Goal: Task Accomplishment & Management: Complete application form

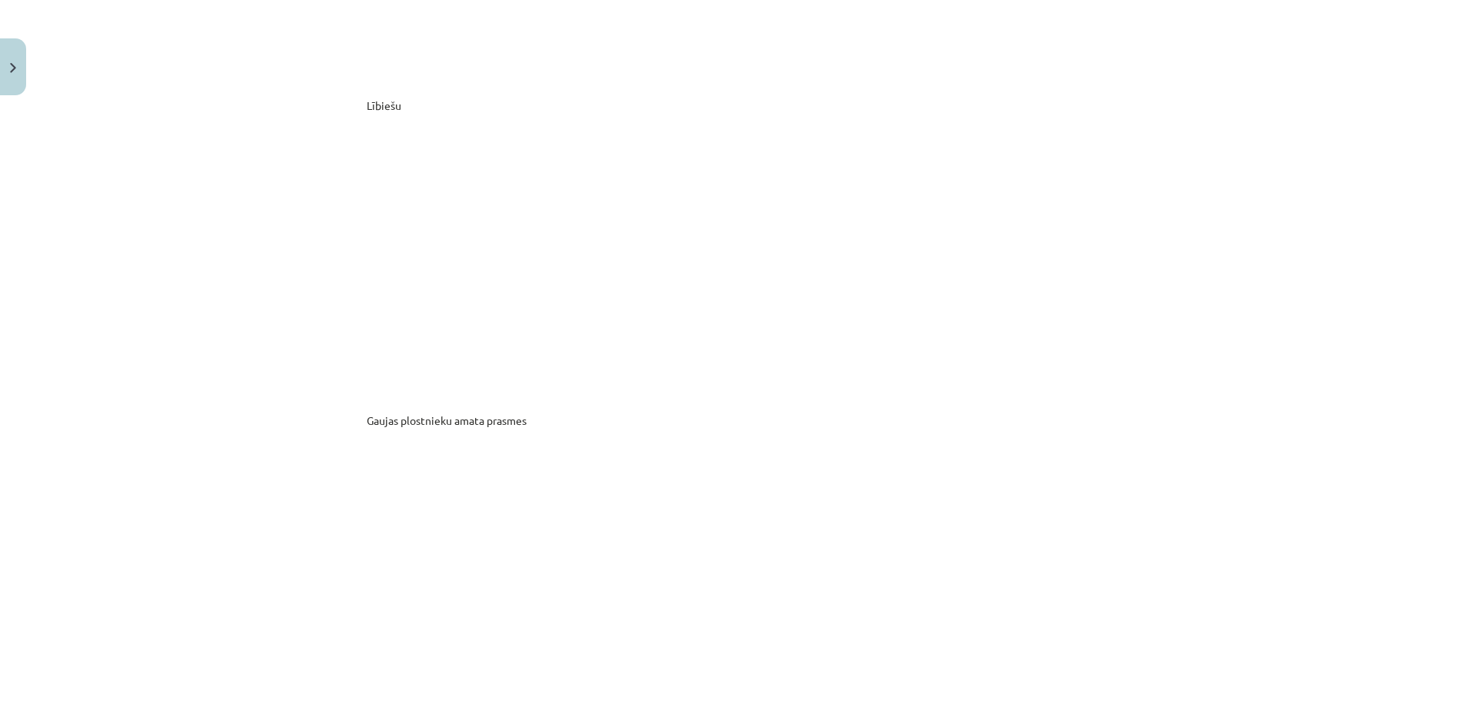
scroll to position [8116, 0]
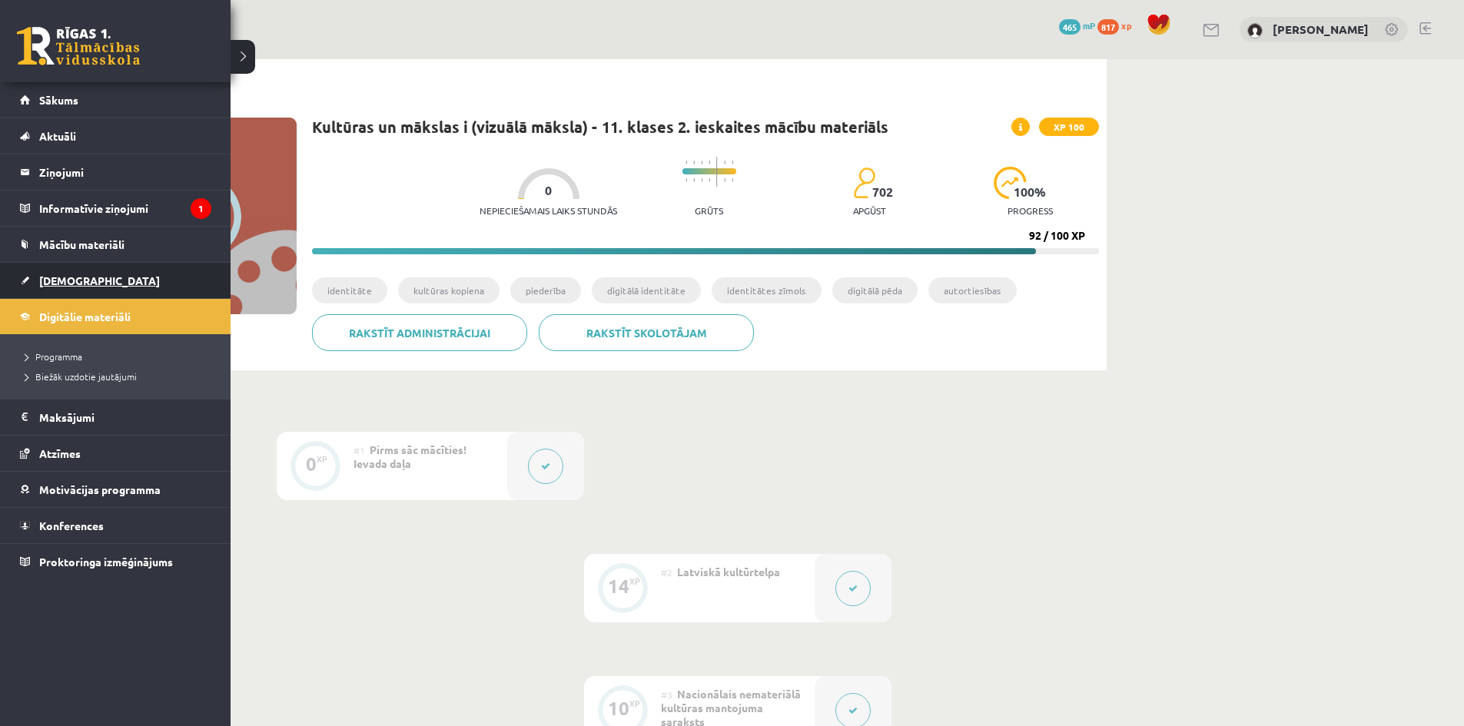
click at [88, 274] on link "[DEMOGRAPHIC_DATA]" at bounding box center [115, 280] width 191 height 35
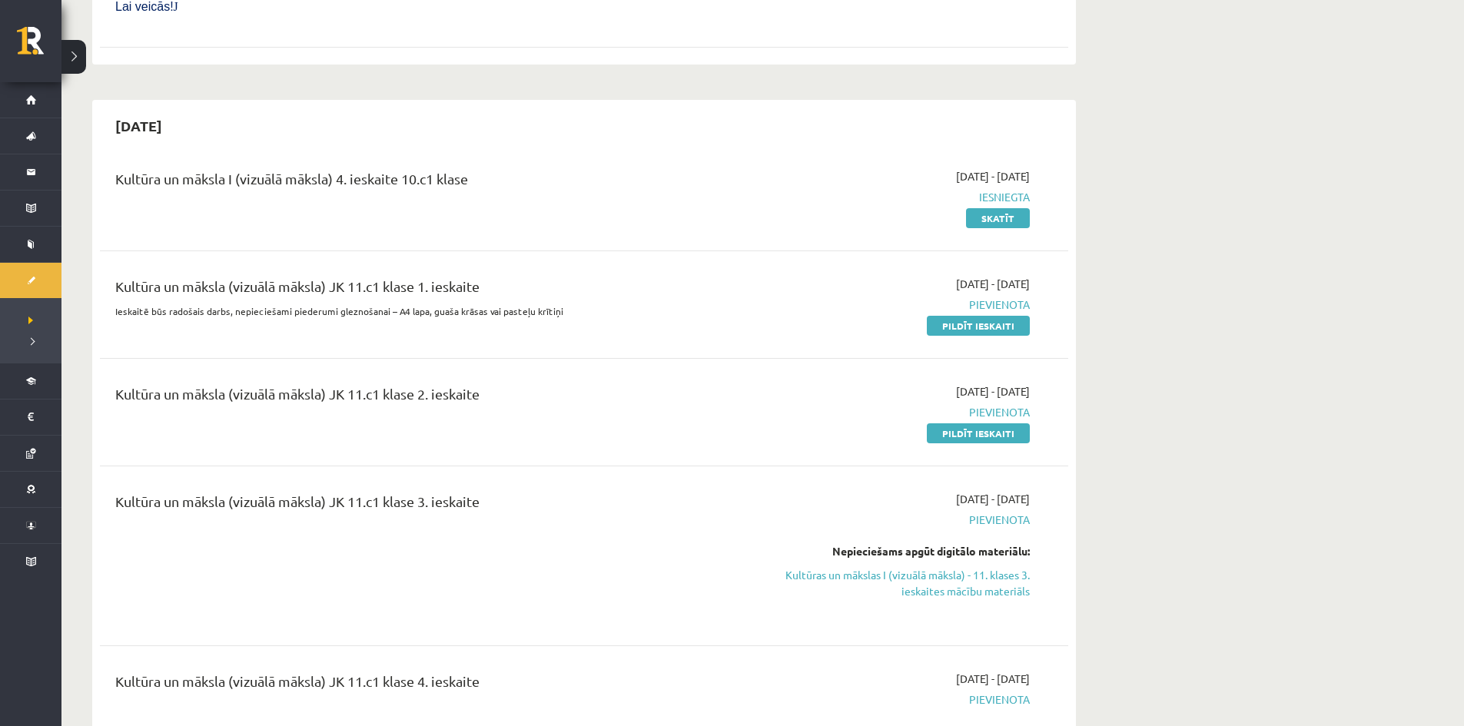
scroll to position [2306, 0]
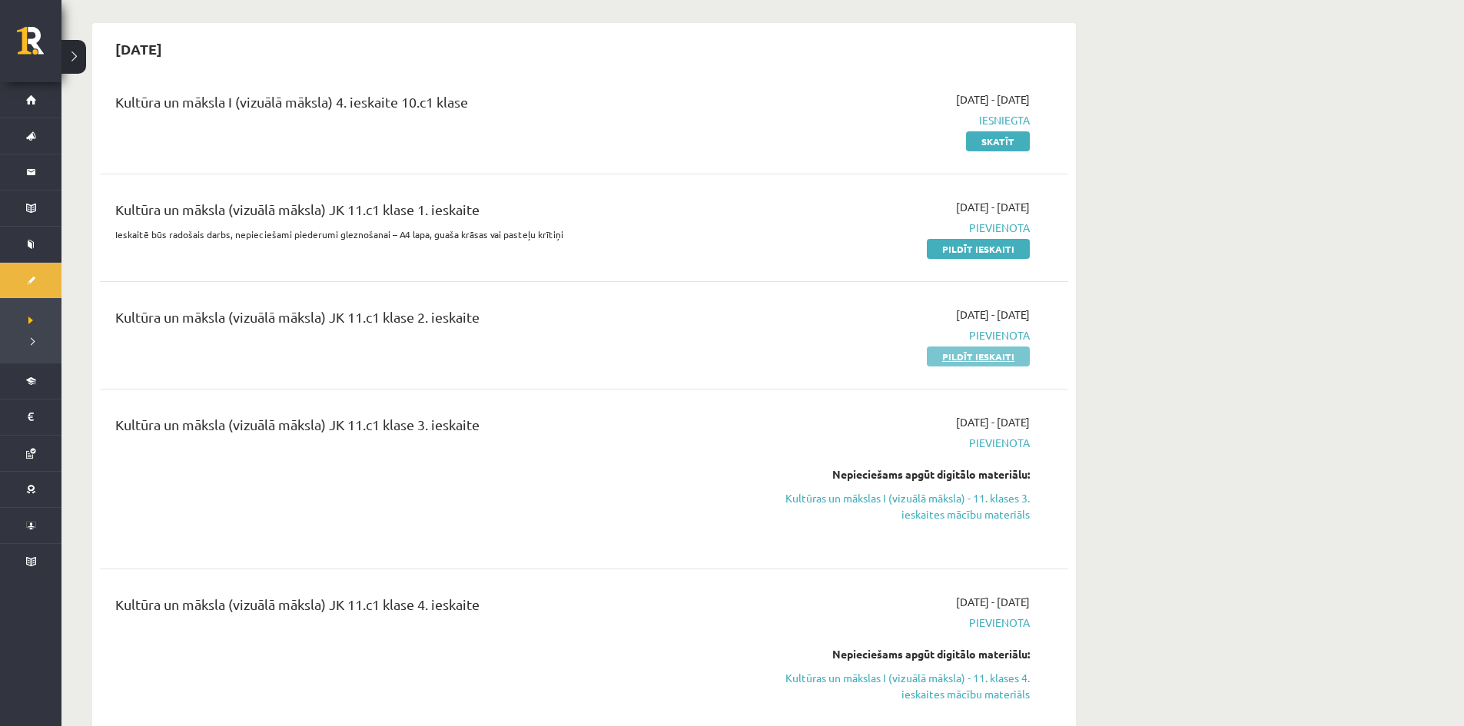
click at [978, 347] on link "Pildīt ieskaiti" at bounding box center [978, 357] width 103 height 20
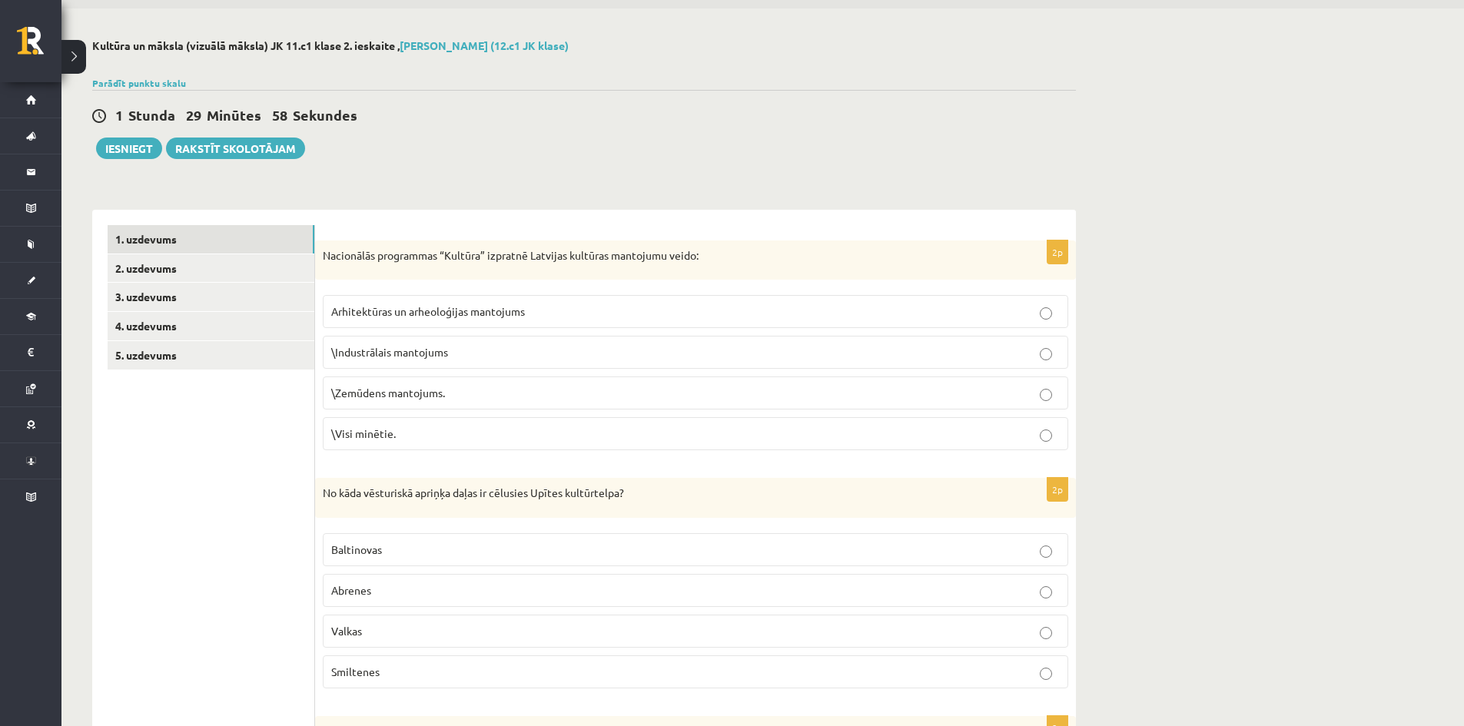
scroll to position [77, 0]
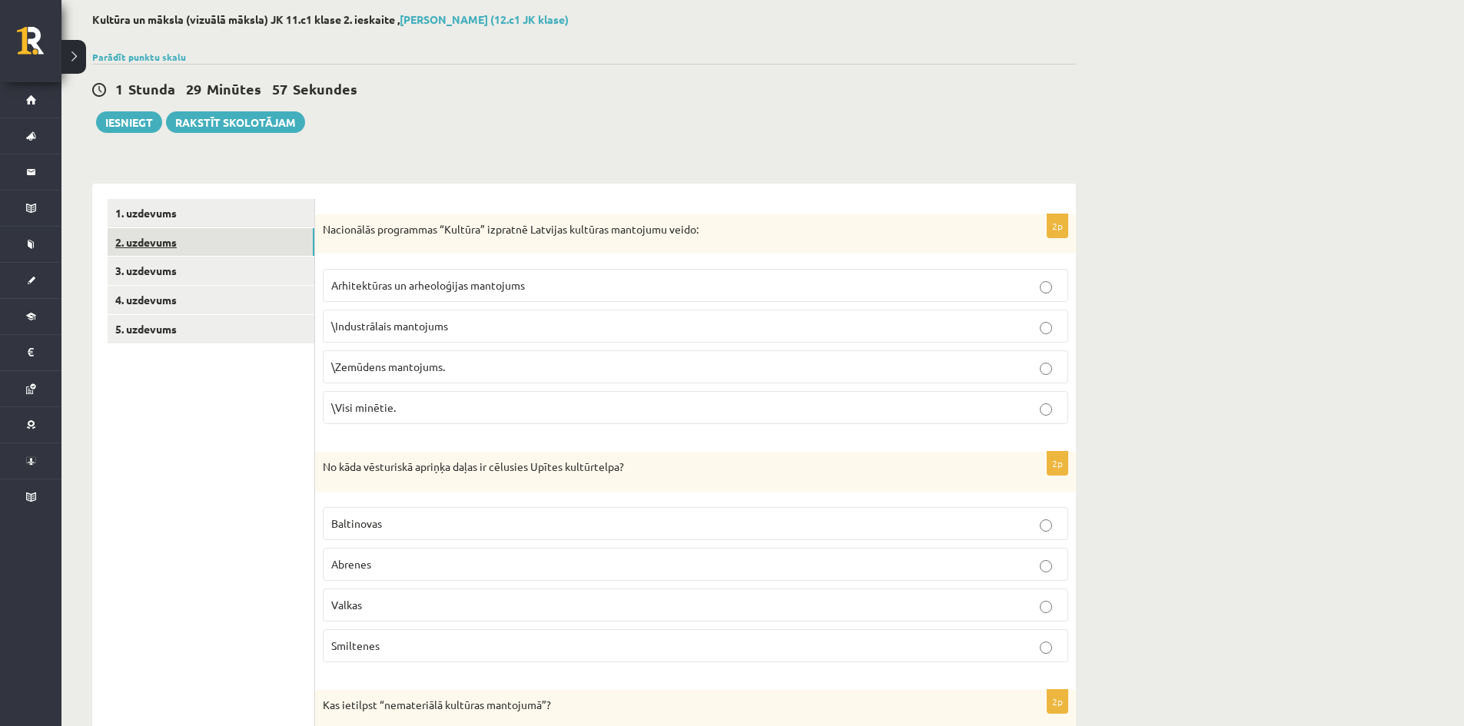
click at [164, 238] on link "2. uzdevums" at bounding box center [211, 242] width 207 height 28
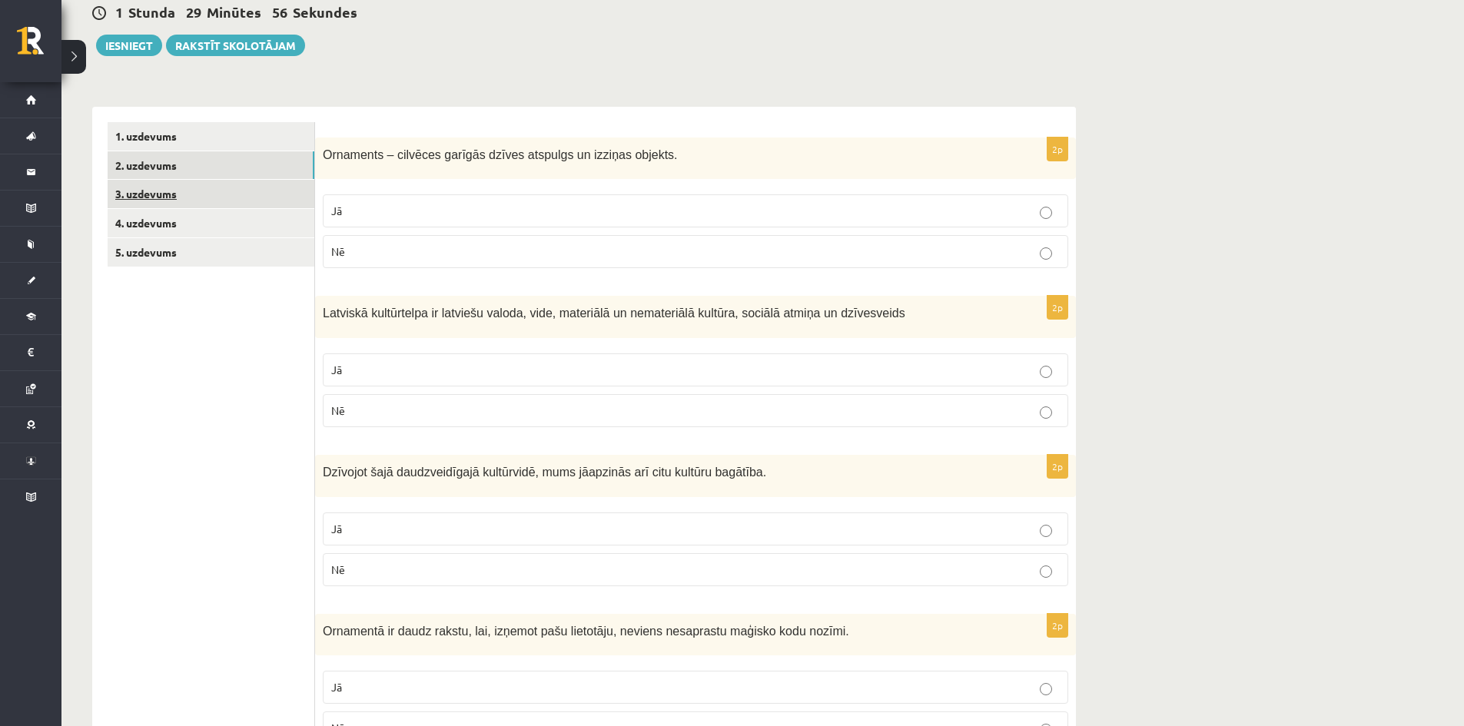
click at [156, 199] on link "3. uzdevums" at bounding box center [211, 194] width 207 height 28
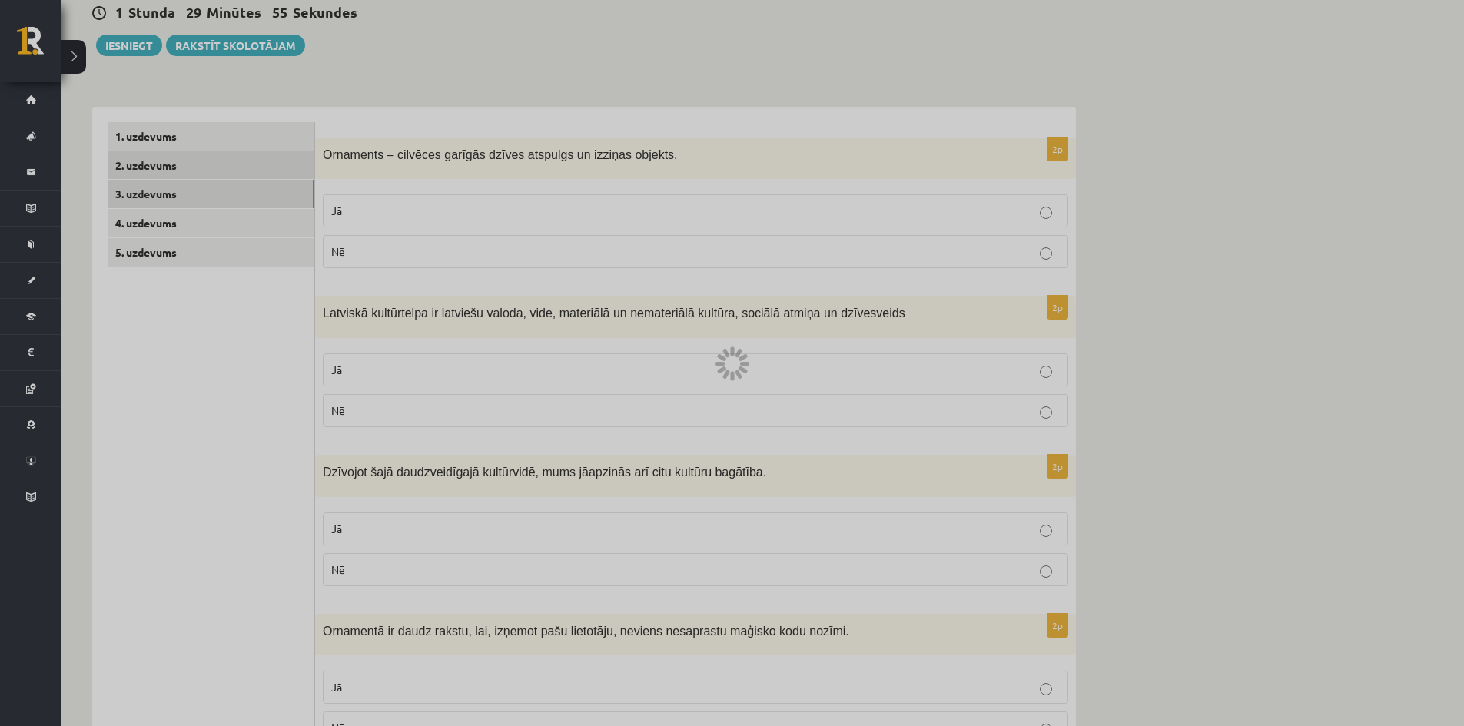
scroll to position [89, 0]
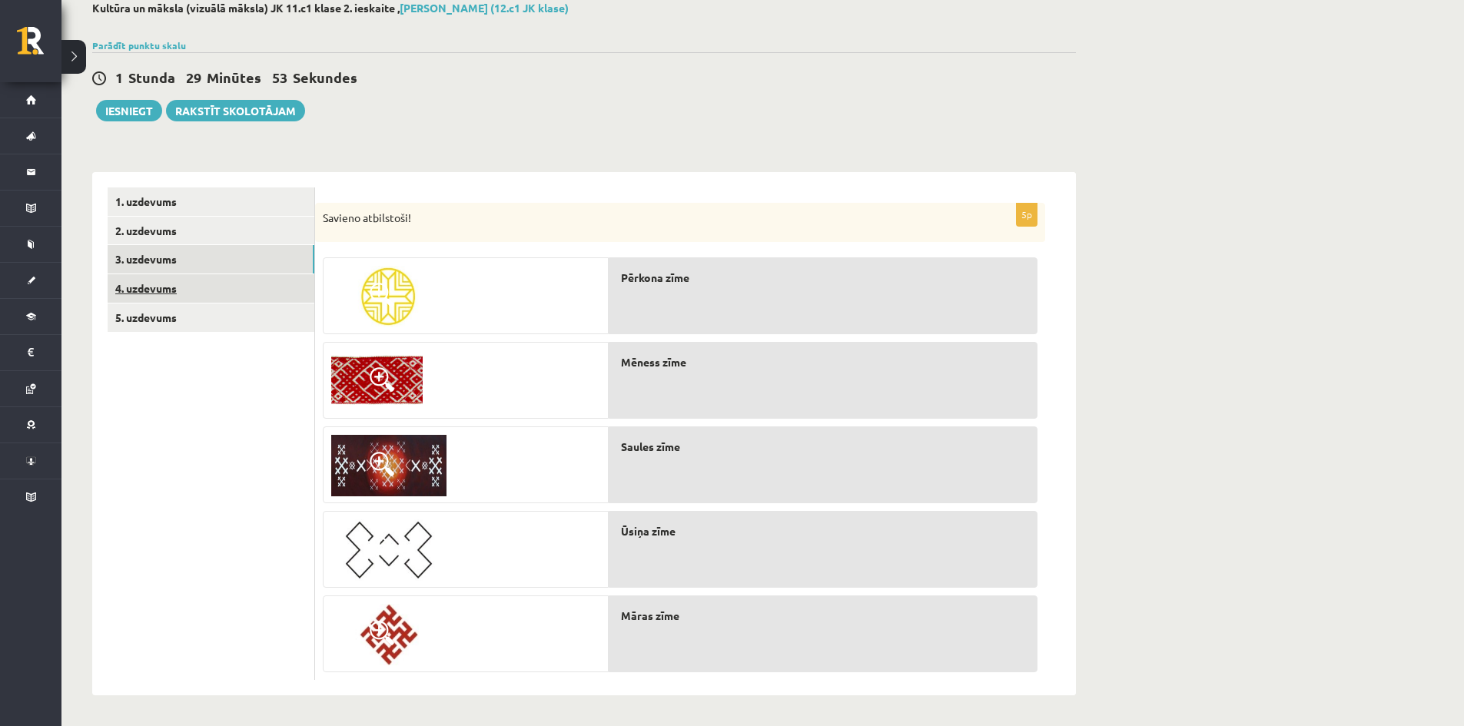
click at [139, 282] on link "4. uzdevums" at bounding box center [211, 288] width 207 height 28
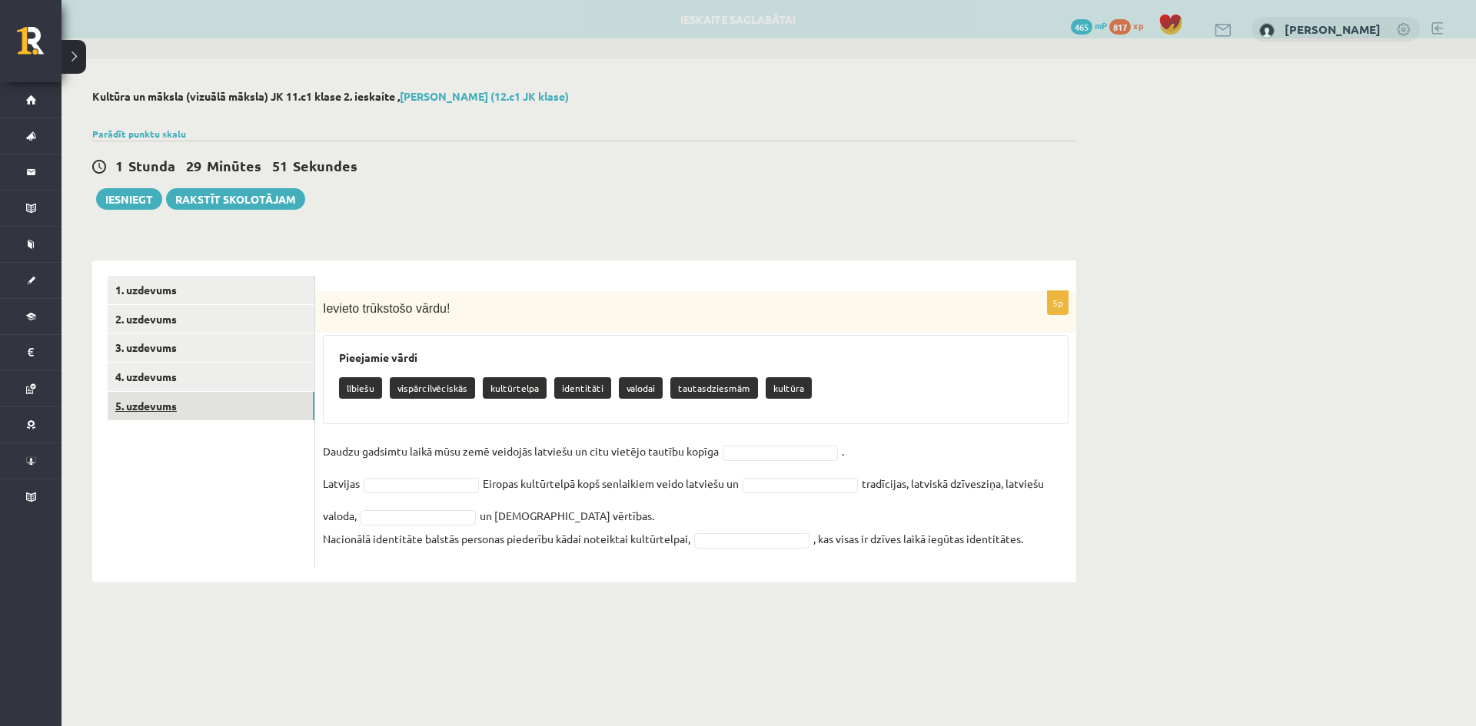
click at [138, 397] on link "5. uzdevums" at bounding box center [211, 406] width 207 height 28
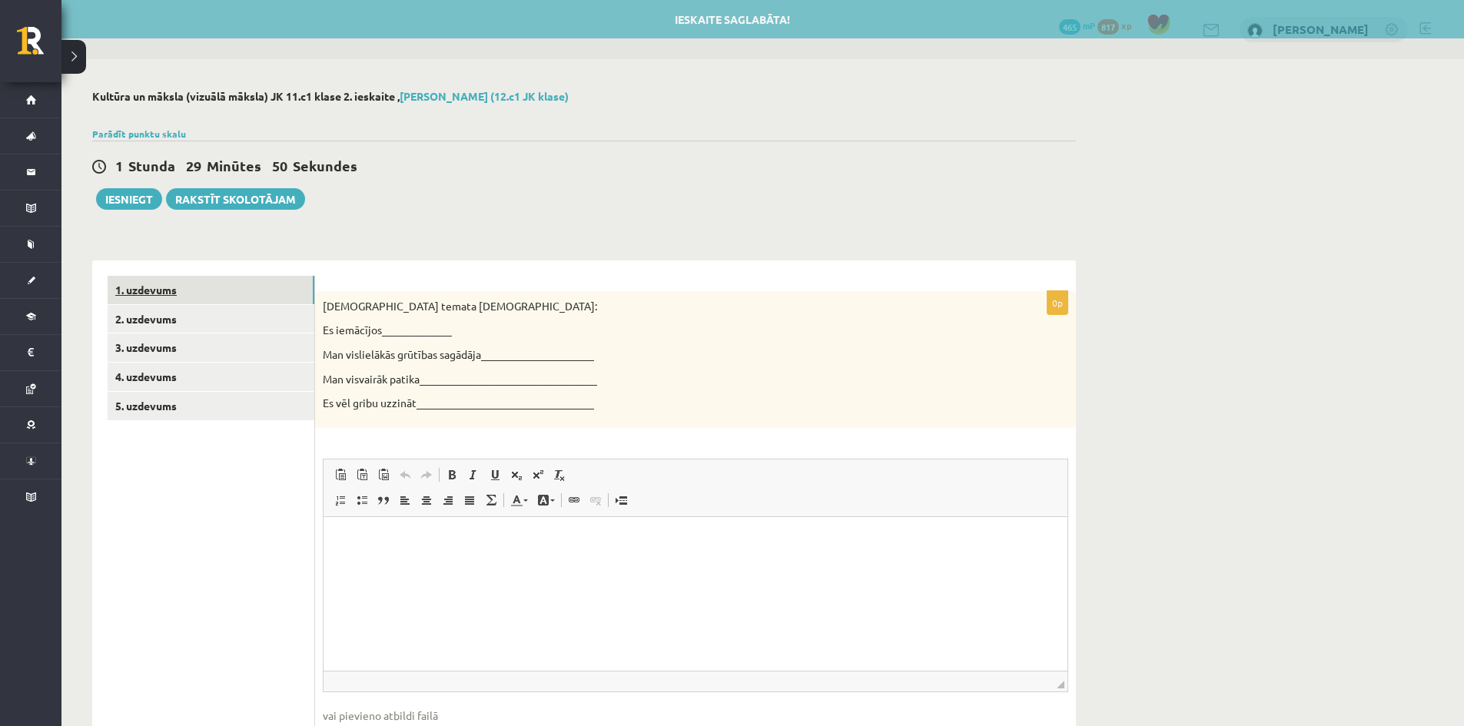
click at [159, 283] on link "1. uzdevums" at bounding box center [211, 290] width 207 height 28
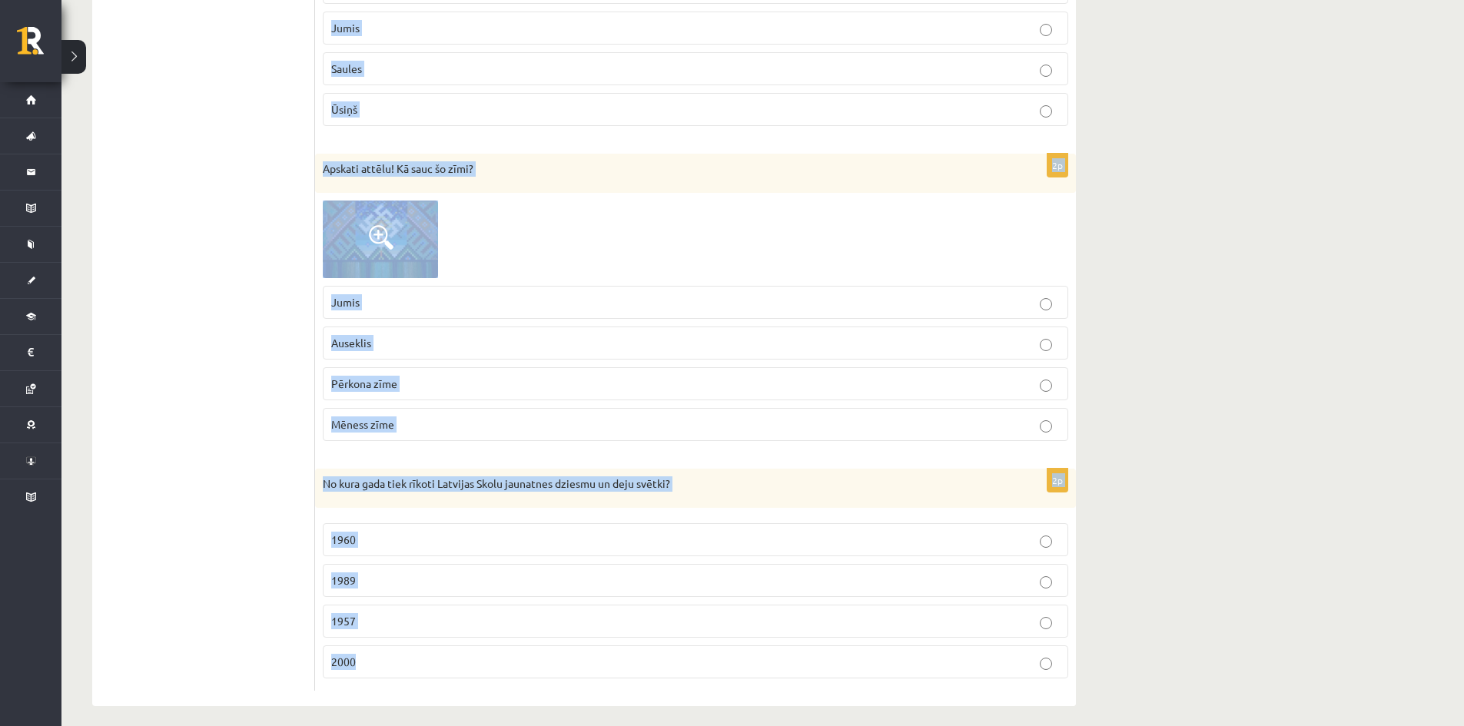
scroll to position [3356, 0]
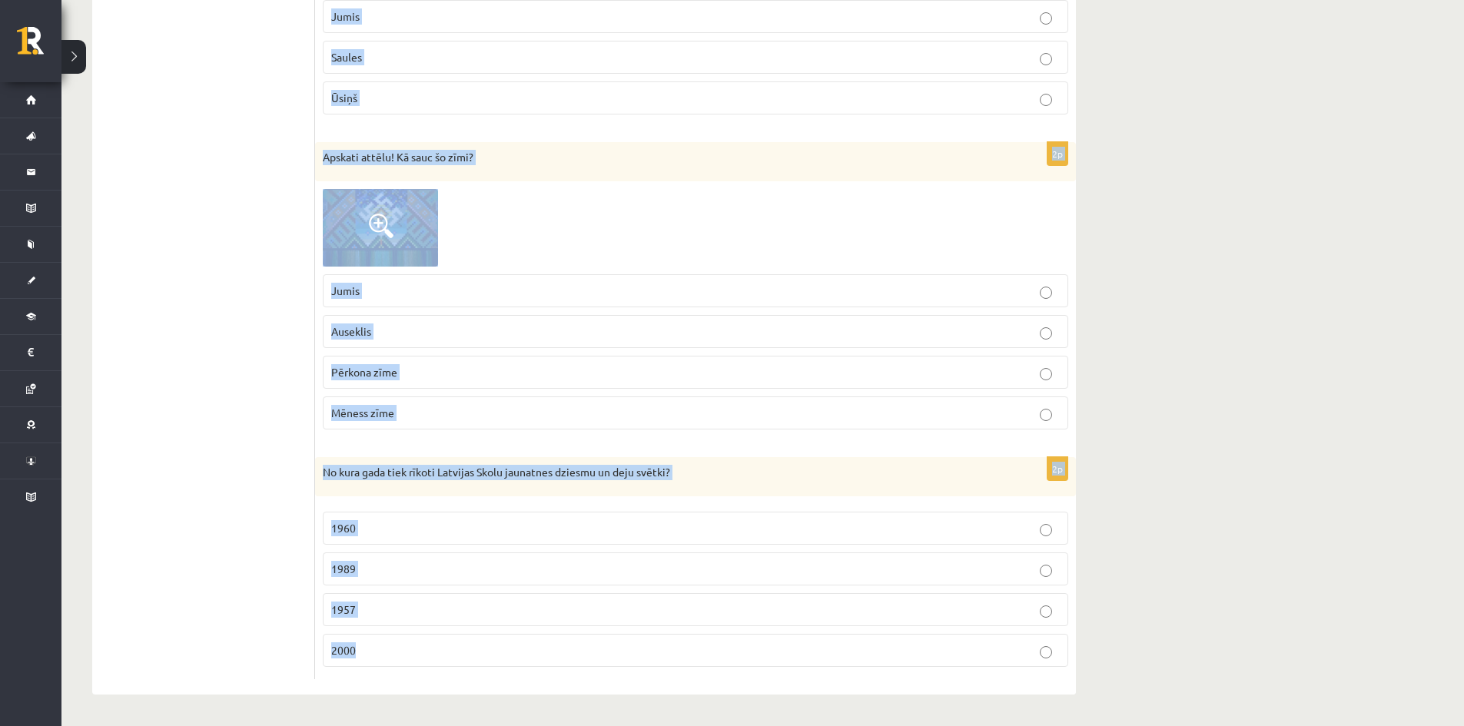
drag, startPoint x: 324, startPoint y: 152, endPoint x: 409, endPoint y: 659, distance: 514.2
copy form "Nacionālās programmas “Kultūra” izpratnē Latvijas kultūras mantojumu veido: Arh…"
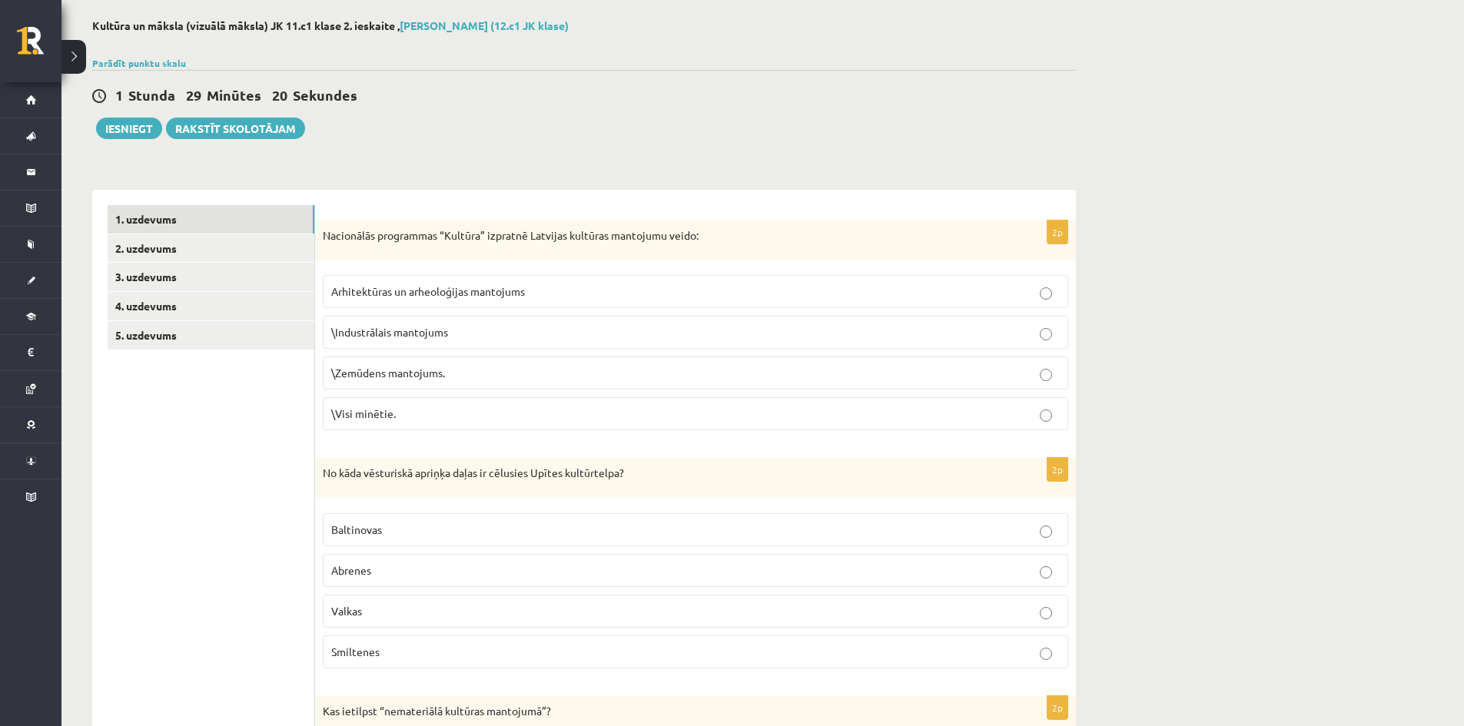
scroll to position [0, 0]
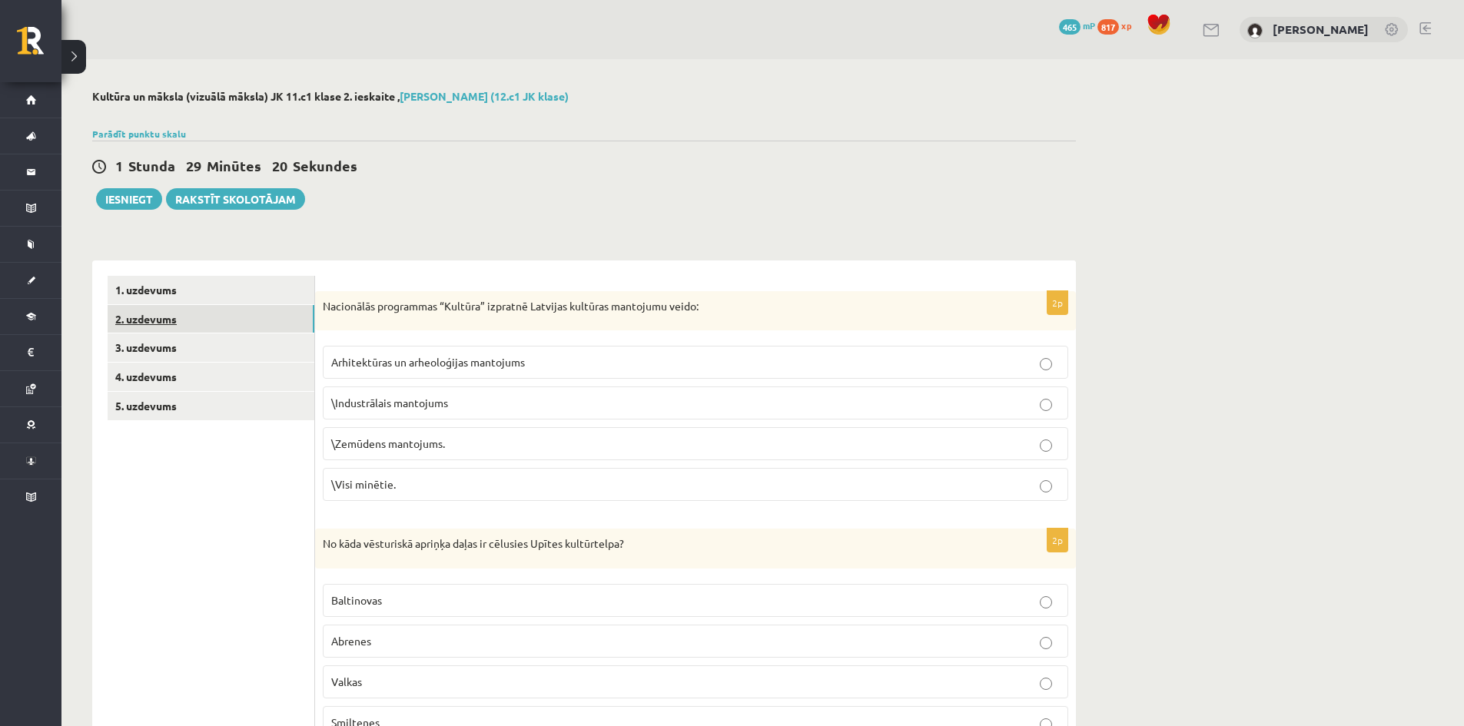
click at [139, 326] on link "2. uzdevums" at bounding box center [211, 319] width 207 height 28
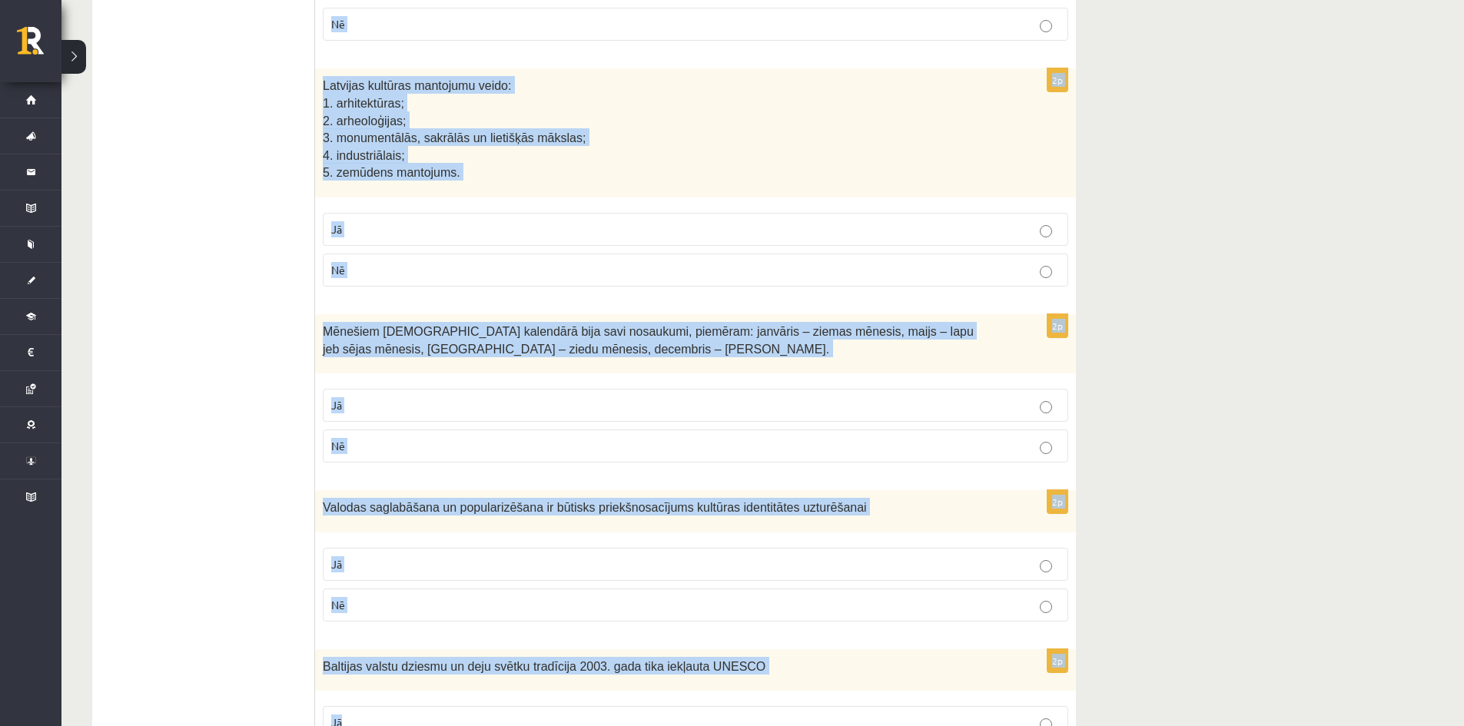
scroll to position [2929, 0]
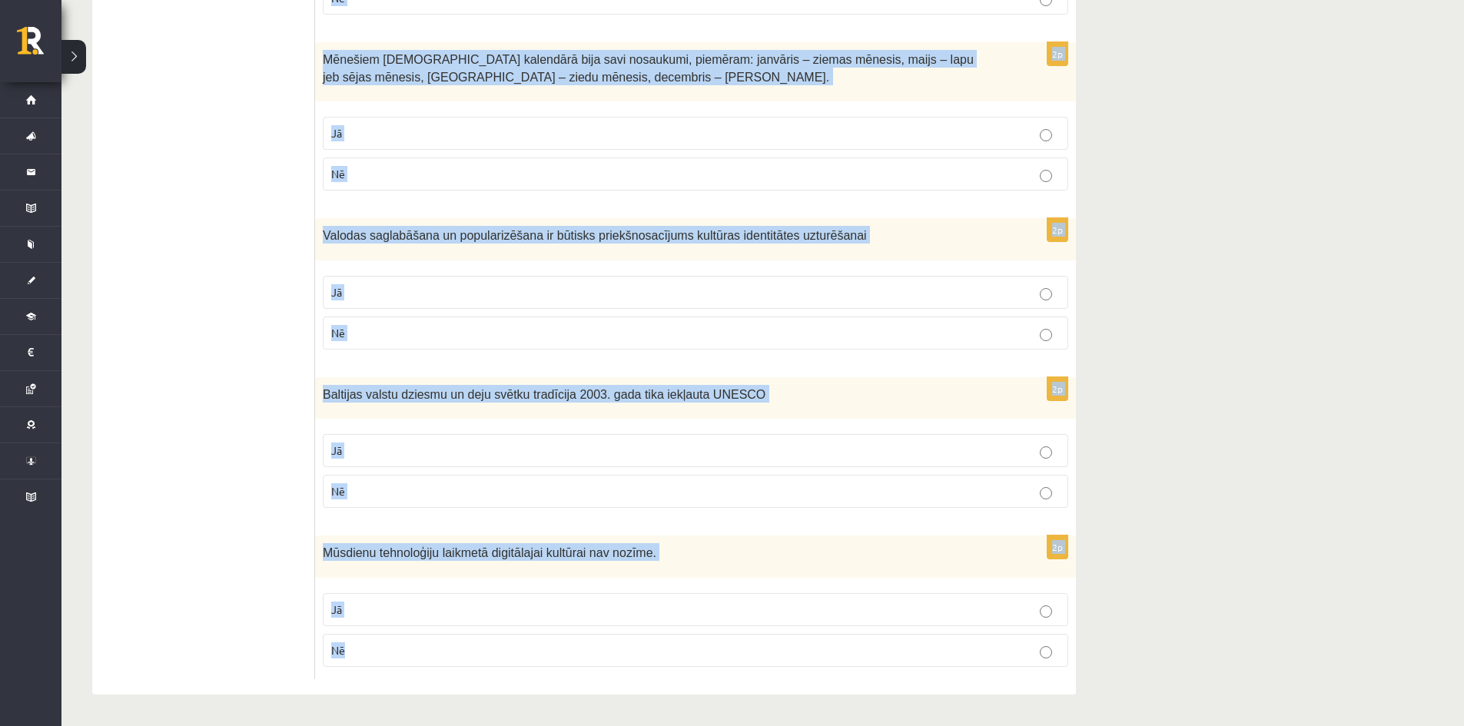
drag, startPoint x: 325, startPoint y: 78, endPoint x: 355, endPoint y: 654, distance: 576.4
copy form "Ornaments – cilvēces garīgās dzīves atspulgs un izziņas objekts. Jā Nē 2p Latvi…"
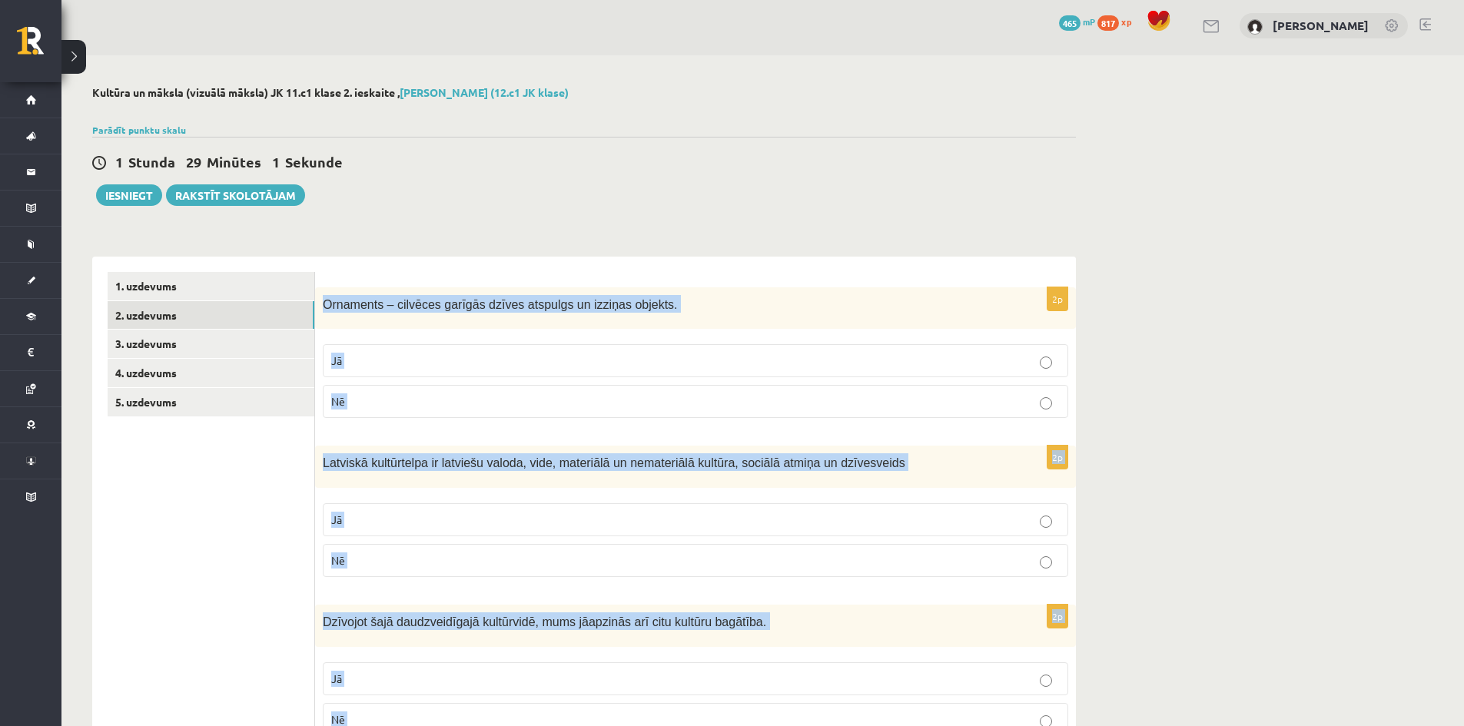
scroll to position [0, 0]
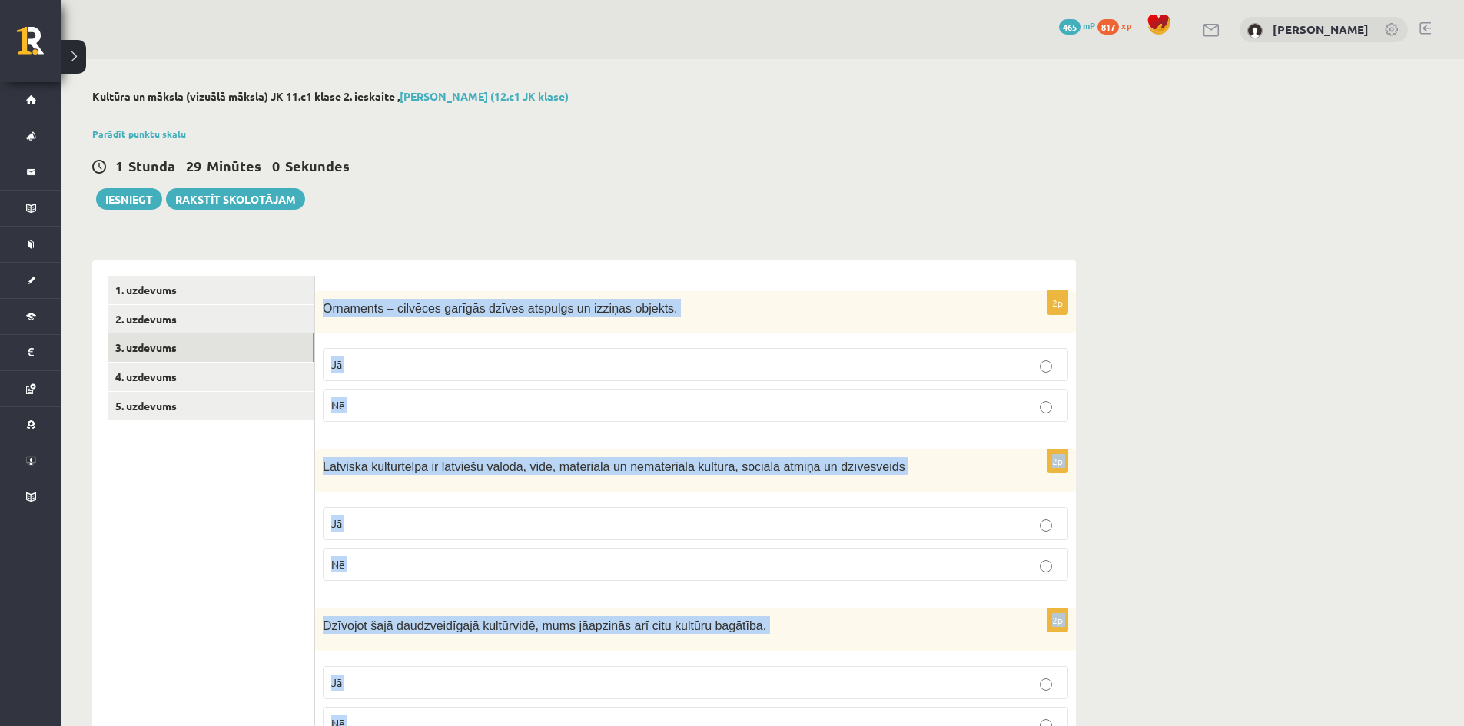
click at [150, 340] on link "3. uzdevums" at bounding box center [211, 348] width 207 height 28
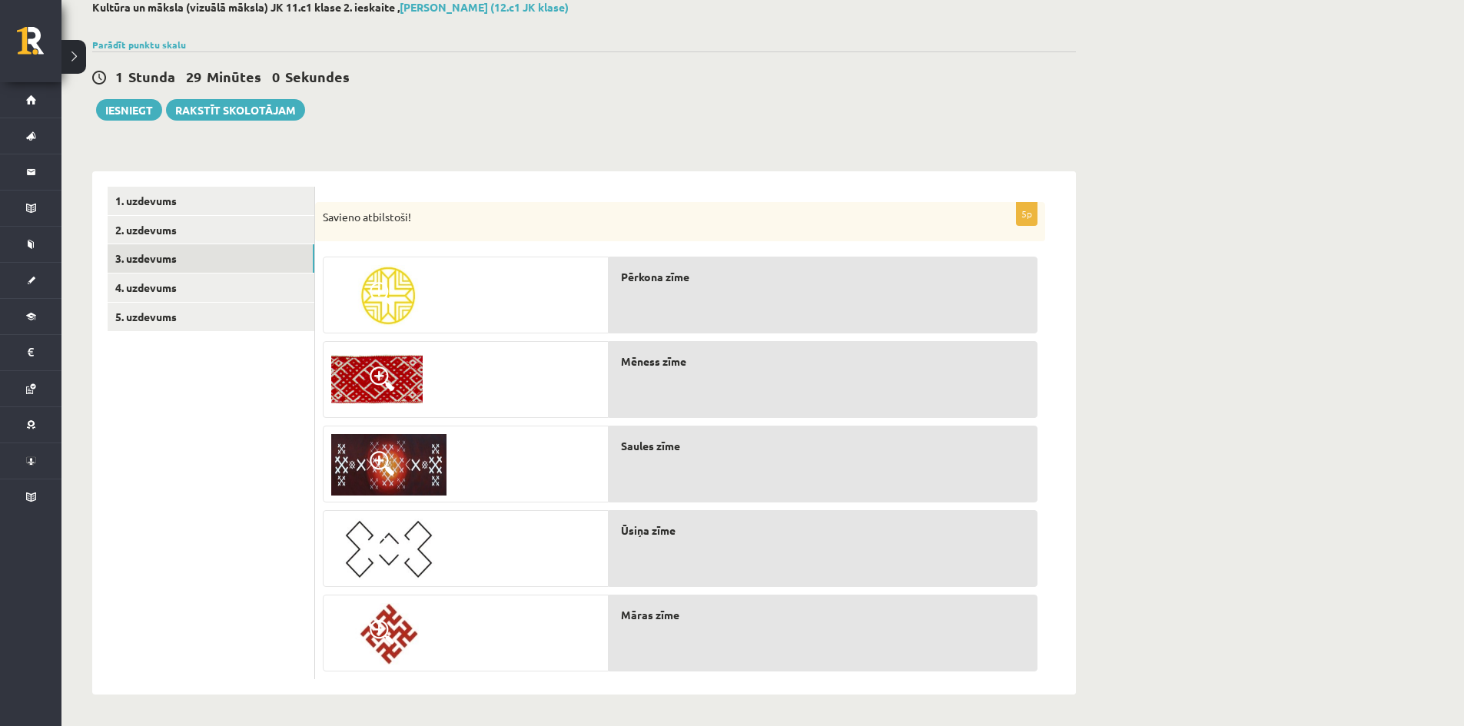
scroll to position [90, 0]
click at [154, 292] on link "4. uzdevums" at bounding box center [211, 288] width 207 height 28
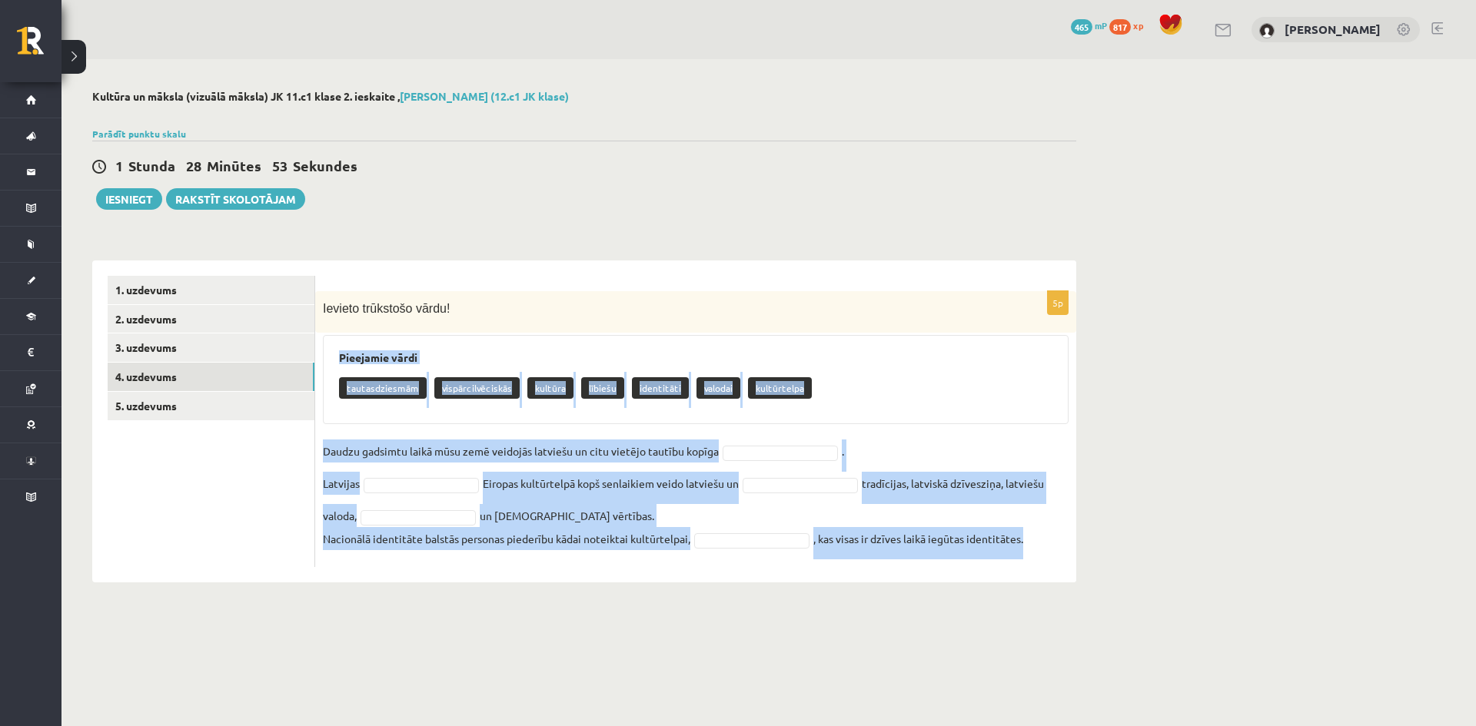
drag, startPoint x: 339, startPoint y: 355, endPoint x: 1043, endPoint y: 588, distance: 741.5
click at [1042, 588] on div "Kultūra un māksla (vizuālā māksla) JK 11.c1 klase 2. ieskaite , Loreta Krūmiņa …" at bounding box center [583, 336] width 1045 height 554
copy div "Pieejamie vārdi tautasdziesmām vispārcilvēciskās kultūra lībiešu identitāti val…"
click at [160, 359] on link "3. uzdevums" at bounding box center [211, 348] width 207 height 28
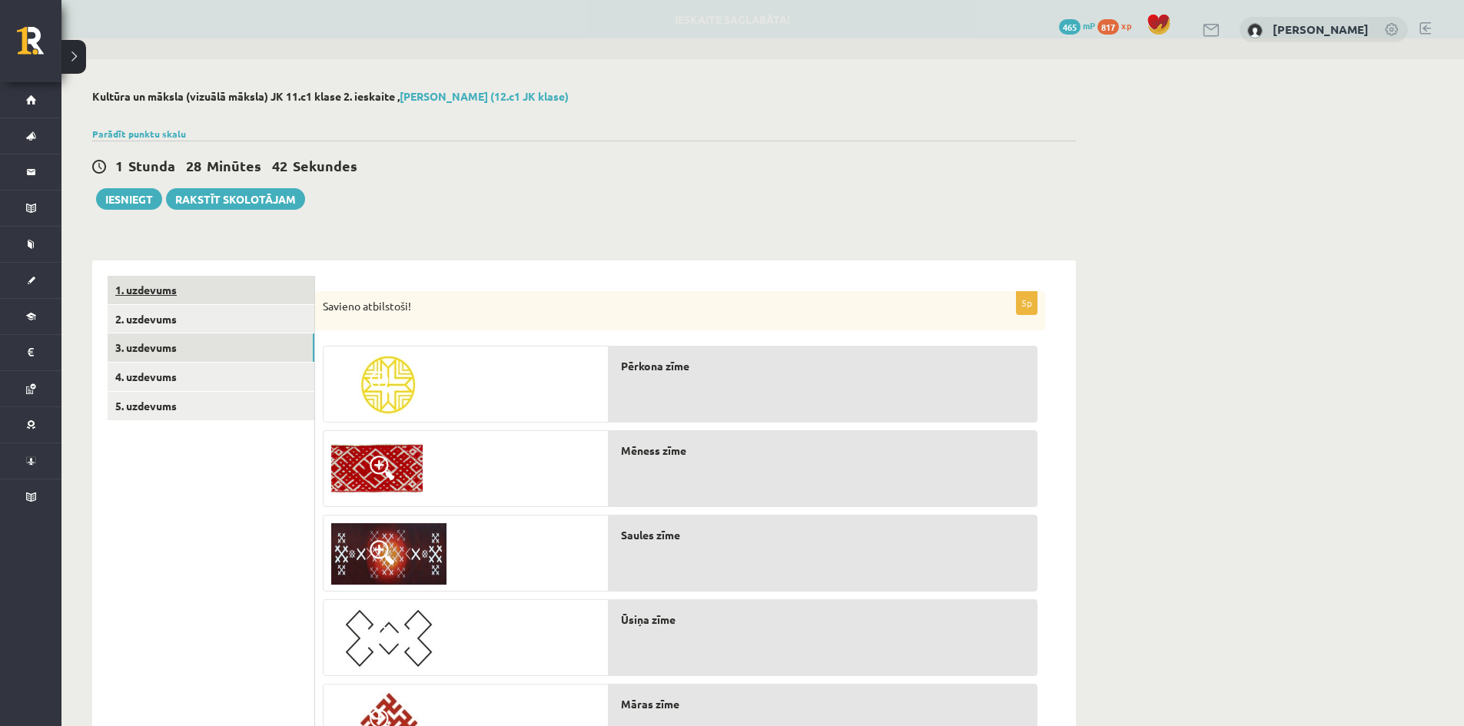
click at [168, 299] on link "1. uzdevums" at bounding box center [211, 290] width 207 height 28
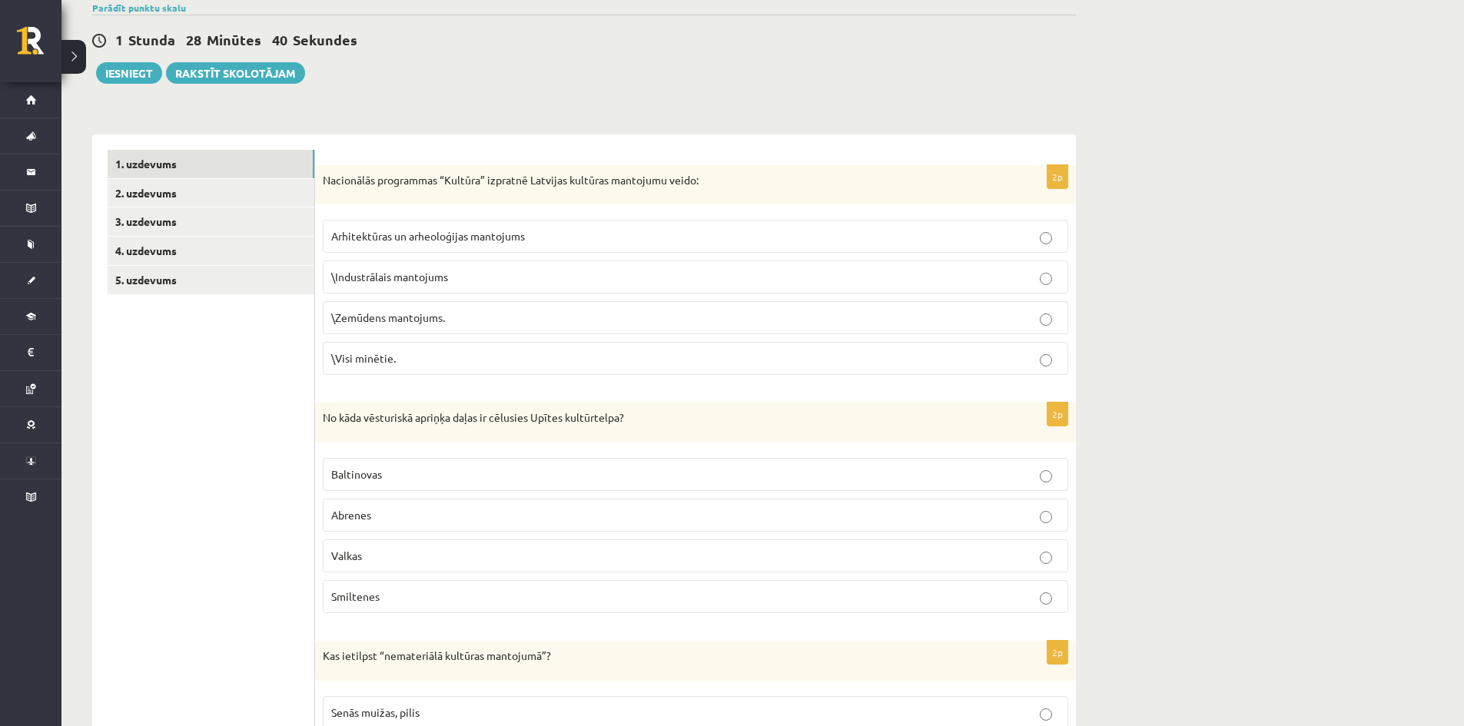
scroll to position [154, 0]
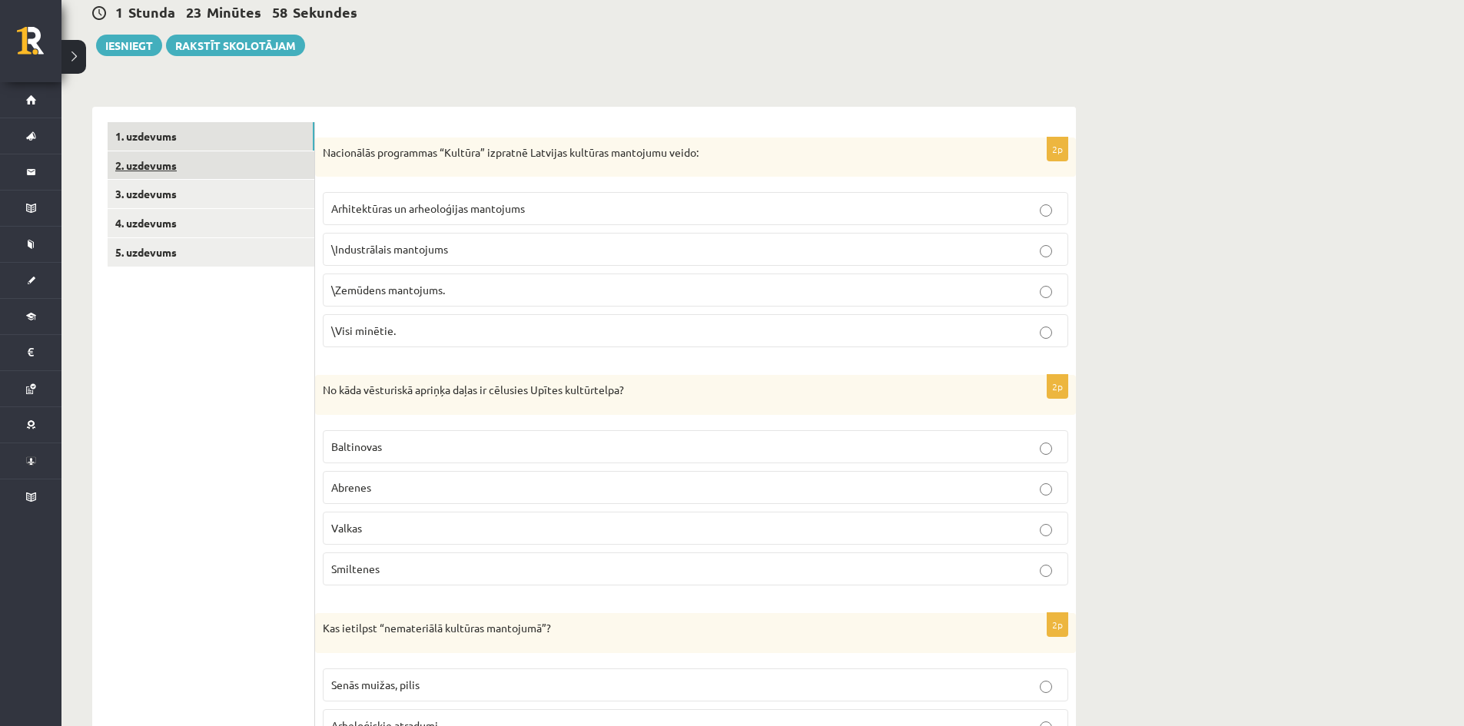
click at [148, 173] on link "2. uzdevums" at bounding box center [211, 165] width 207 height 28
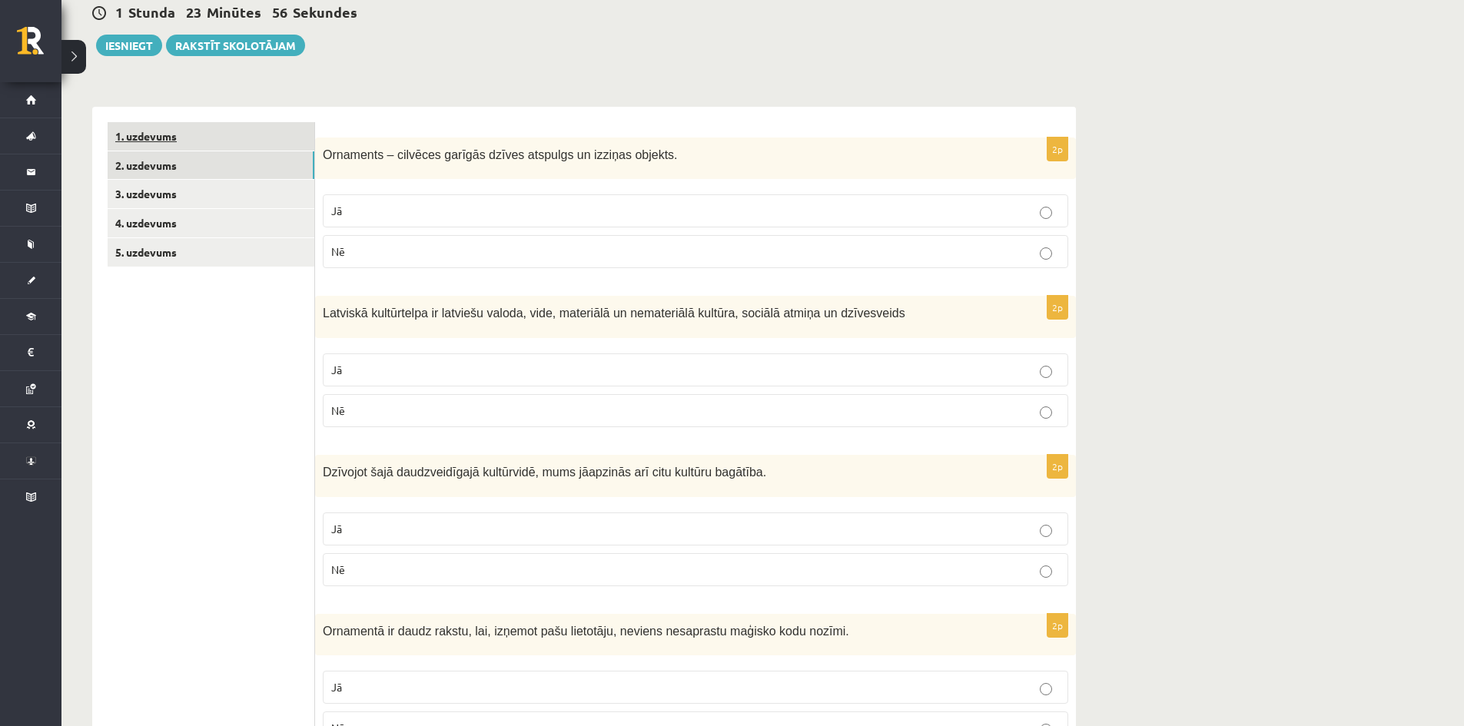
click at [163, 131] on link "1. uzdevums" at bounding box center [211, 136] width 207 height 28
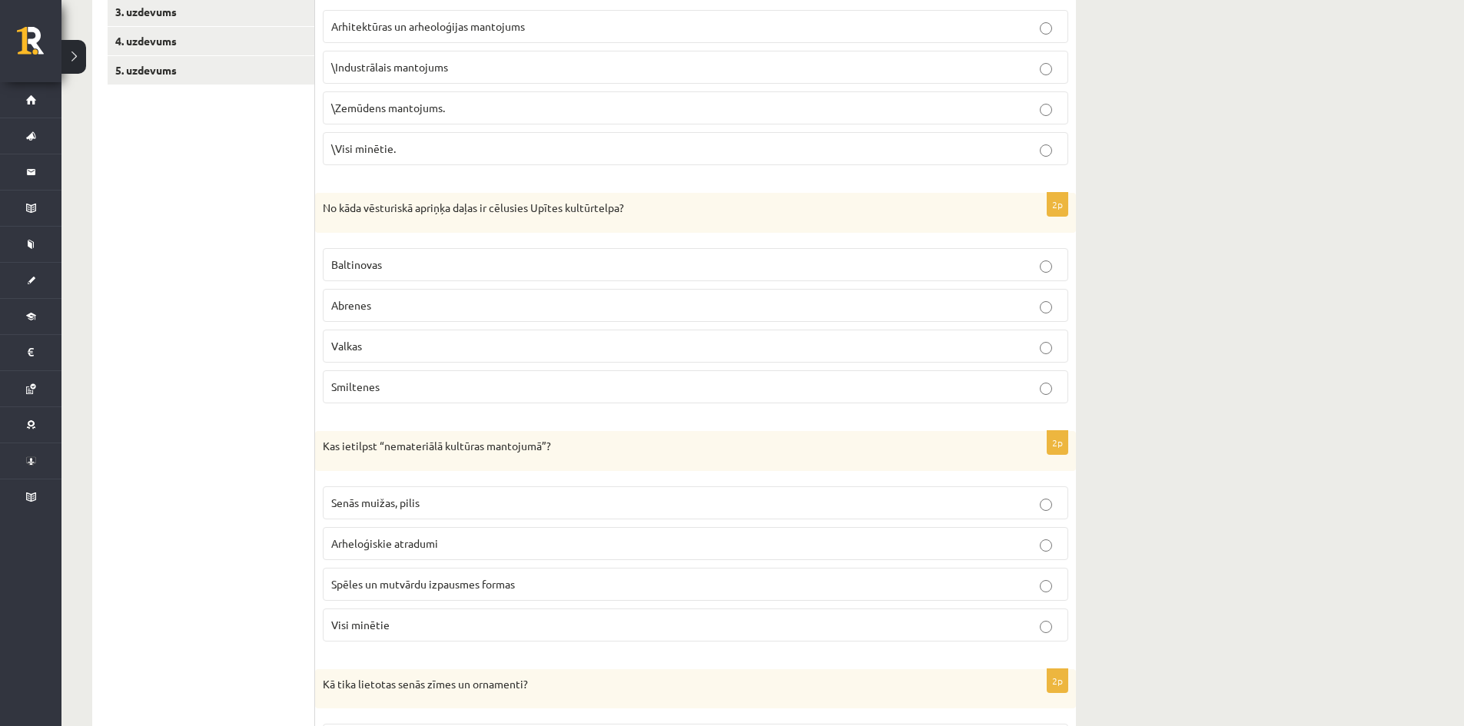
scroll to position [384, 0]
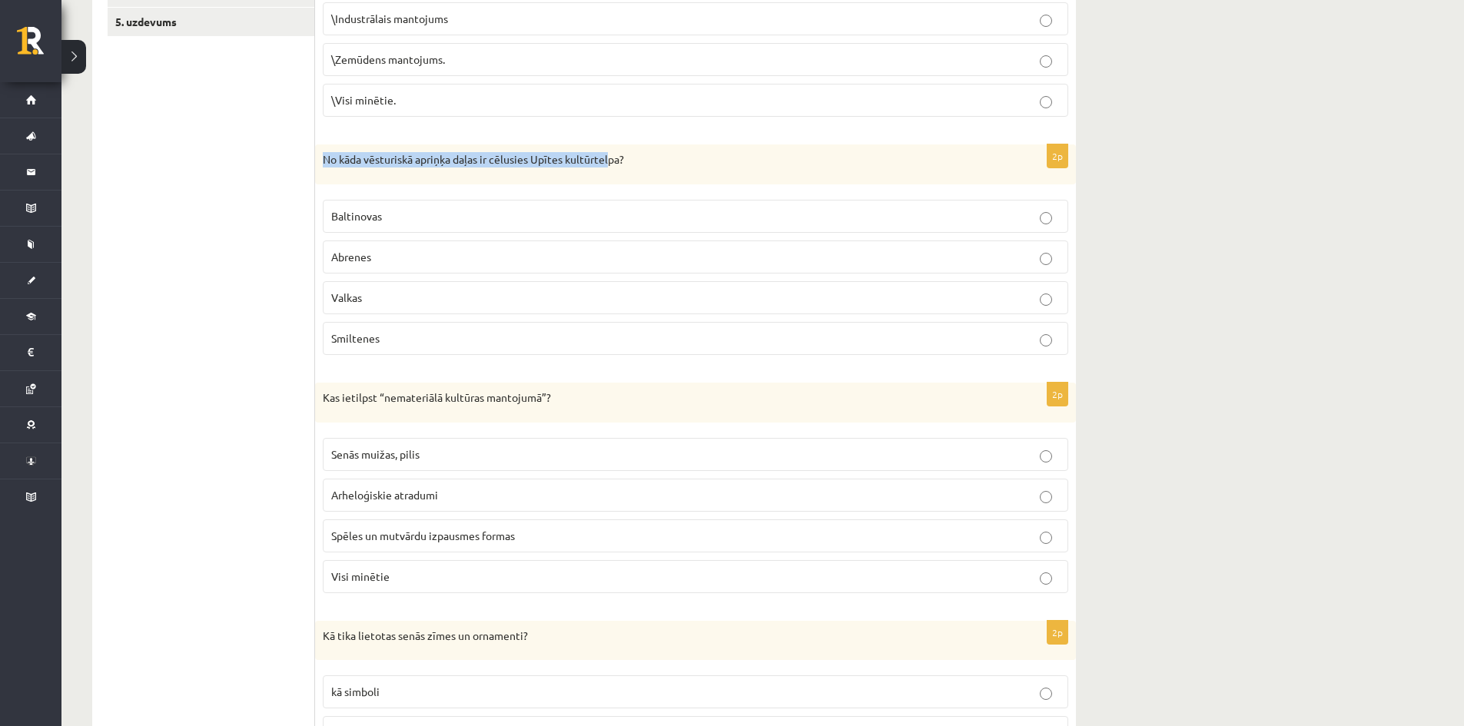
drag, startPoint x: 324, startPoint y: 160, endPoint x: 614, endPoint y: 157, distance: 290.5
click at [613, 157] on p "No kāda vēsturiskā apriņķa daļas ir cēlusies Upītes kultūrtelpa?" at bounding box center [657, 159] width 669 height 15
click at [633, 158] on p "No kāda vēsturiskā apriņķa daļas ir cēlusies Upītes kultūrtelpa?" at bounding box center [657, 159] width 669 height 15
drag, startPoint x: 632, startPoint y: 158, endPoint x: 323, endPoint y: 167, distance: 309.1
click at [323, 167] on p "No kāda vēsturiskā apriņķa daļas ir cēlusies Upītes kultūrtelpa?" at bounding box center [657, 159] width 669 height 15
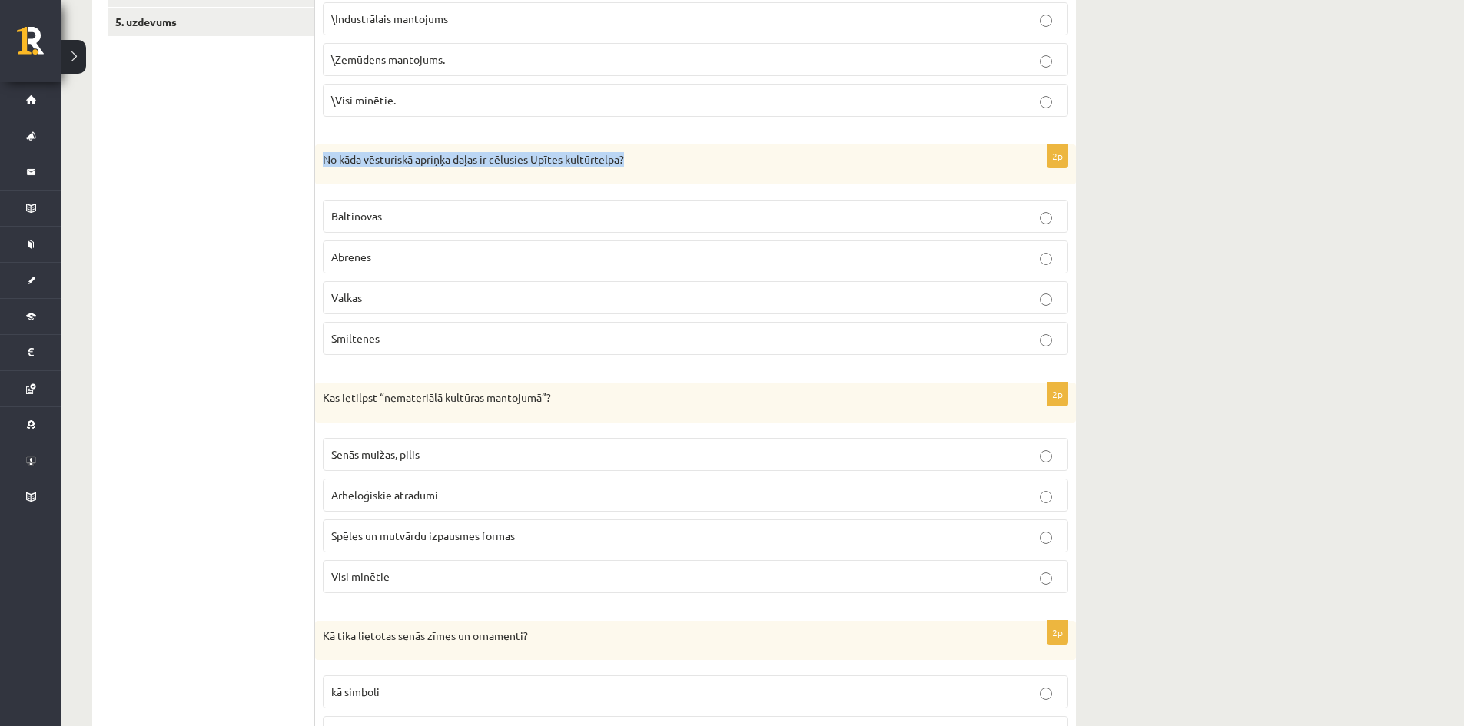
copy div "No kāda vēsturiskā apriņķa daļas ir cēlusies Upītes kultūrtelpa?"
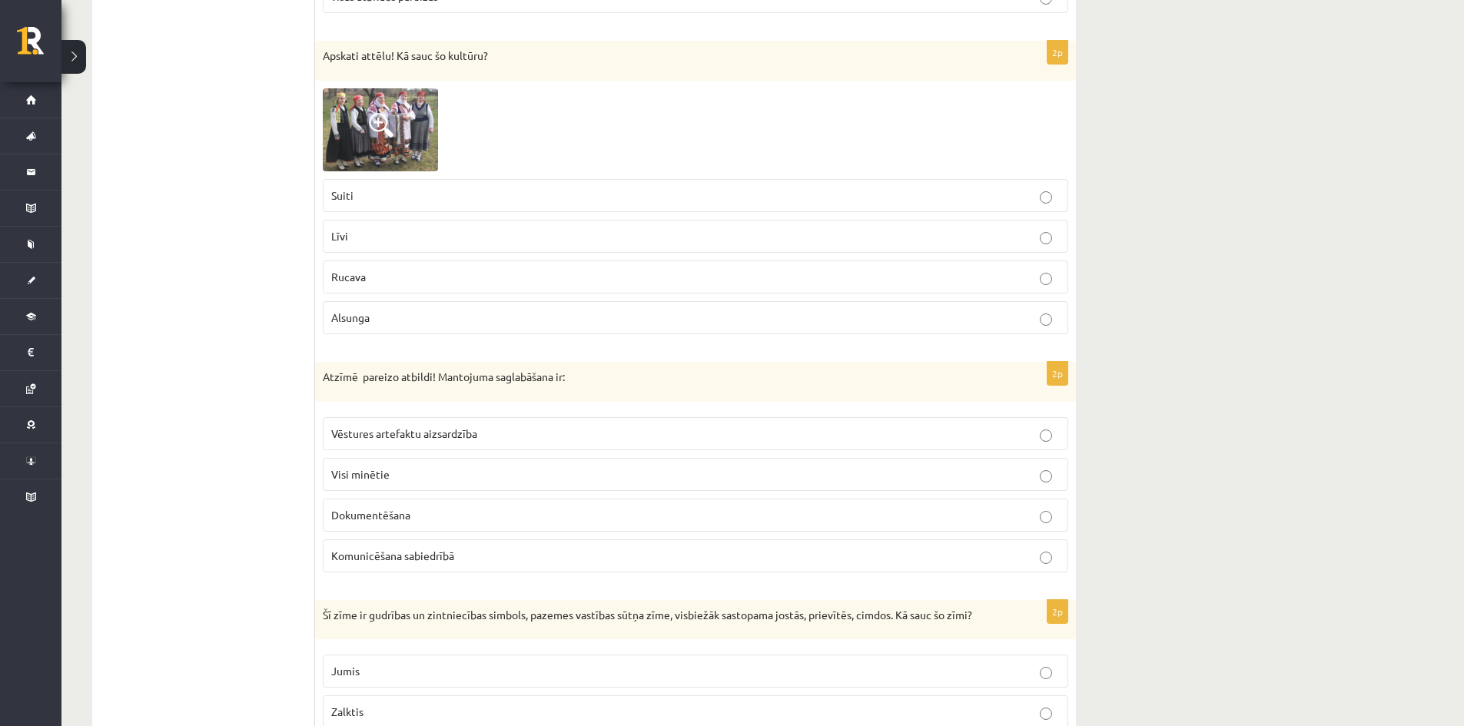
scroll to position [1230, 0]
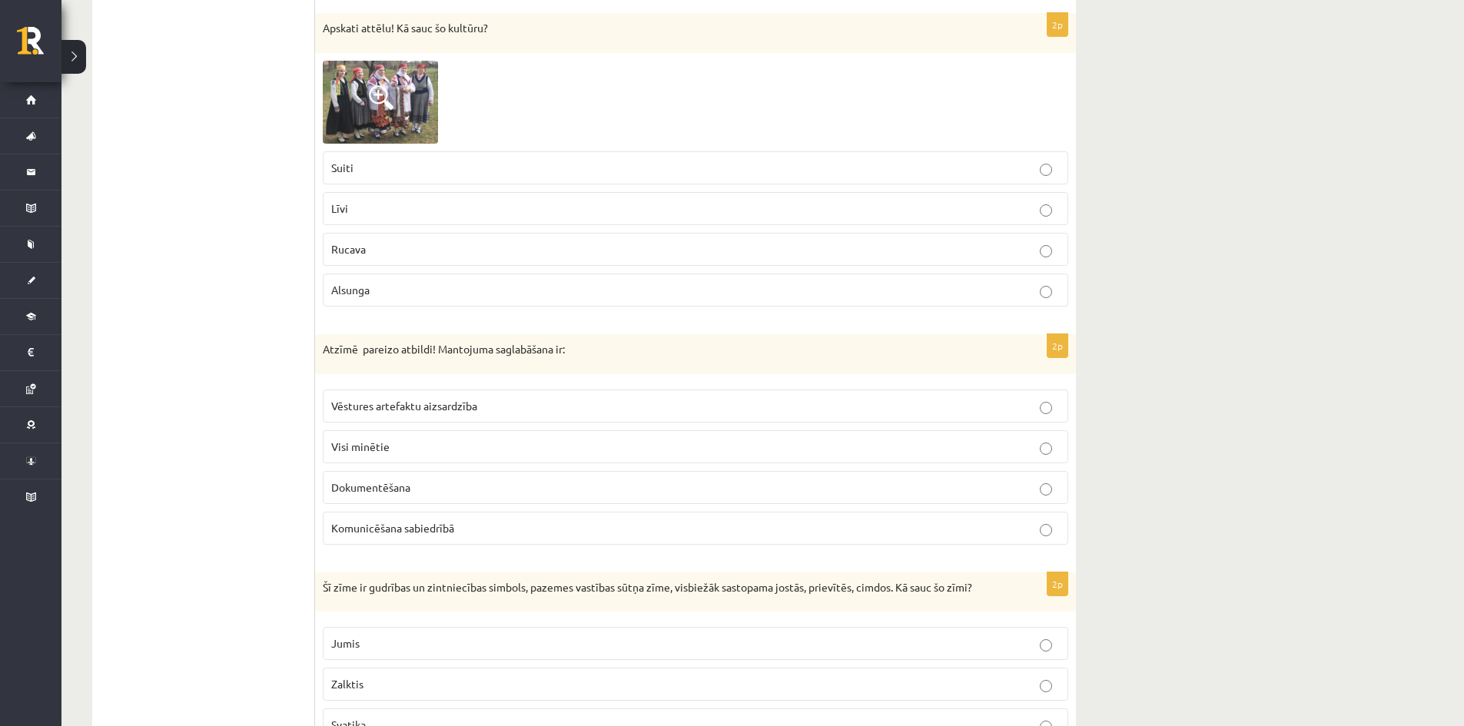
click at [1038, 453] on p "Visi minētie" at bounding box center [695, 447] width 729 height 16
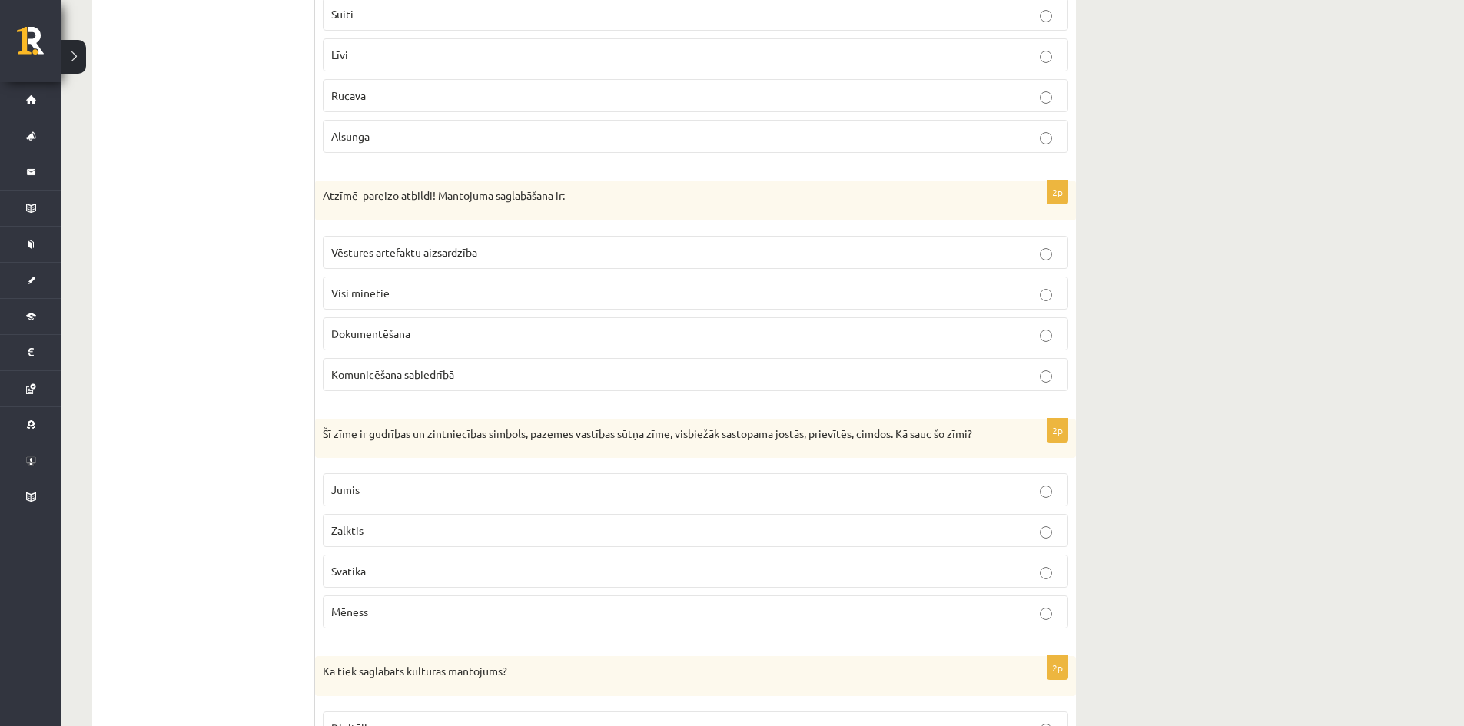
scroll to position [1537, 0]
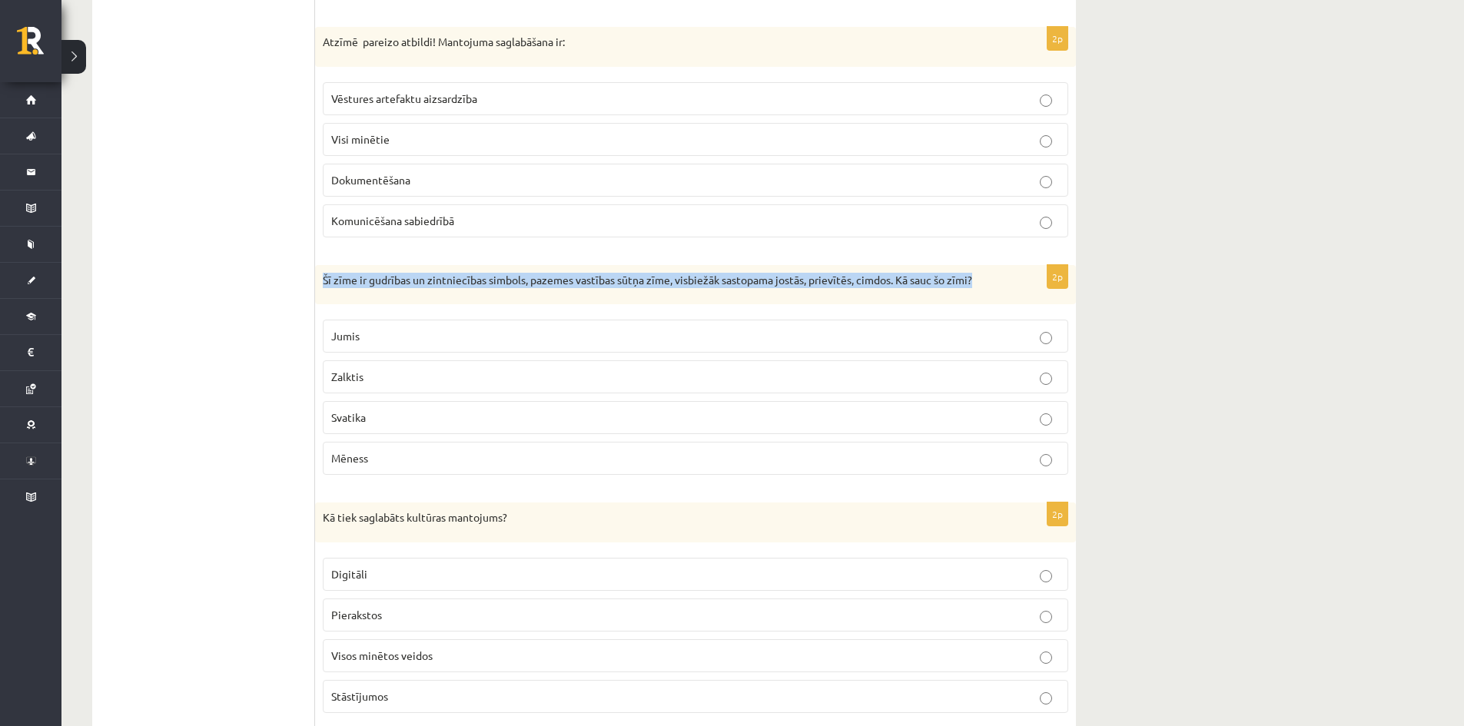
drag, startPoint x: 324, startPoint y: 279, endPoint x: 981, endPoint y: 290, distance: 658.0
click at [981, 290] on div "Šī zīme ir gudrības un zintniecības simbols, pazemes vastības sūtņa zīme, visbi…" at bounding box center [695, 285] width 761 height 40
copy p "Šī zīme ir gudrības un zintniecības simbols, pazemes vastības sūtņa zīme, visbi…"
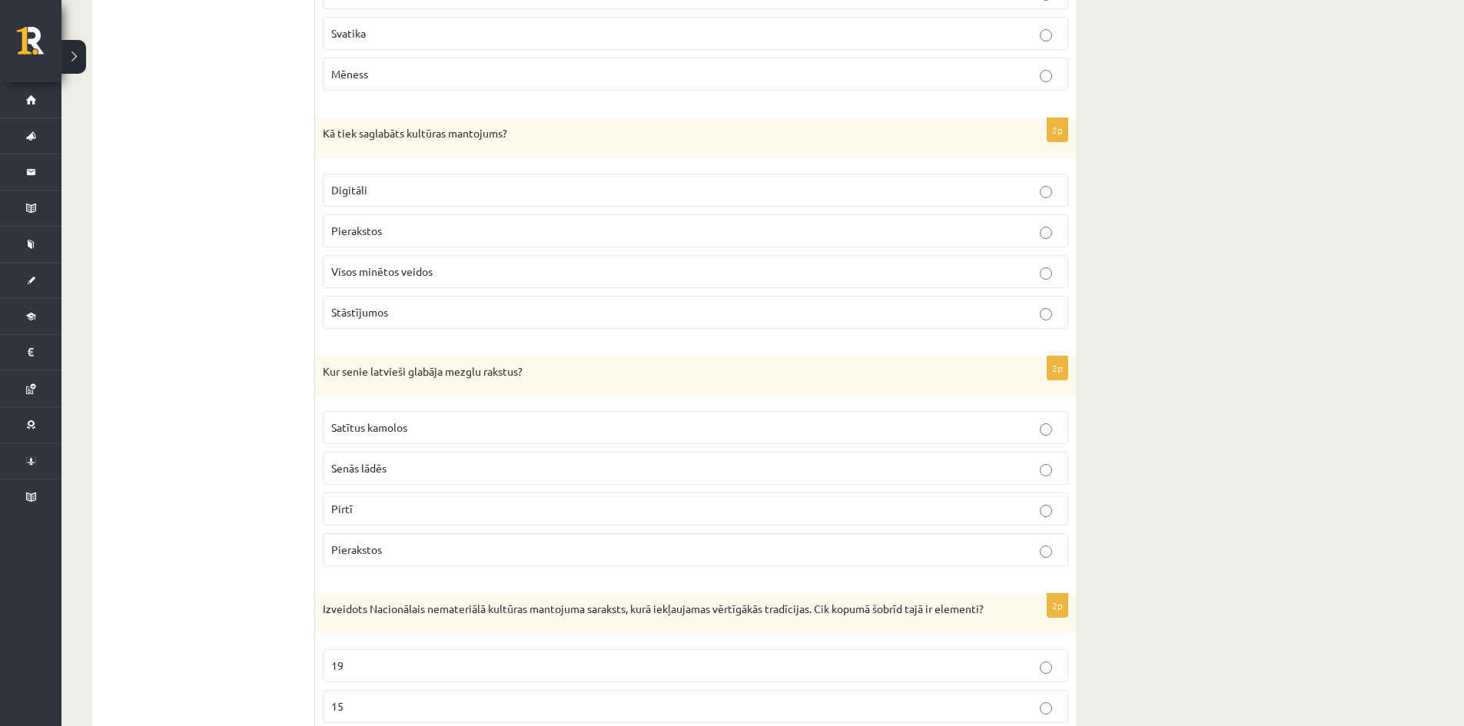
scroll to position [1998, 0]
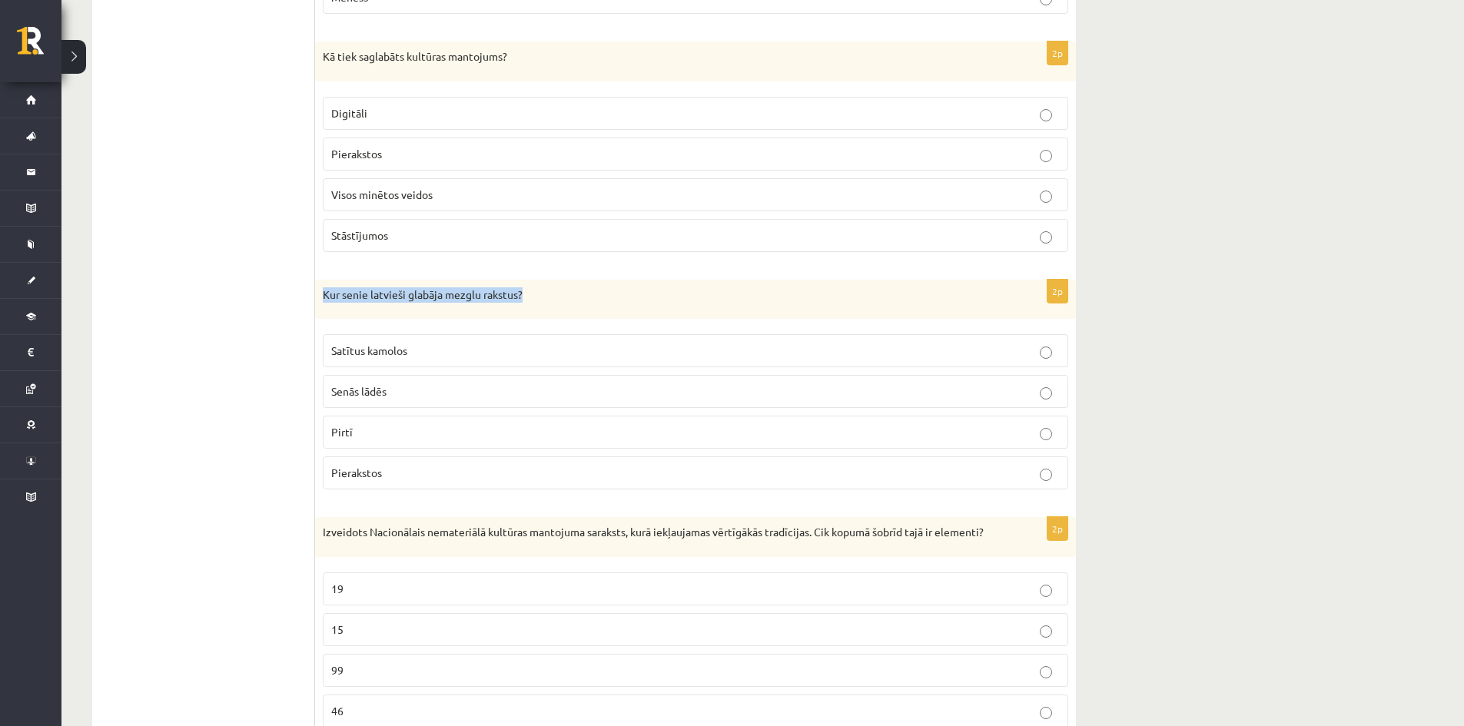
drag, startPoint x: 325, startPoint y: 297, endPoint x: 543, endPoint y: 297, distance: 217.5
click at [543, 297] on p "Kur senie latvieši glabāja mezglu rakstus?" at bounding box center [657, 294] width 669 height 15
copy p "Kur senie latvieši glabāja mezglu rakstus?"
click at [400, 312] on div "Kur senie latvieši glabāja mezglu rakstus?" at bounding box center [695, 300] width 761 height 40
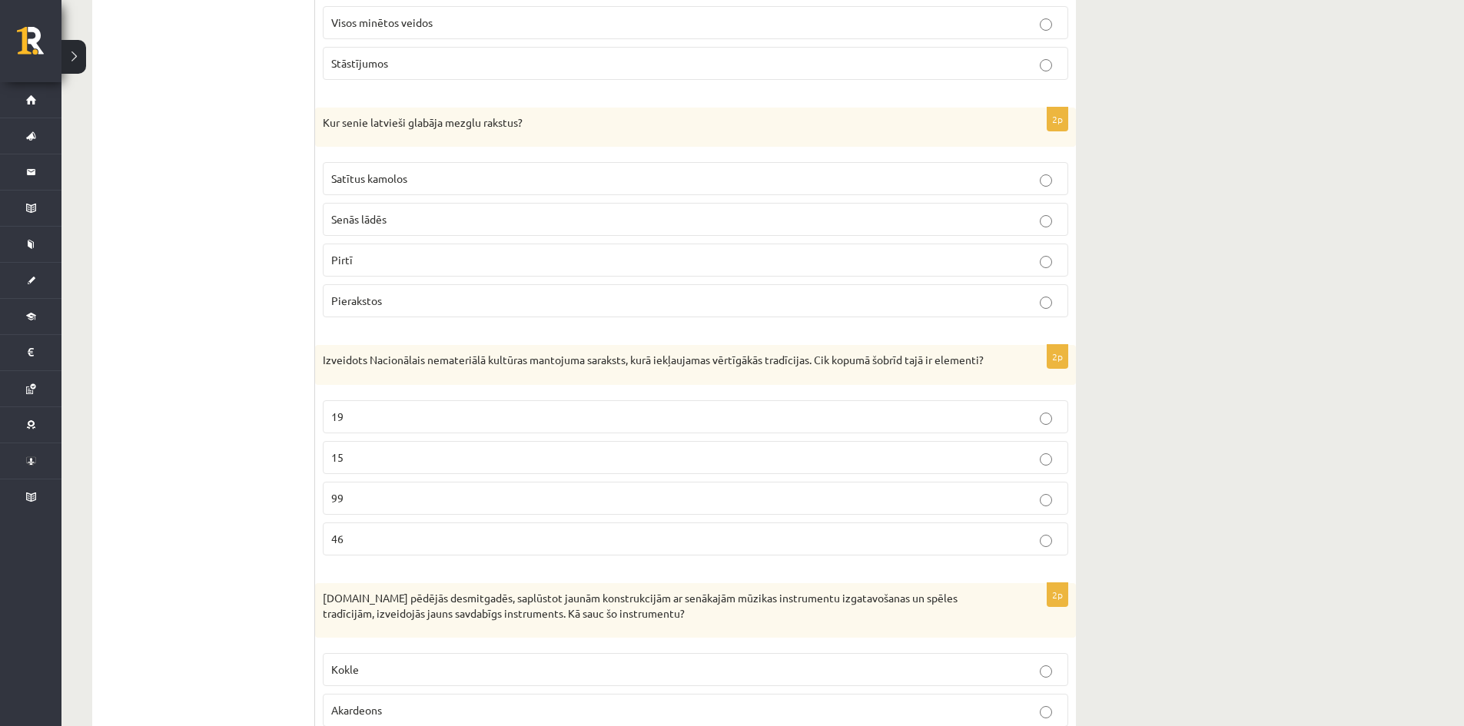
scroll to position [2229, 0]
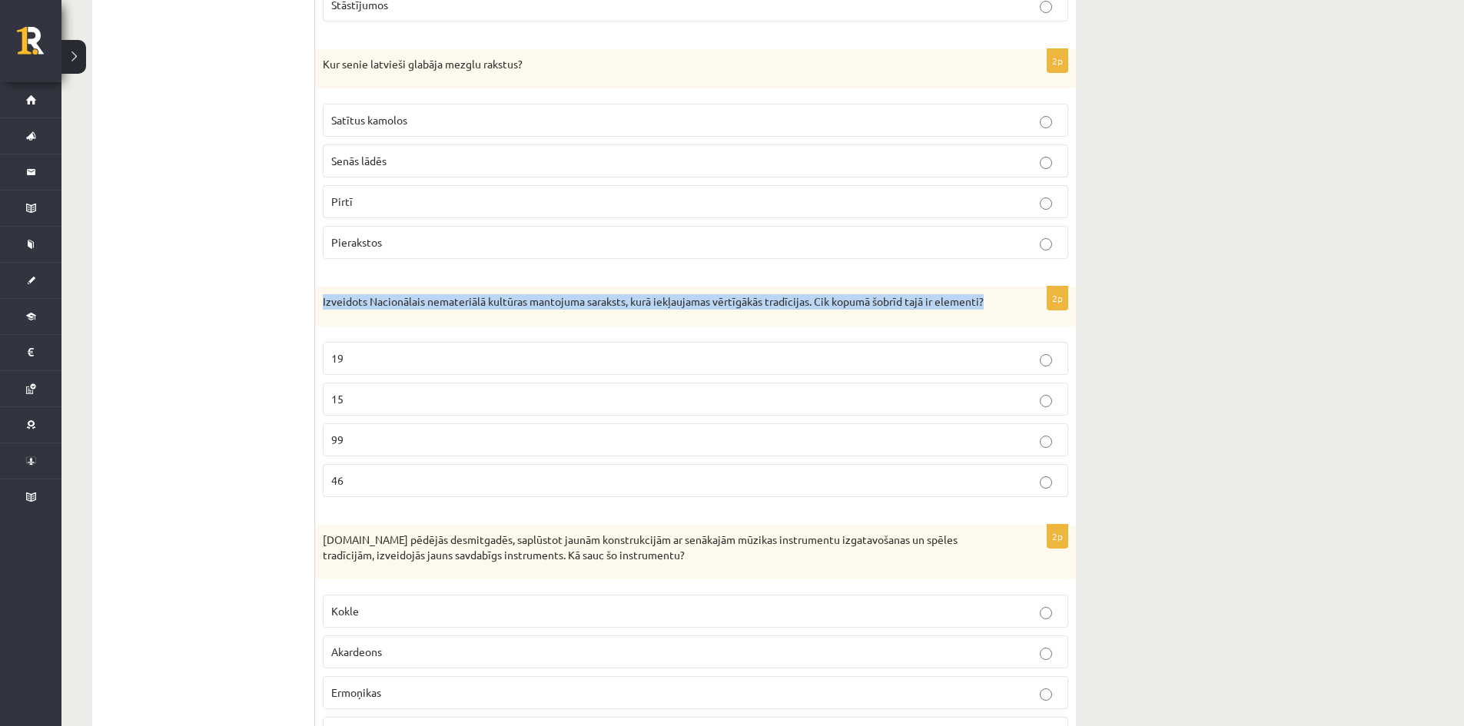
drag, startPoint x: 323, startPoint y: 305, endPoint x: 989, endPoint y: 302, distance: 666.3
click at [989, 302] on p "Izveidots Nacionālais nemateriālā kultūras mantojuma saraksts, kurā iekļaujamas…" at bounding box center [657, 301] width 669 height 15
copy p "Izveidots Nacionālais nemateriālā kultūras mantojuma saraksts, kurā iekļaujamas…"
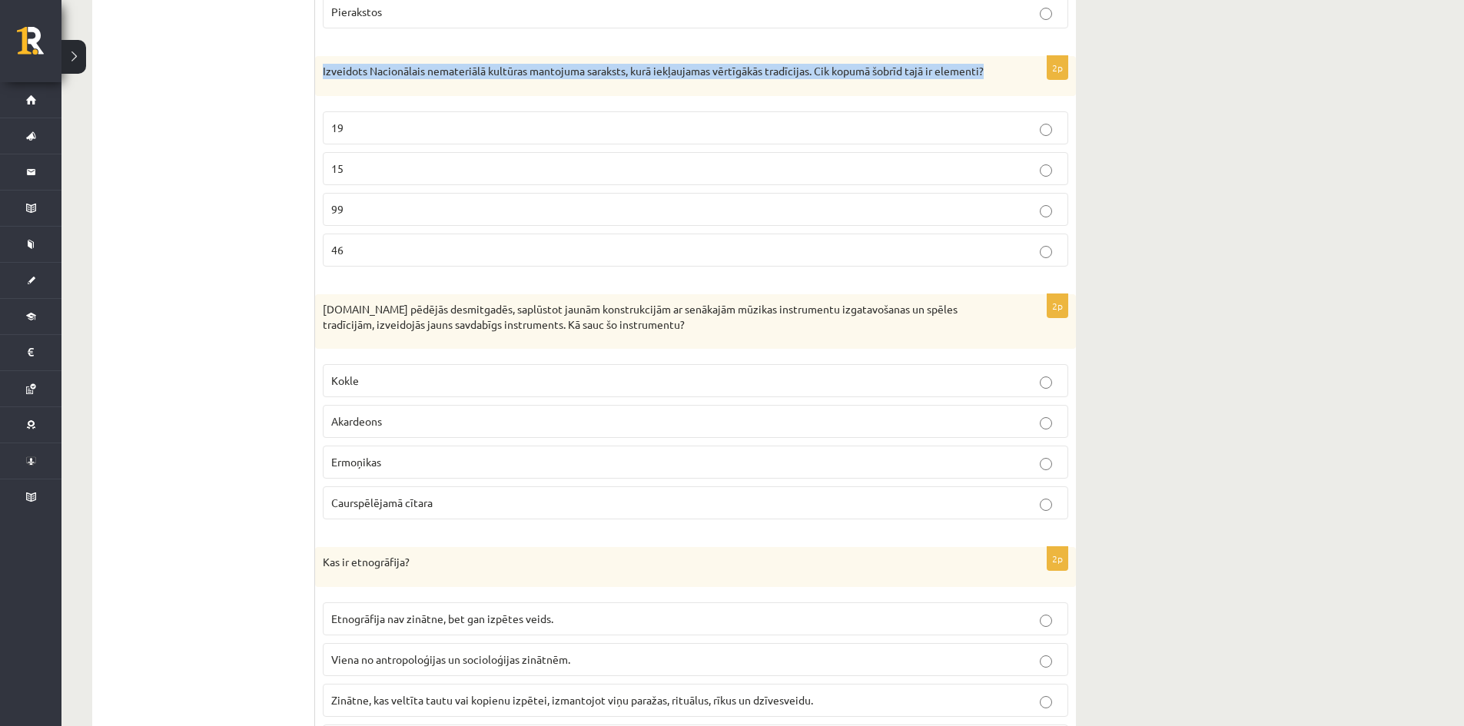
scroll to position [2536, 0]
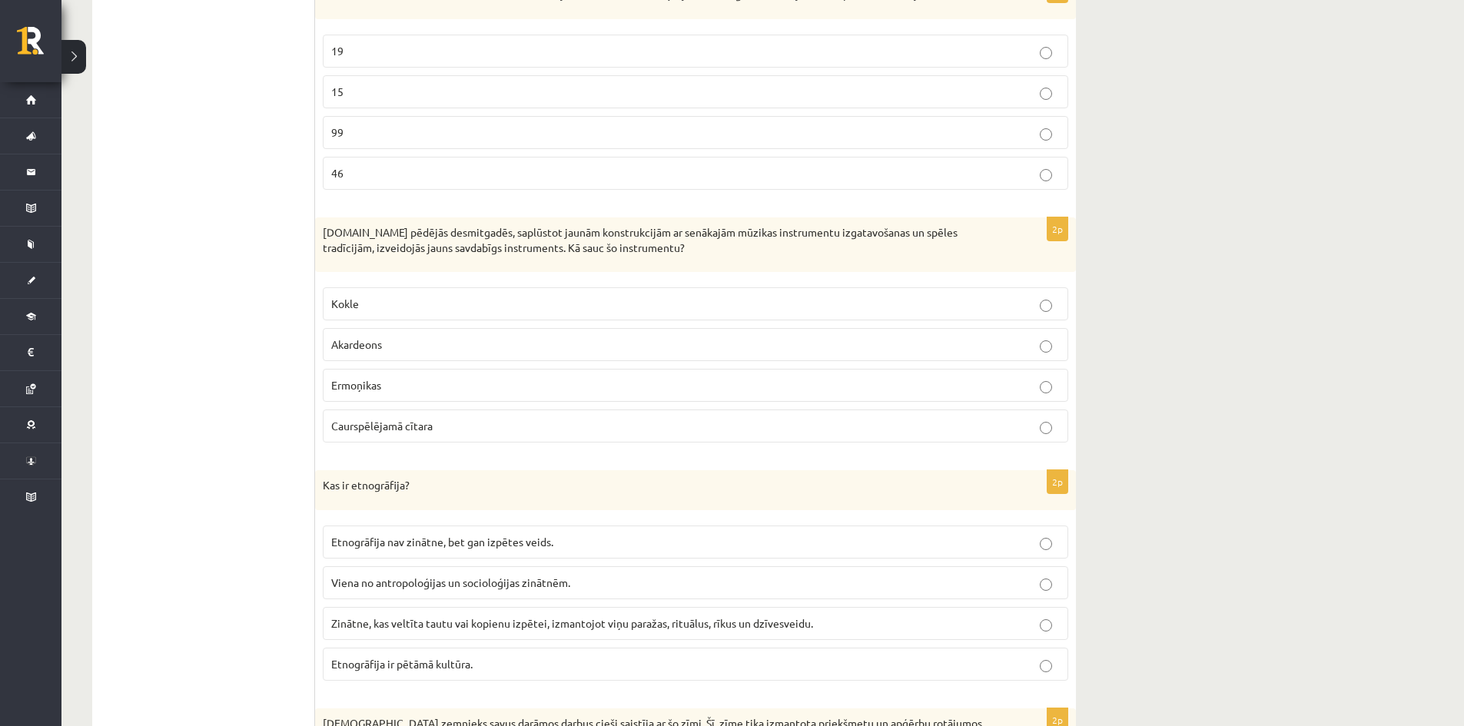
click at [1054, 427] on p "Caurspēlējamā cītara" at bounding box center [695, 426] width 729 height 16
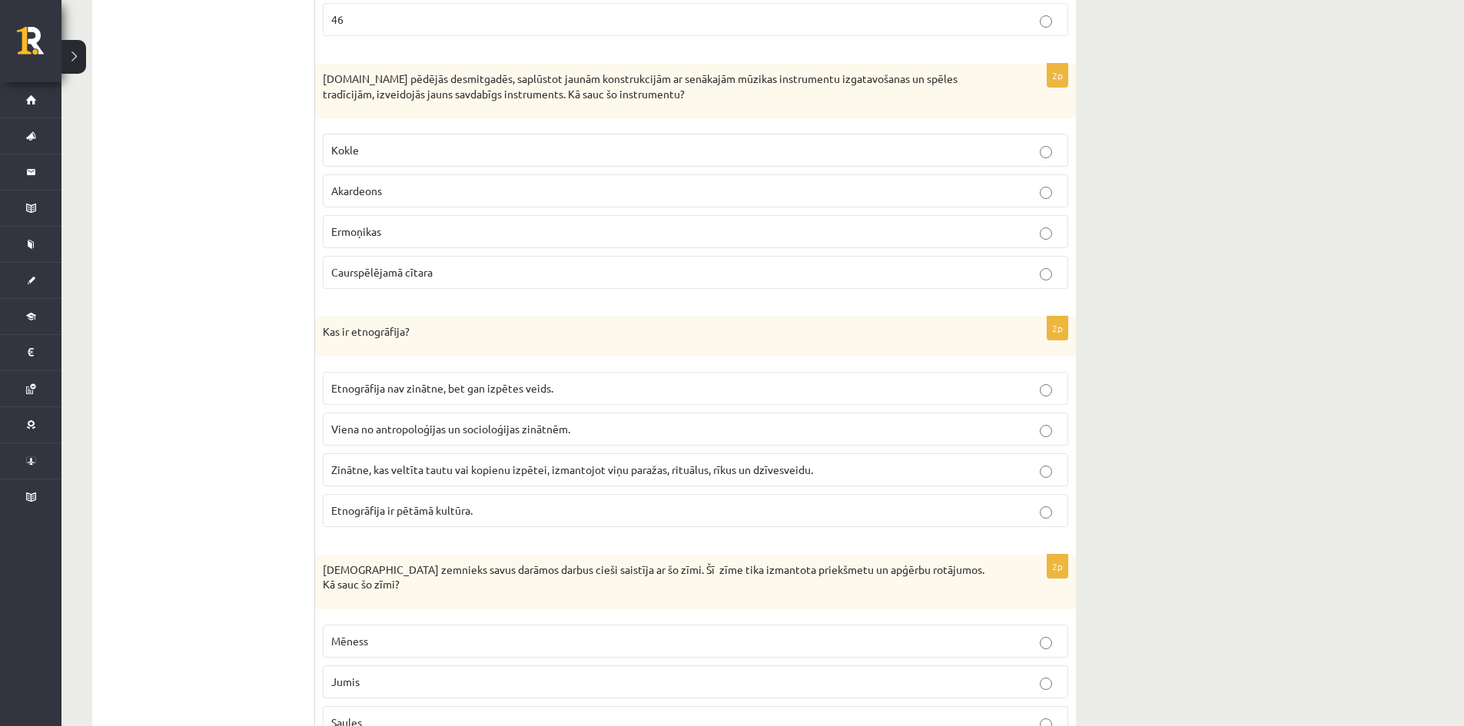
scroll to position [2767, 0]
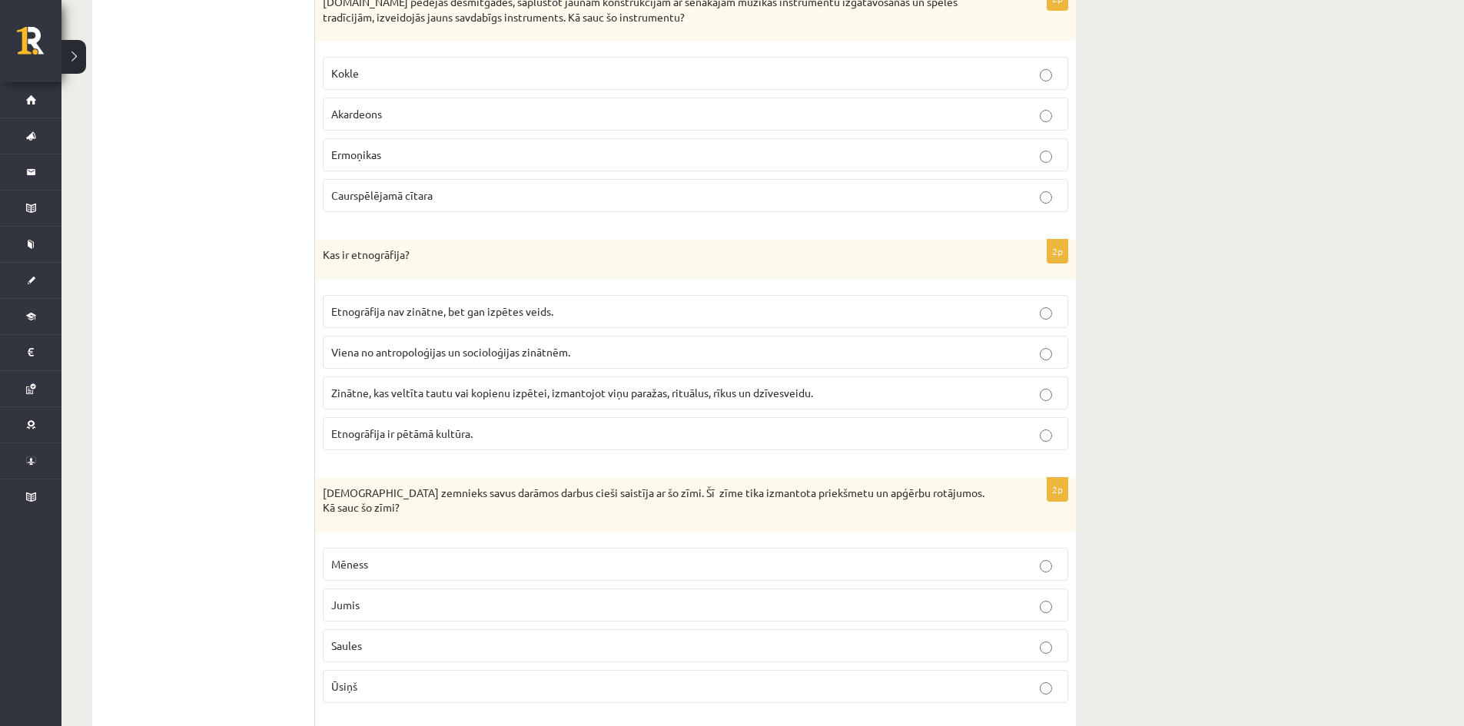
click at [1049, 403] on label "Zinātne, kas veltīta tautu vai kopienu izpētei, izmantojot viņu paražas, rituāl…" at bounding box center [695, 393] width 745 height 33
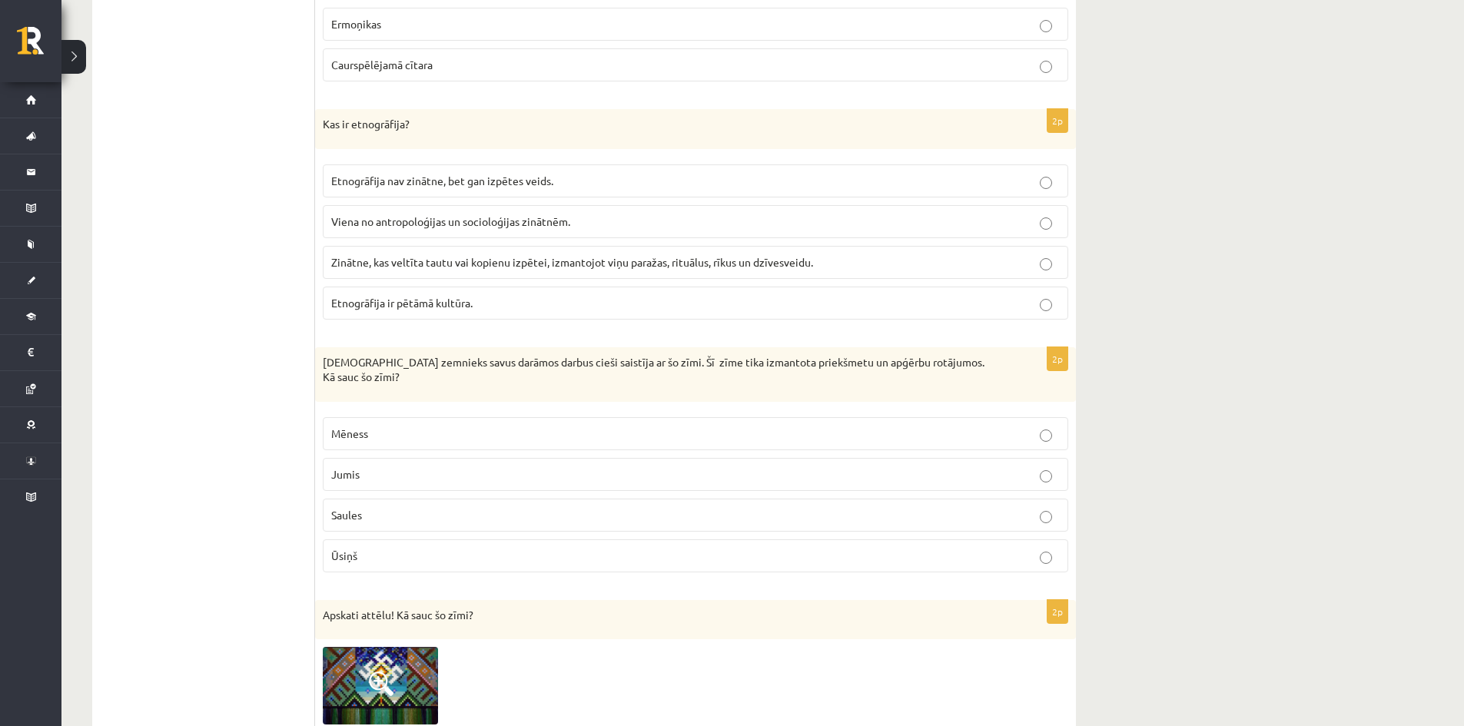
scroll to position [2921, 0]
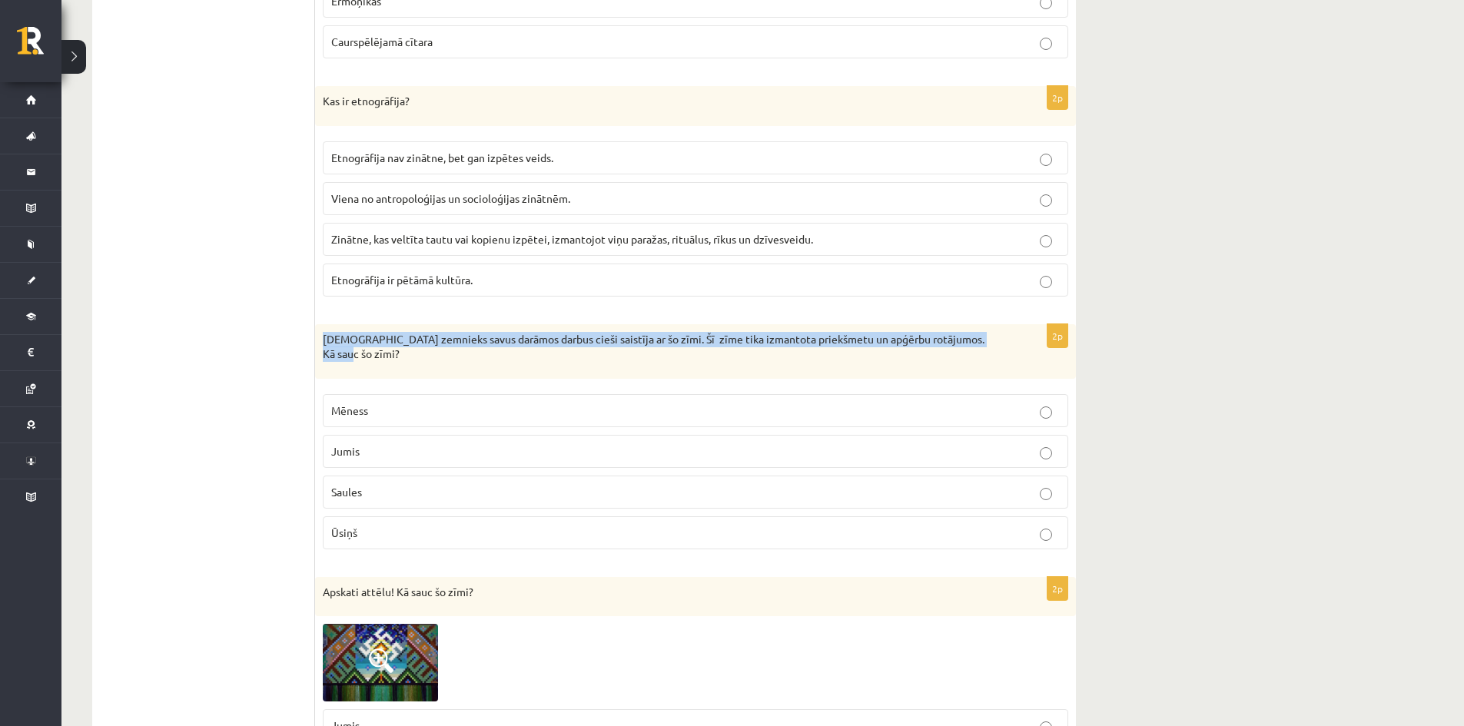
drag, startPoint x: 322, startPoint y: 341, endPoint x: 352, endPoint y: 352, distance: 31.8
click at [352, 352] on div "Latviešu zemnieks savus darāmos darbus cieši saistīja ar šo zīmi. Šī zīme tika …" at bounding box center [695, 351] width 761 height 55
copy p "Latviešu zemnieks savus darāmos darbus cieši saistīja ar šo zīmi. Šī zīme tika …"
click at [410, 376] on div "Latviešu zemnieks savus darāmos darbus cieši saistīja ar šo zīmi. Šī zīme tika …" at bounding box center [695, 351] width 761 height 55
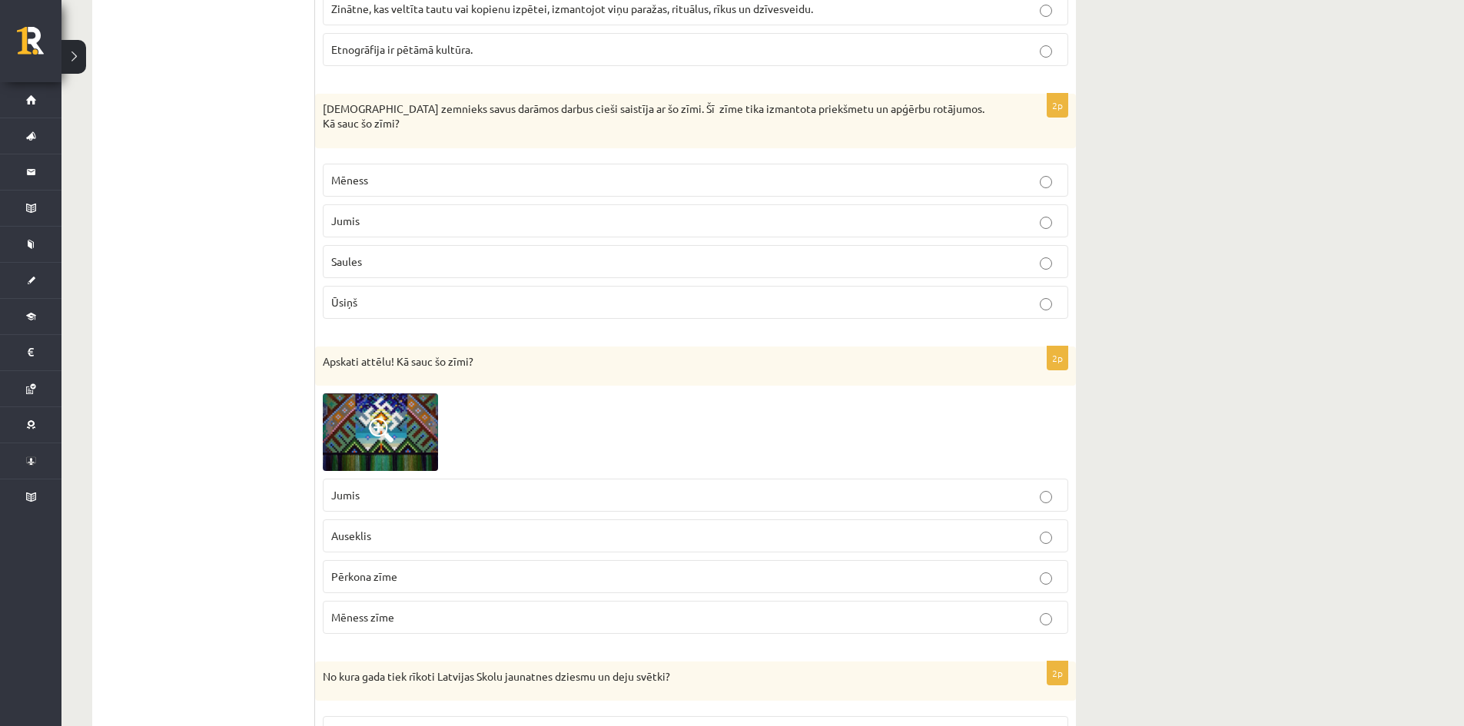
scroll to position [3228, 0]
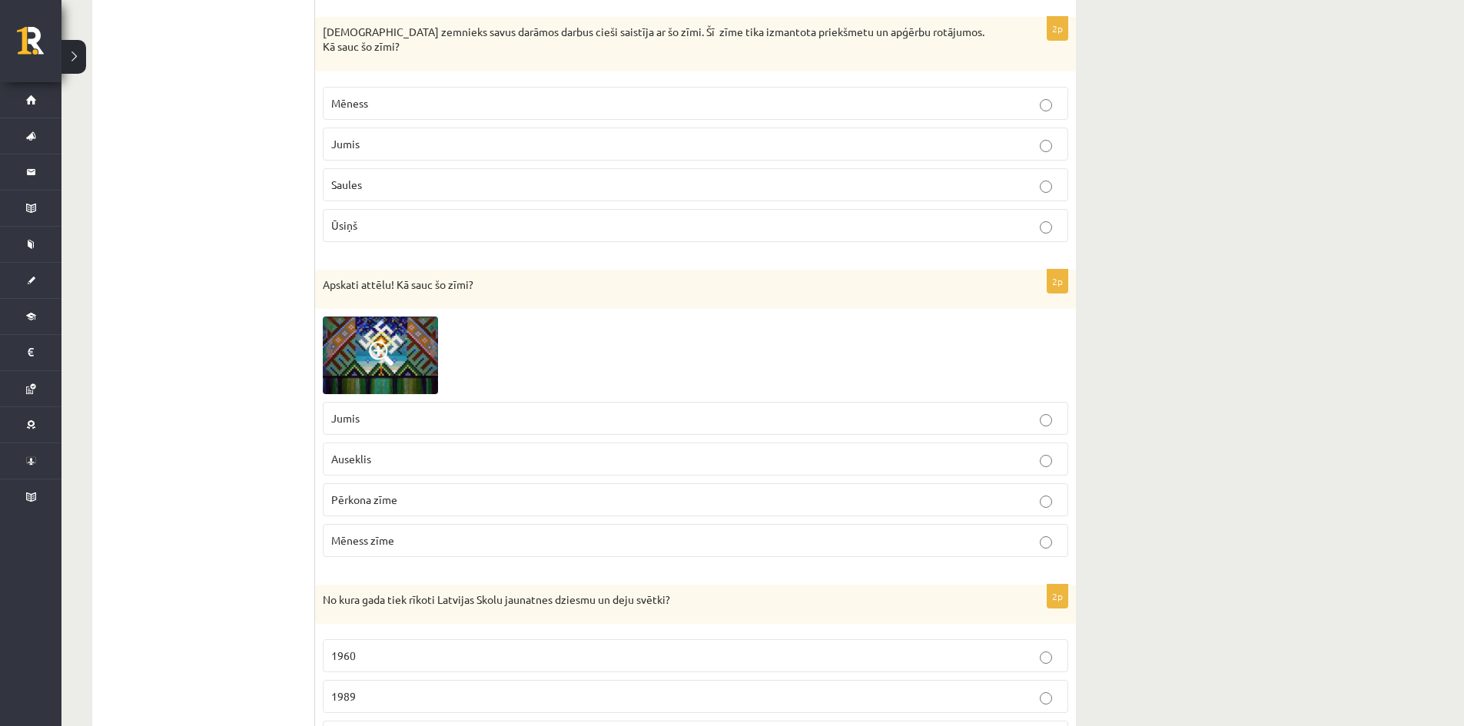
click at [1034, 500] on p "Pērkona zīme" at bounding box center [695, 500] width 729 height 16
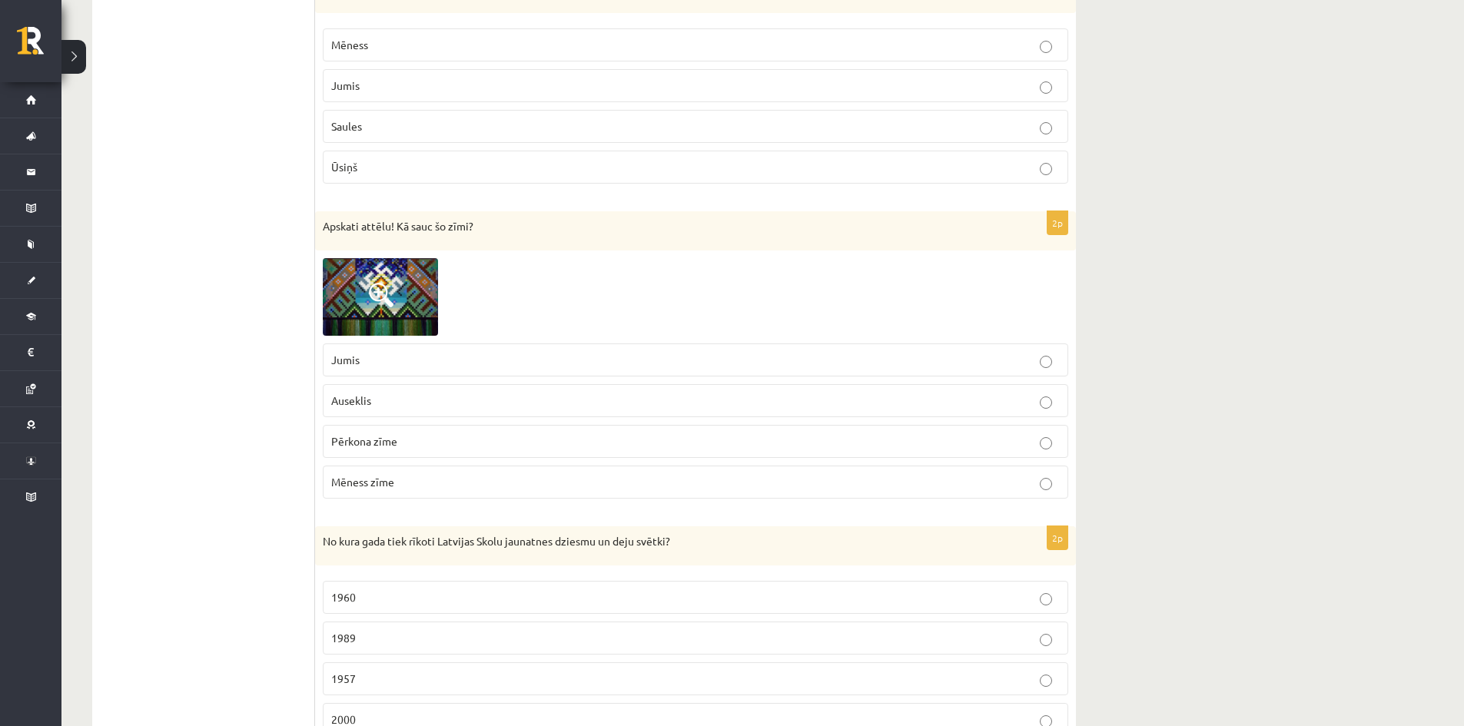
scroll to position [3356, 0]
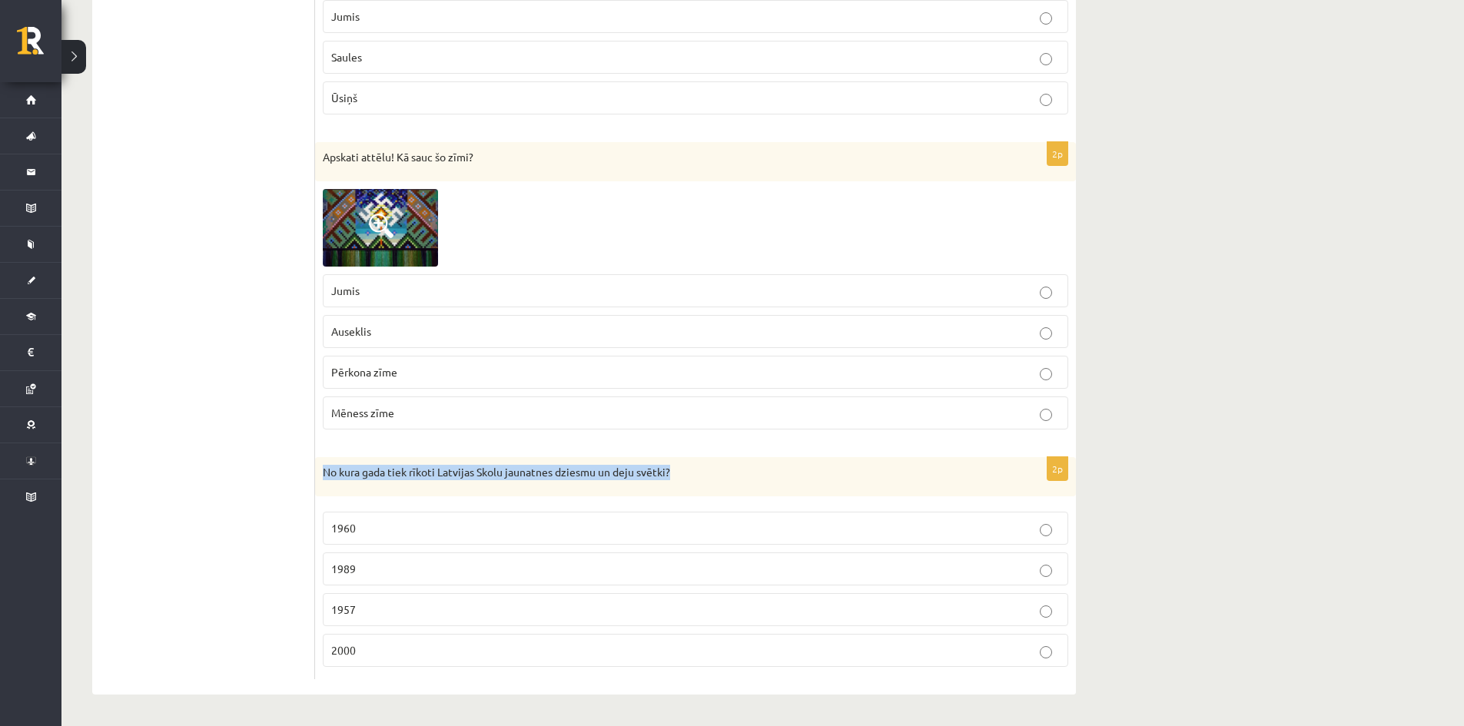
drag, startPoint x: 324, startPoint y: 476, endPoint x: 675, endPoint y: 473, distance: 351.2
click at [675, 473] on p "No kura gada tiek rīkoti Latvijas Skolu jaunatnes dziesmu un deju svētki?" at bounding box center [657, 472] width 669 height 15
copy p "No kura gada tiek rīkoti Latvijas Skolu jaunatnes dziesmu un deju svētki?"
click at [520, 457] on div "No kura gada tiek rīkoti Latvijas Skolu jaunatnes dziesmu un deju svētki?" at bounding box center [695, 477] width 761 height 40
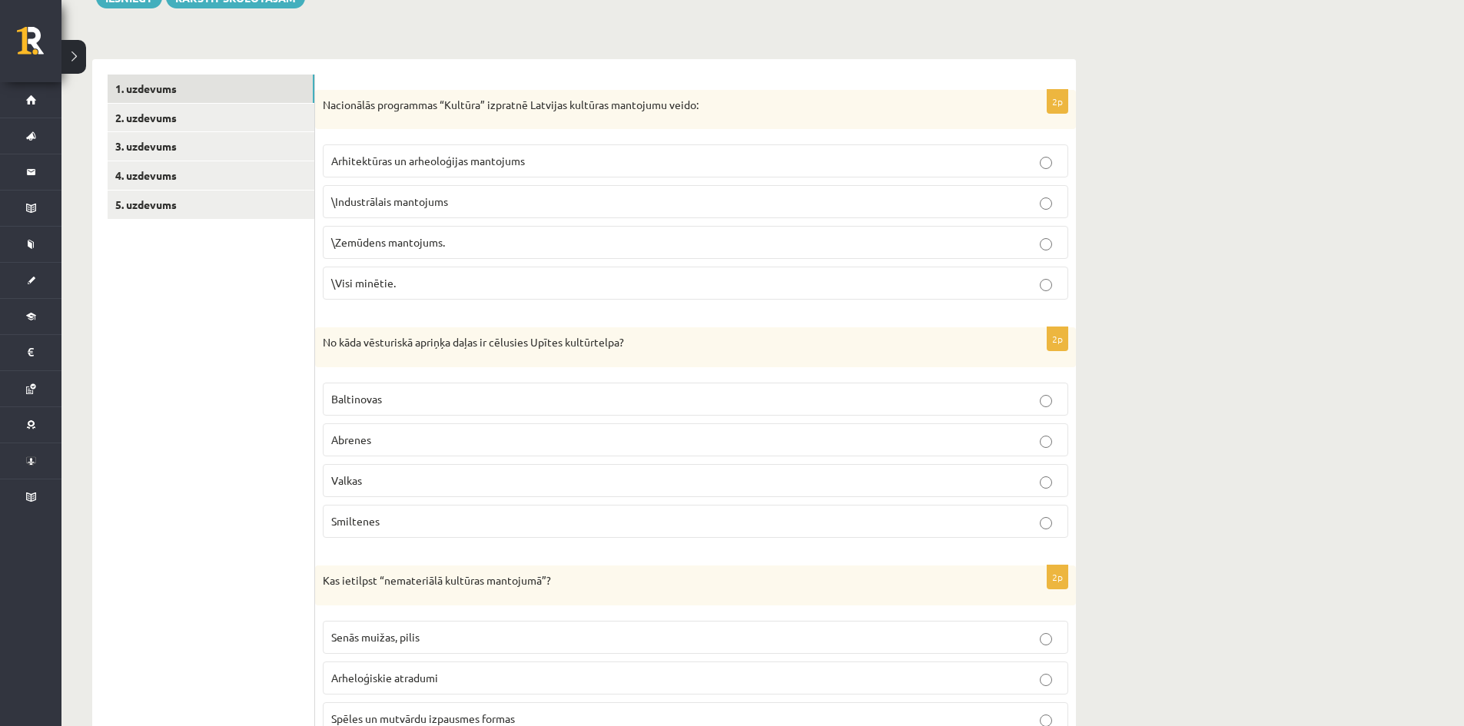
scroll to position [51, 0]
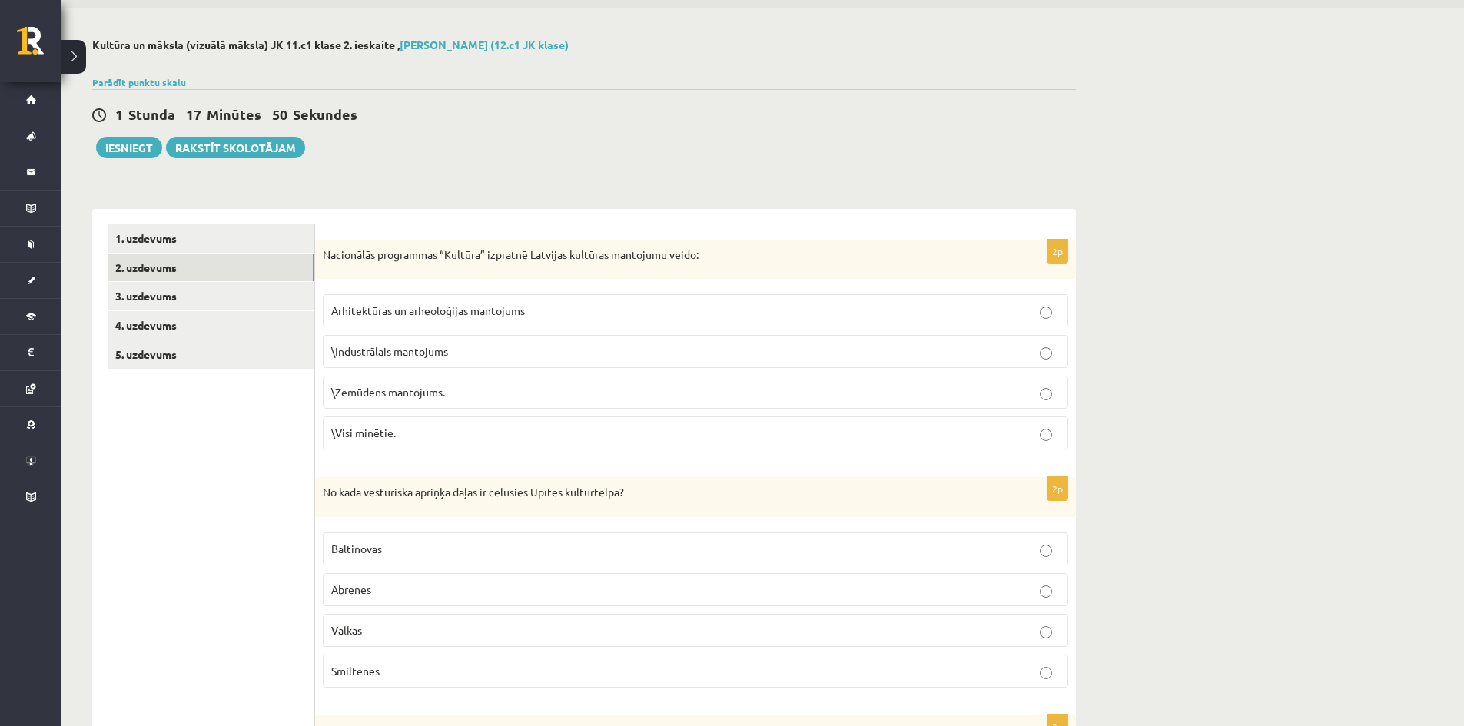
click at [128, 261] on link "2. uzdevums" at bounding box center [211, 268] width 207 height 28
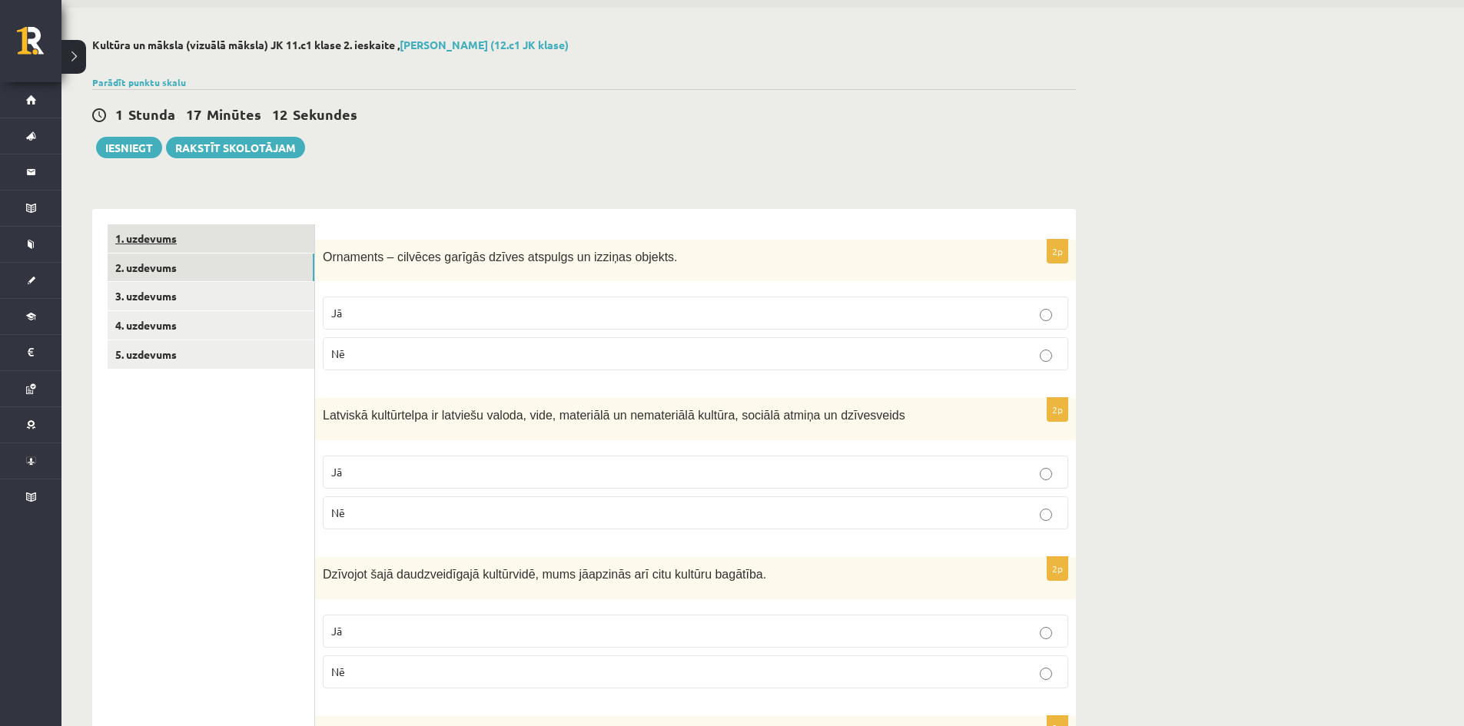
click at [161, 236] on link "1. uzdevums" at bounding box center [211, 238] width 207 height 28
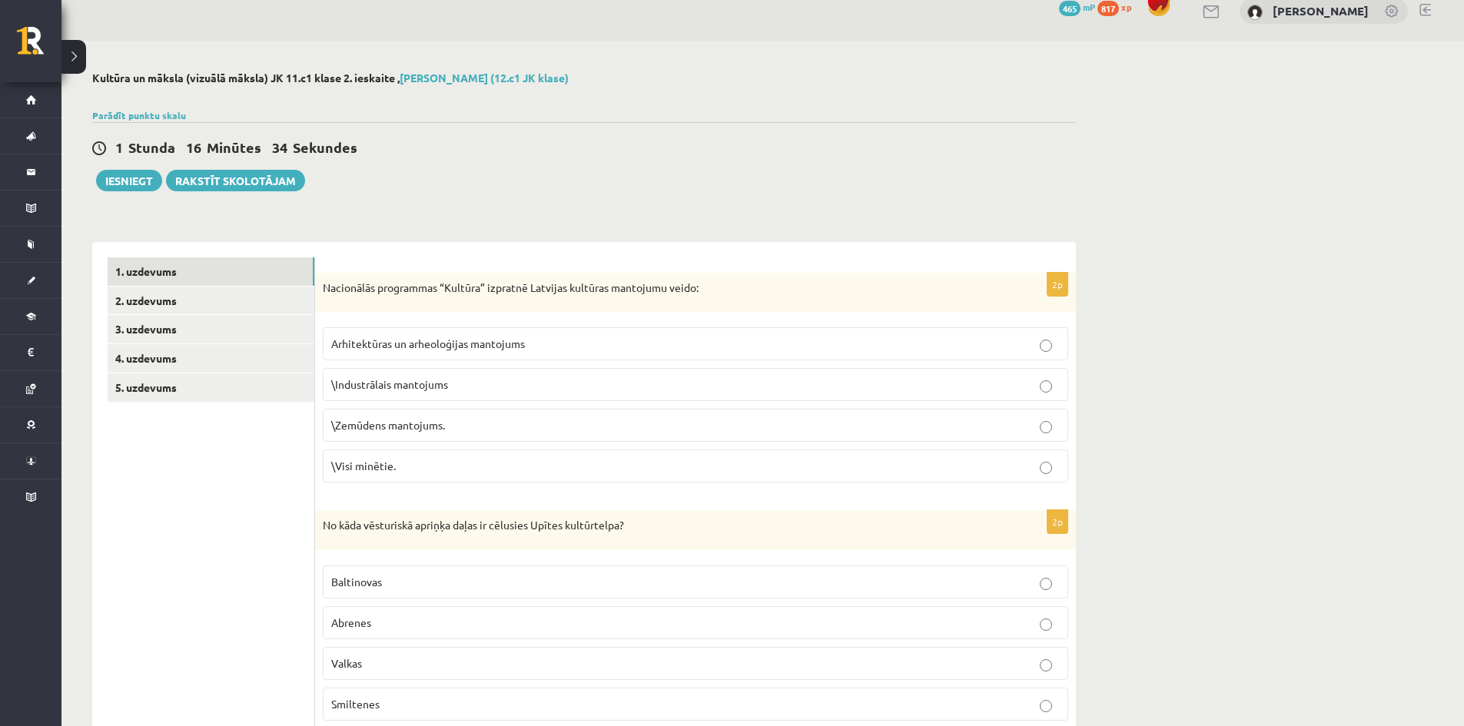
scroll to position [0, 0]
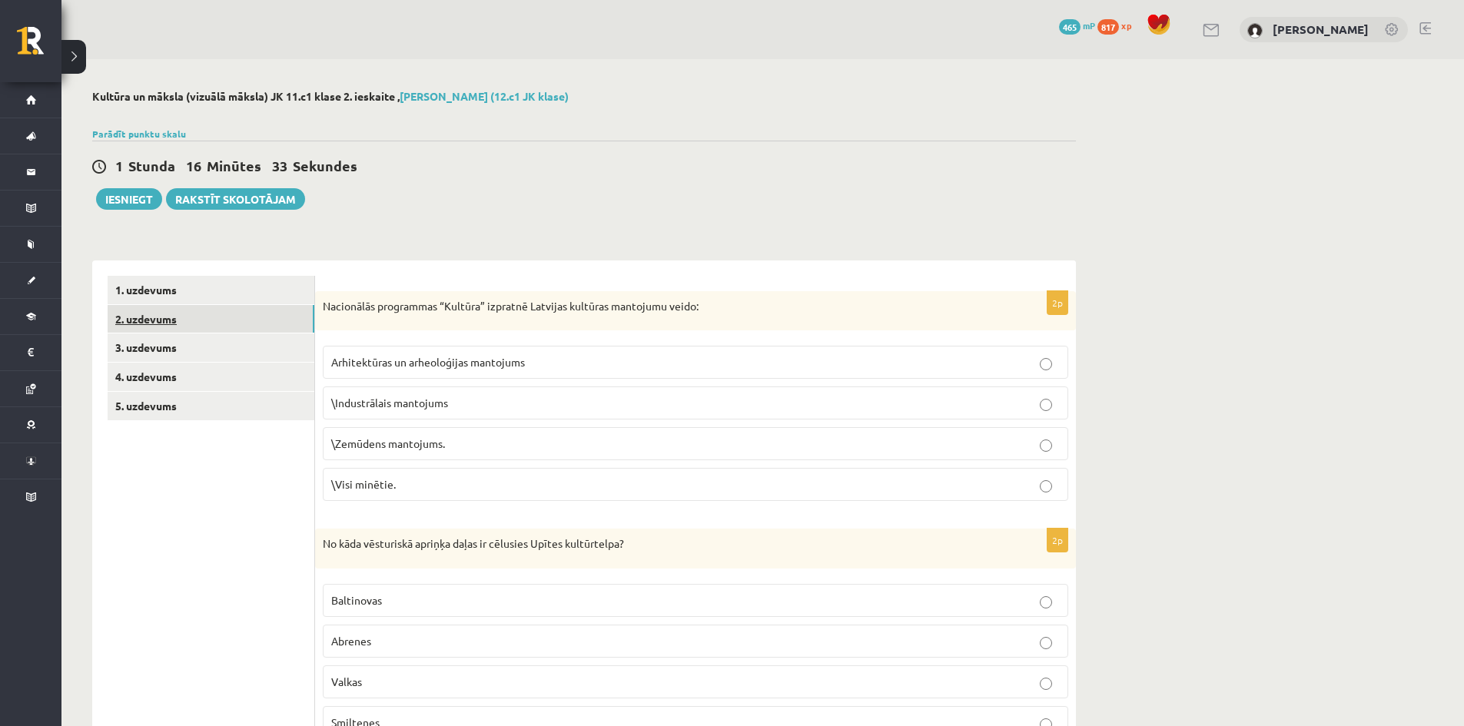
click at [181, 324] on link "2. uzdevums" at bounding box center [211, 319] width 207 height 28
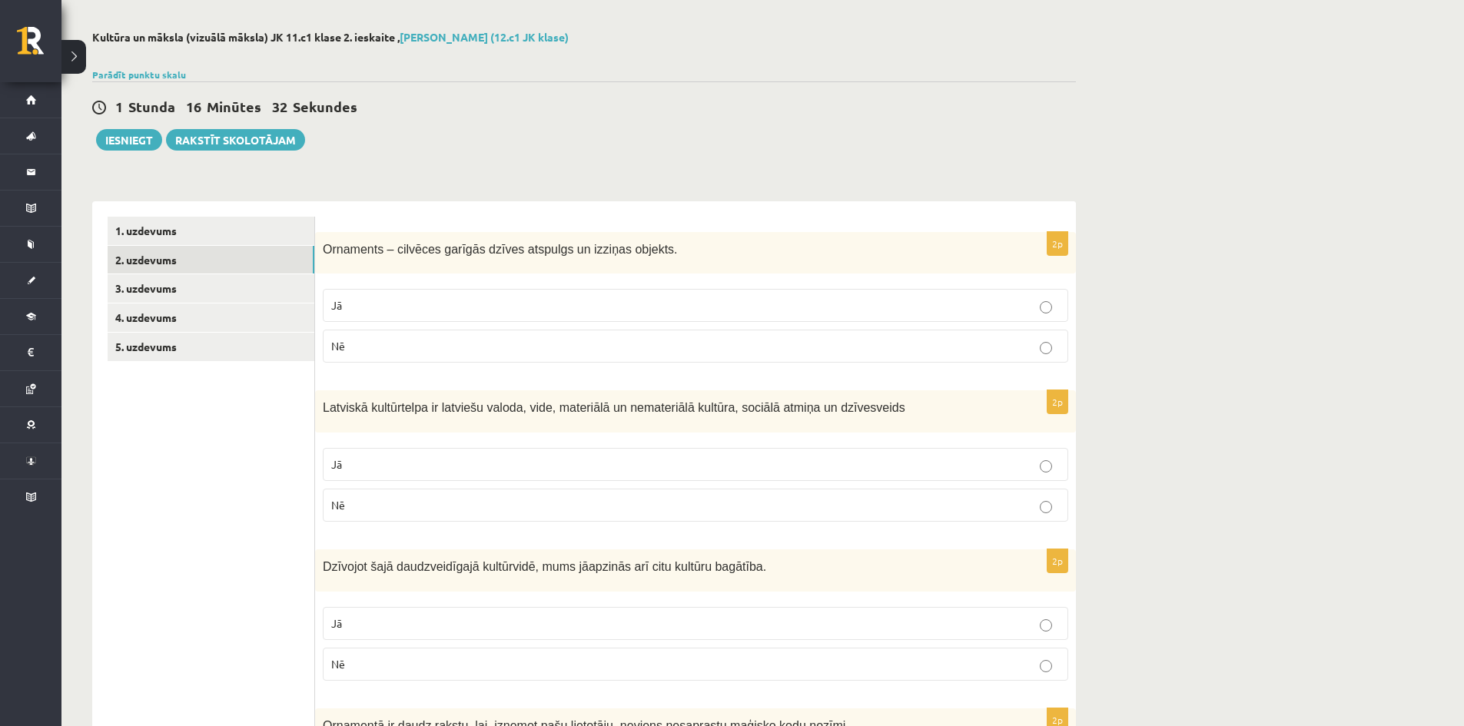
scroll to position [77, 0]
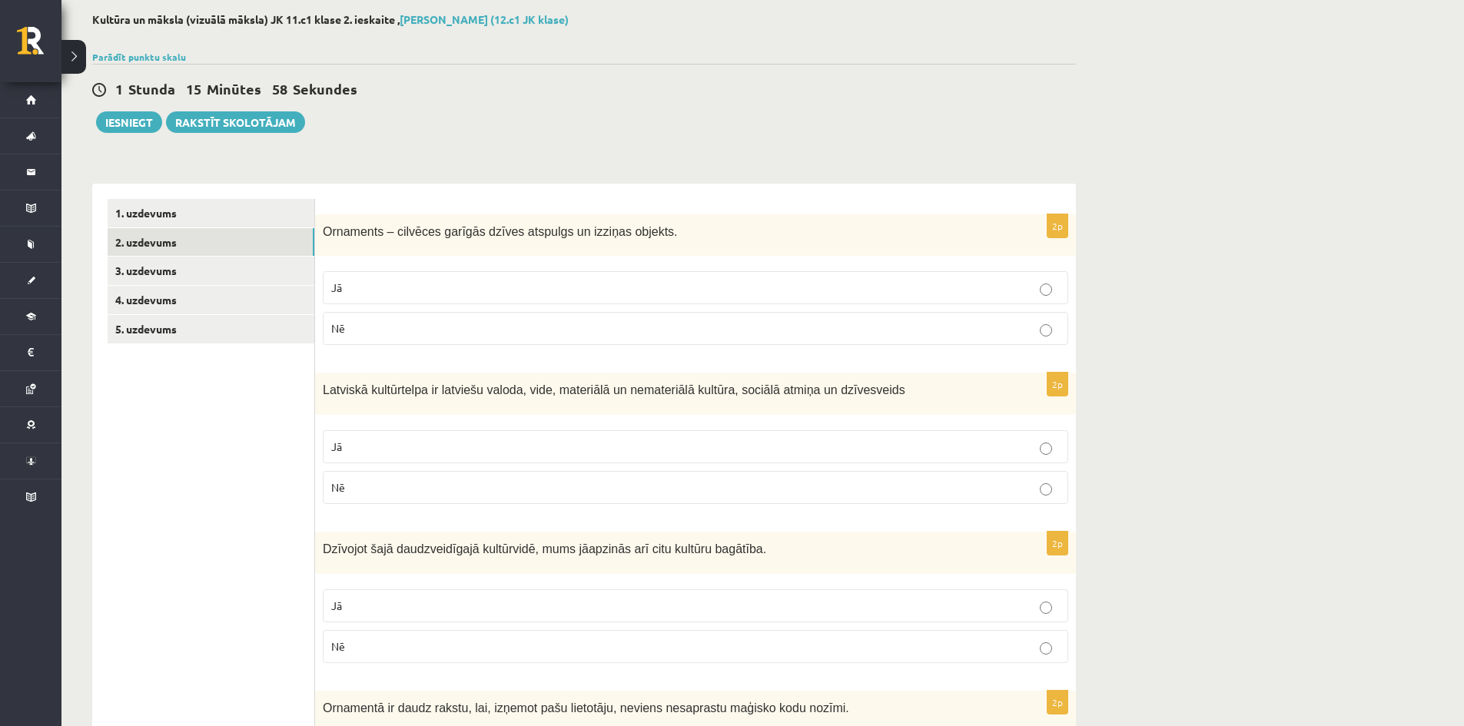
click at [1055, 447] on p "Jā" at bounding box center [695, 447] width 729 height 16
click at [1053, 612] on p "Jā" at bounding box center [695, 606] width 729 height 16
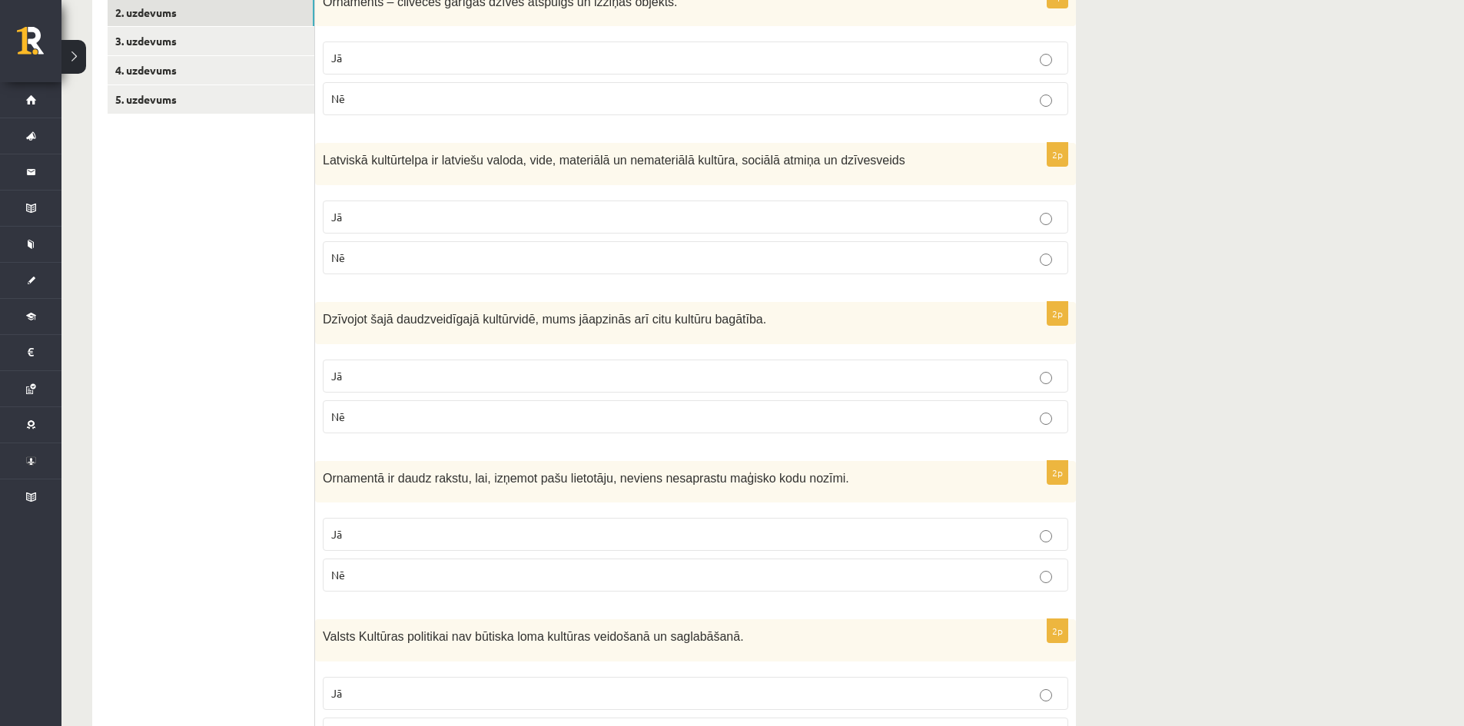
scroll to position [307, 0]
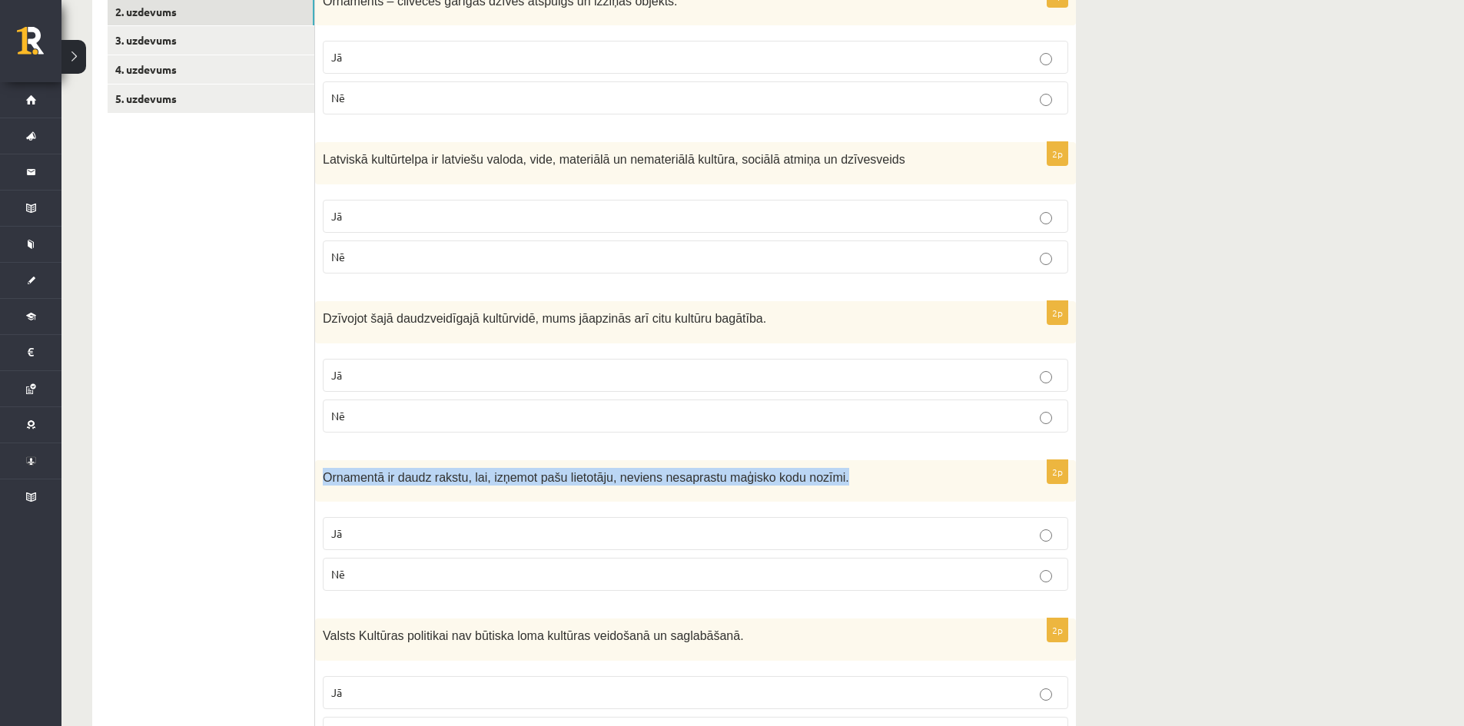
drag, startPoint x: 324, startPoint y: 479, endPoint x: 845, endPoint y: 477, distance: 521.1
click at [845, 477] on p "Ornamentā ir daudz rakstu, lai, izņemot pašu lietotāju, neviens nesaprastu maģi…" at bounding box center [657, 477] width 669 height 18
copy span "Ornamentā ir daudz rakstu, lai, izņemot pašu lietotāju, neviens nesaprastu maģi…"
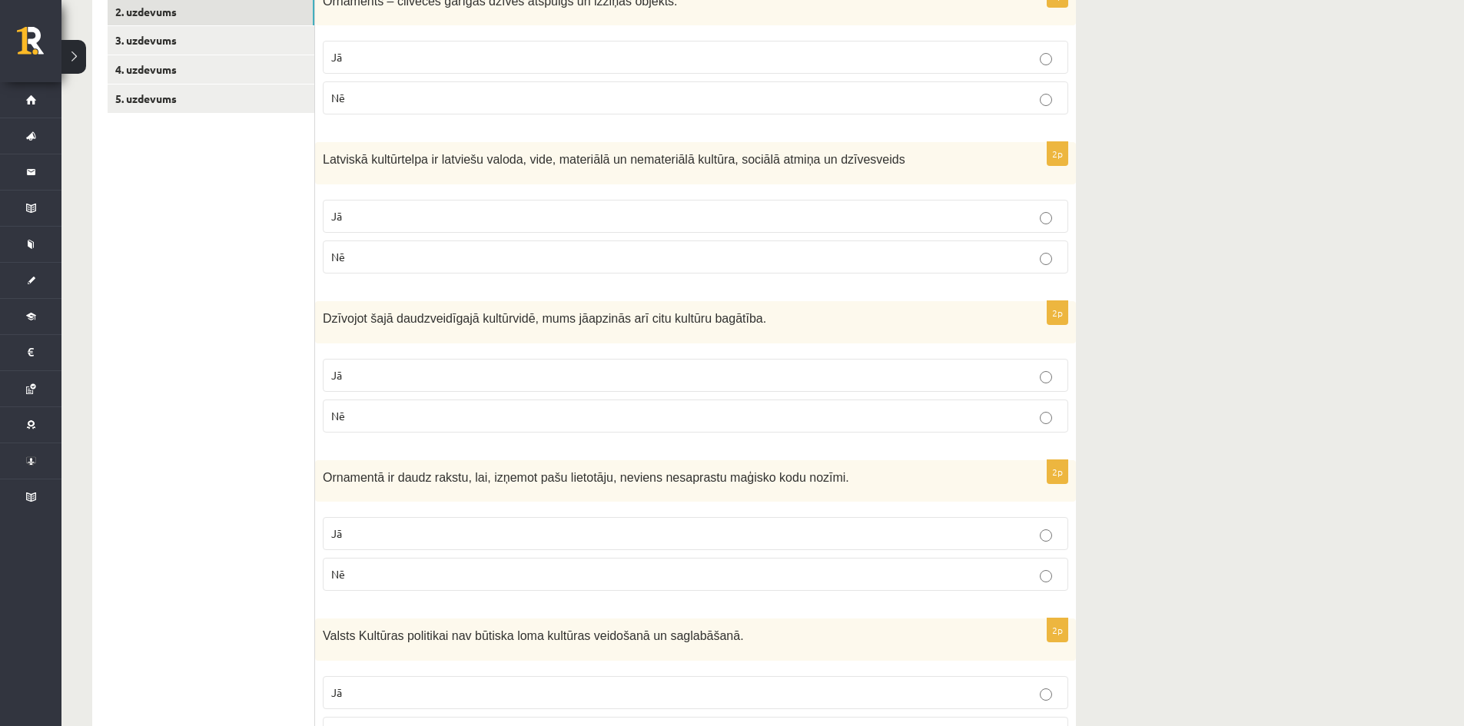
click at [632, 169] on div "Latviskā kultūrtelpa ir latviešu valoda, vide, materiālā un nemateriālā kultūra…" at bounding box center [695, 163] width 761 height 42
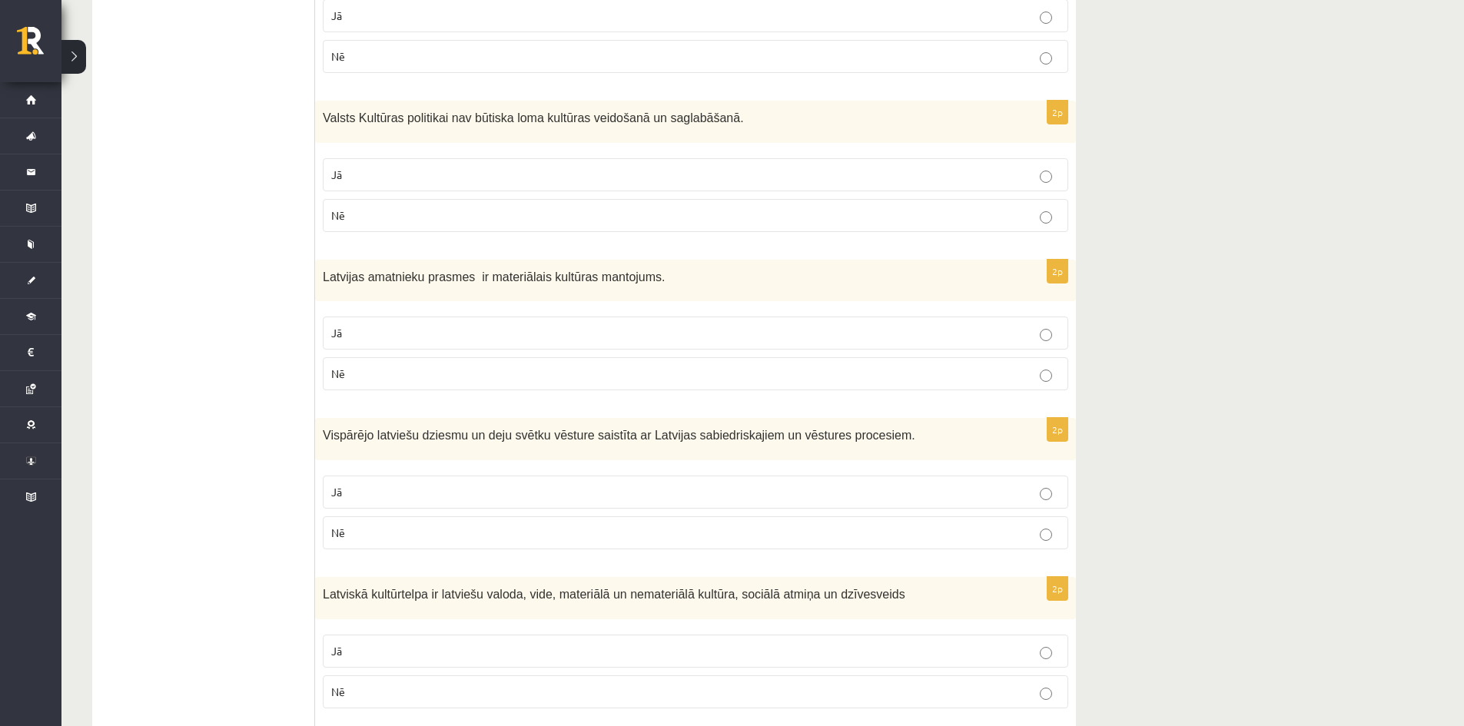
scroll to position [922, 0]
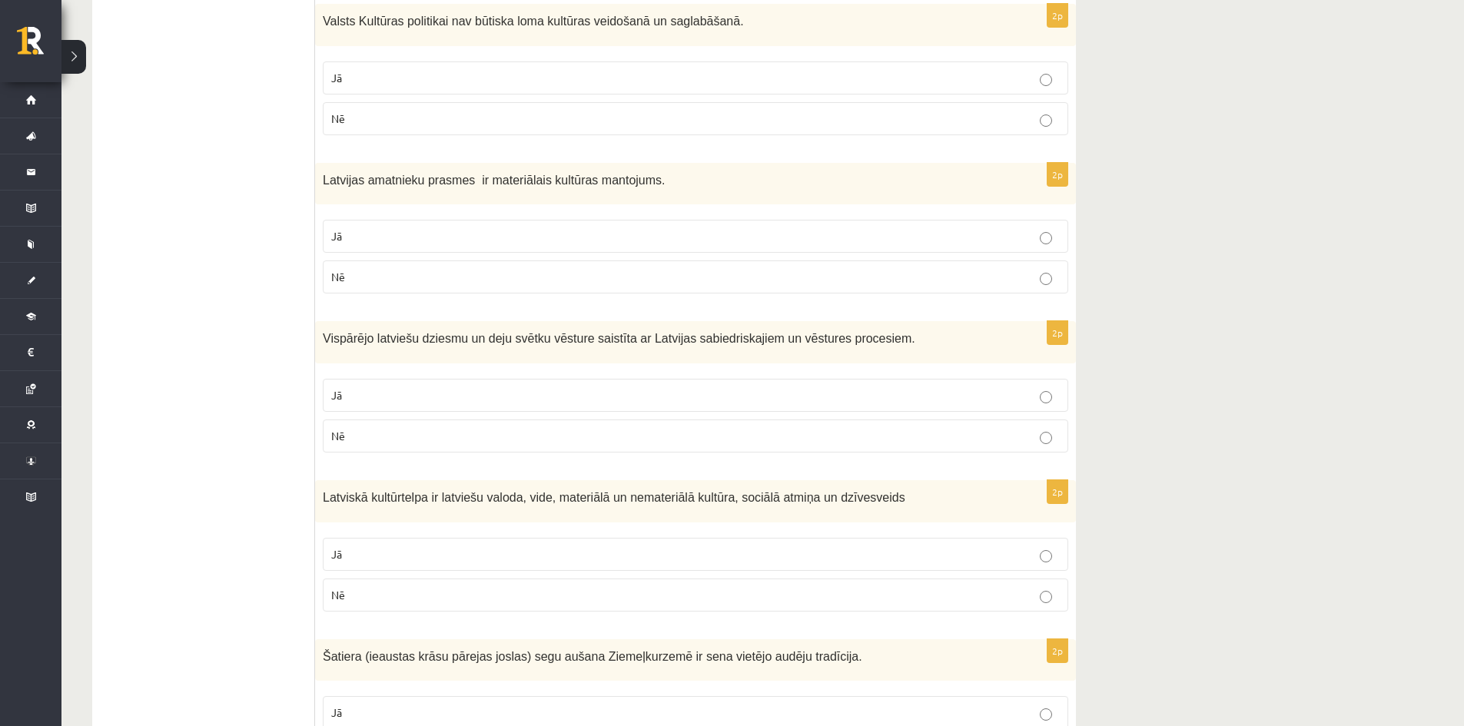
click at [1043, 564] on label "Jā" at bounding box center [695, 554] width 745 height 33
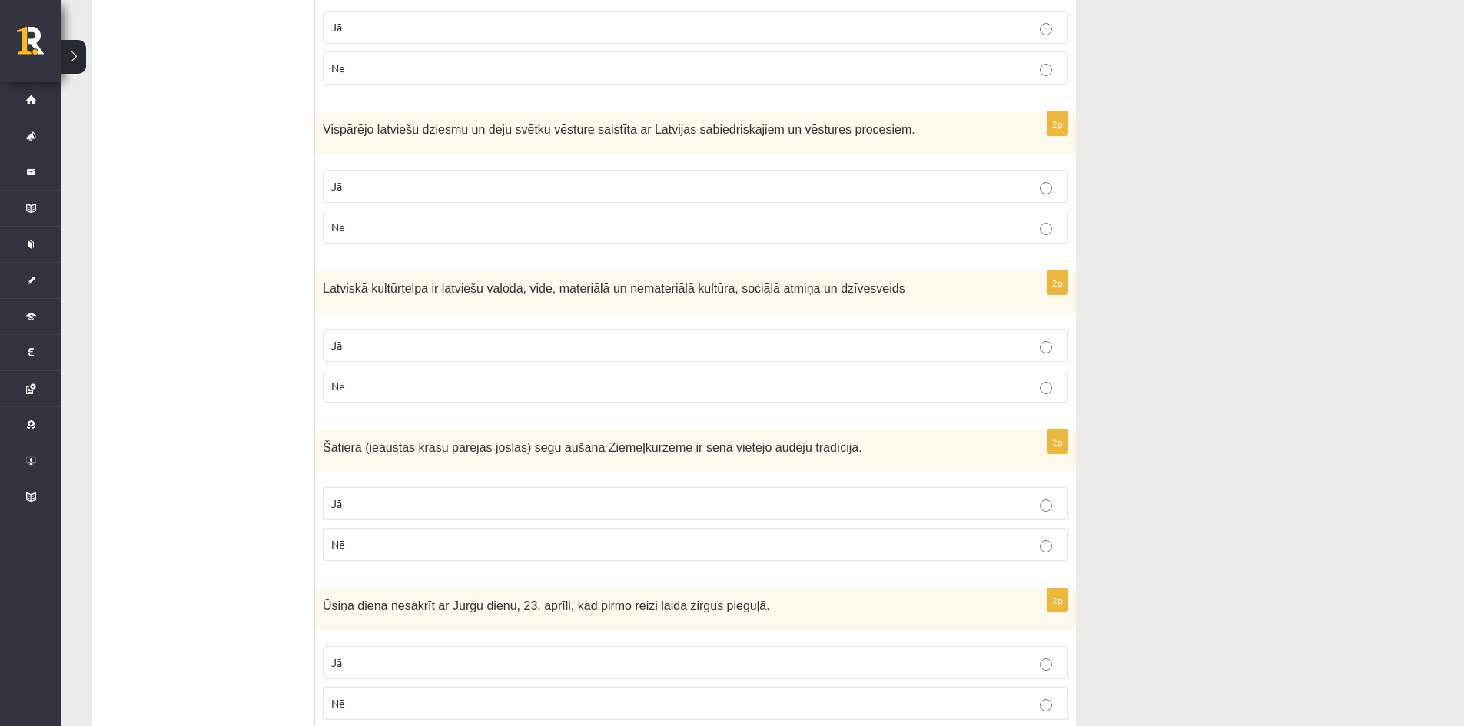
scroll to position [1153, 0]
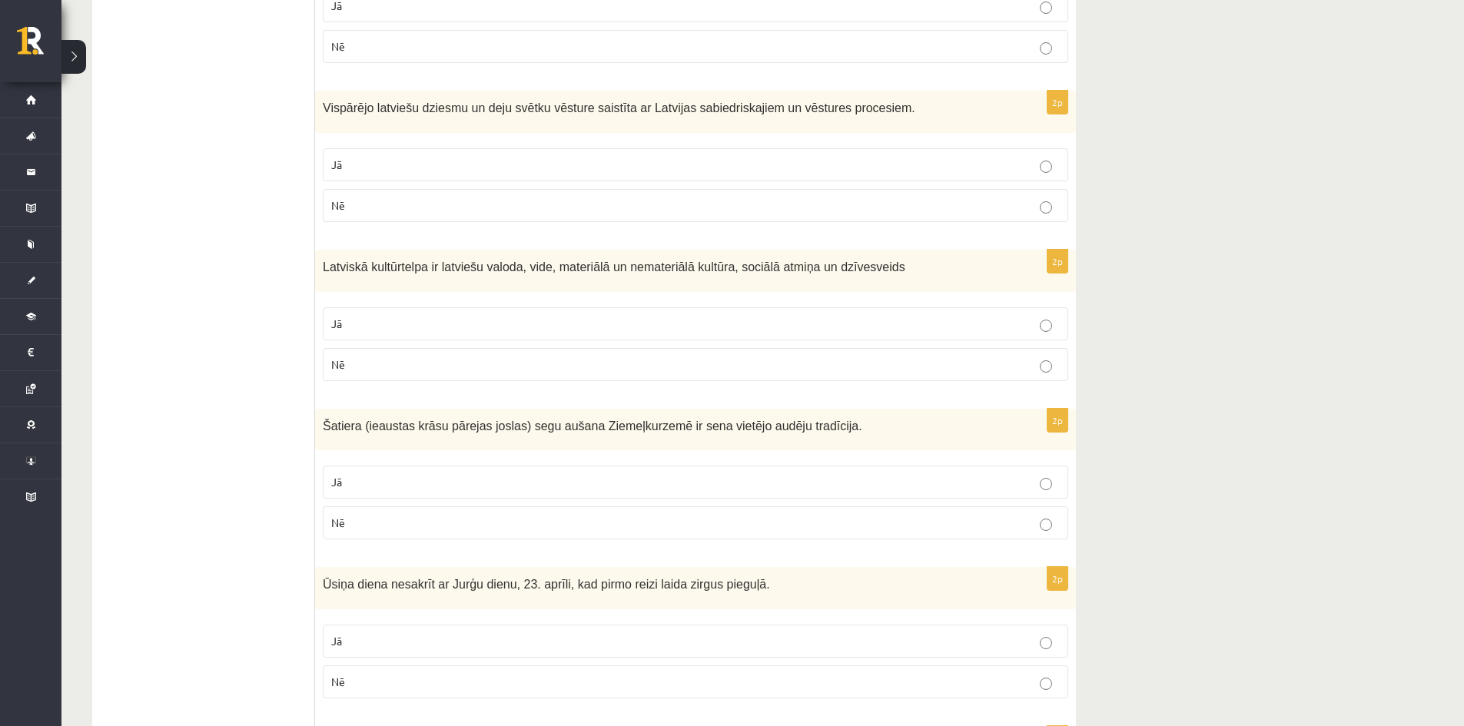
click at [1039, 483] on p "Jā" at bounding box center [695, 482] width 729 height 16
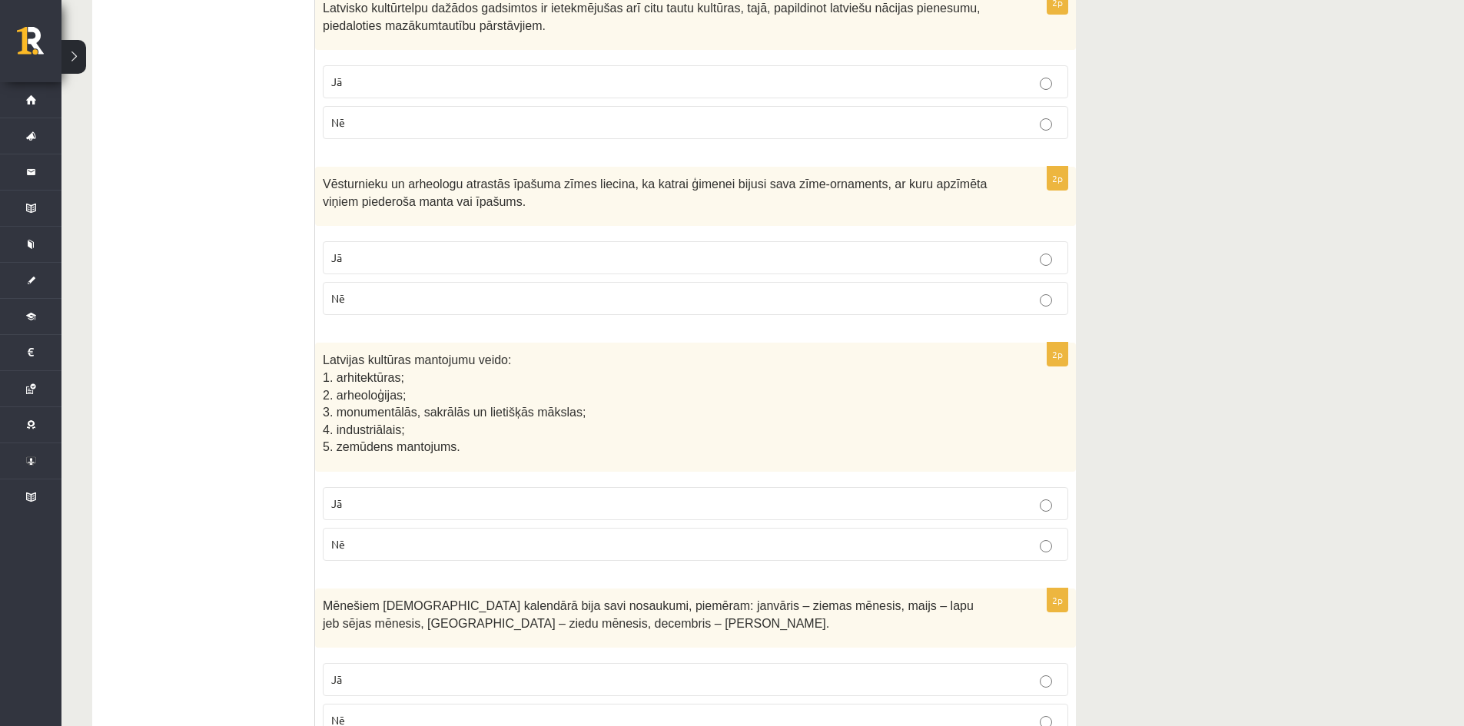
scroll to position [2383, 0]
click at [1044, 515] on label "Jā" at bounding box center [695, 502] width 745 height 33
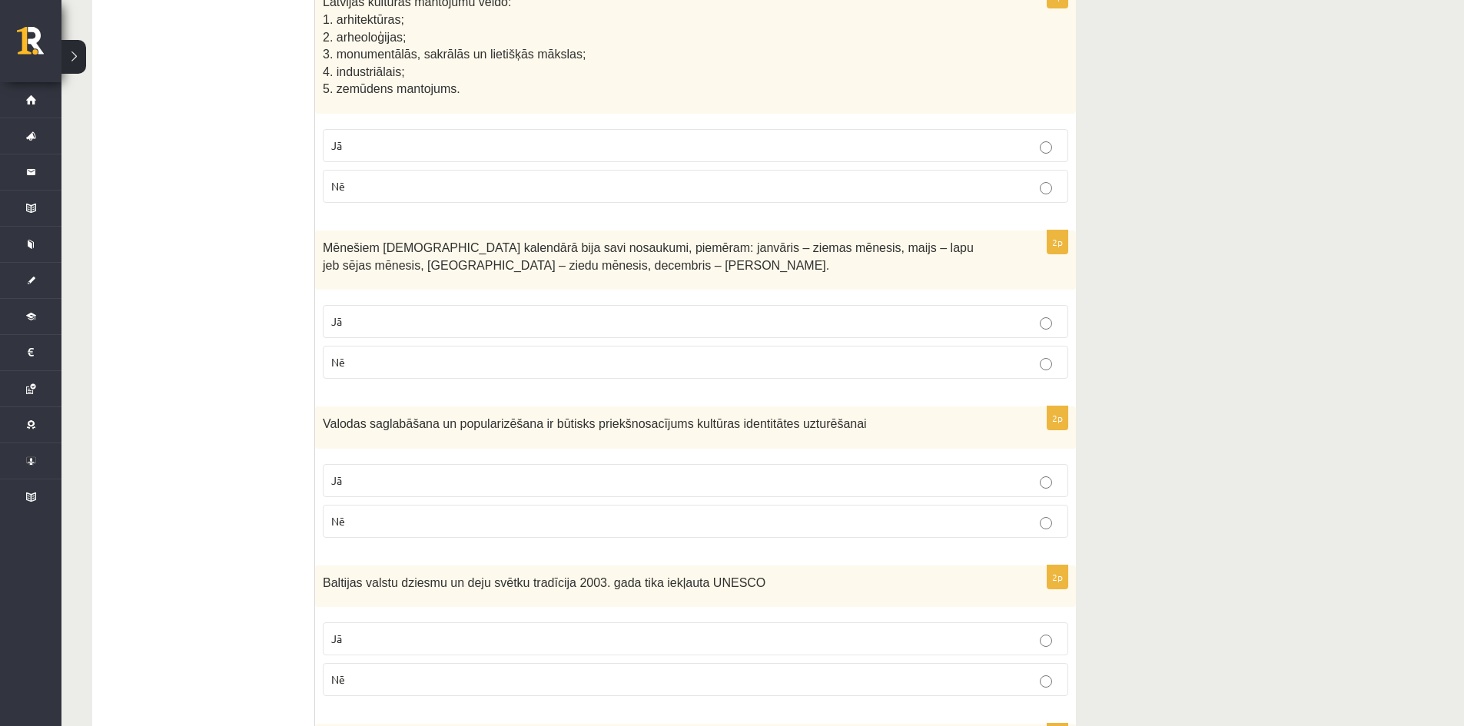
scroll to position [2767, 0]
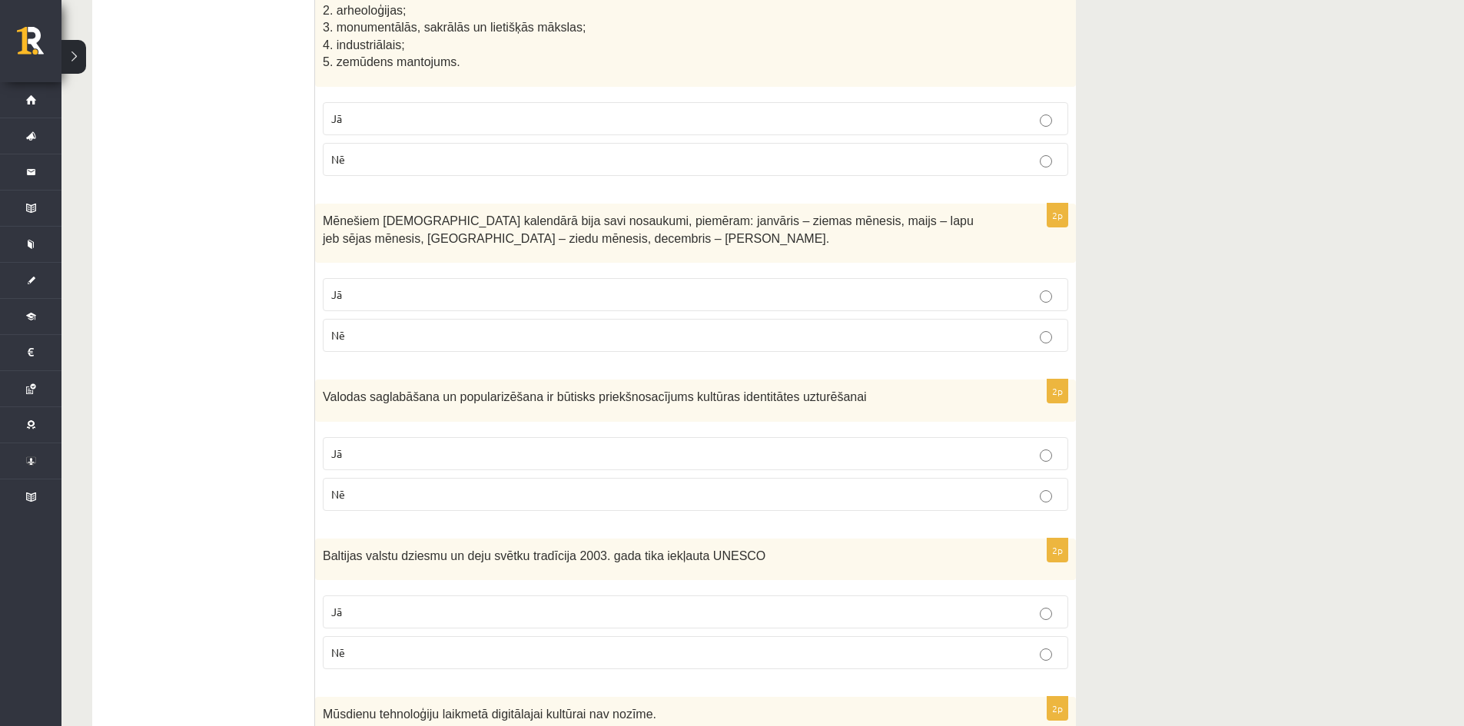
click at [1048, 464] on label "Jā" at bounding box center [695, 453] width 745 height 33
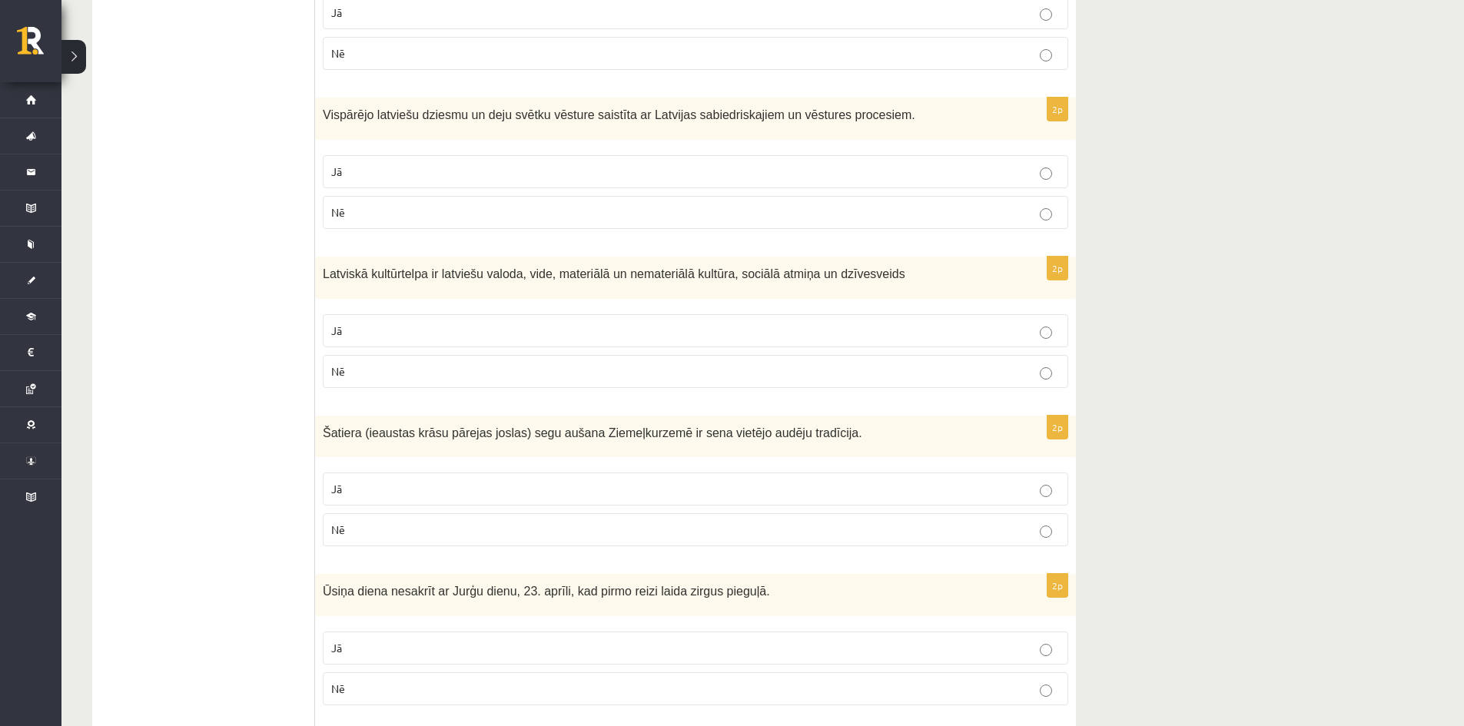
scroll to position [1238, 0]
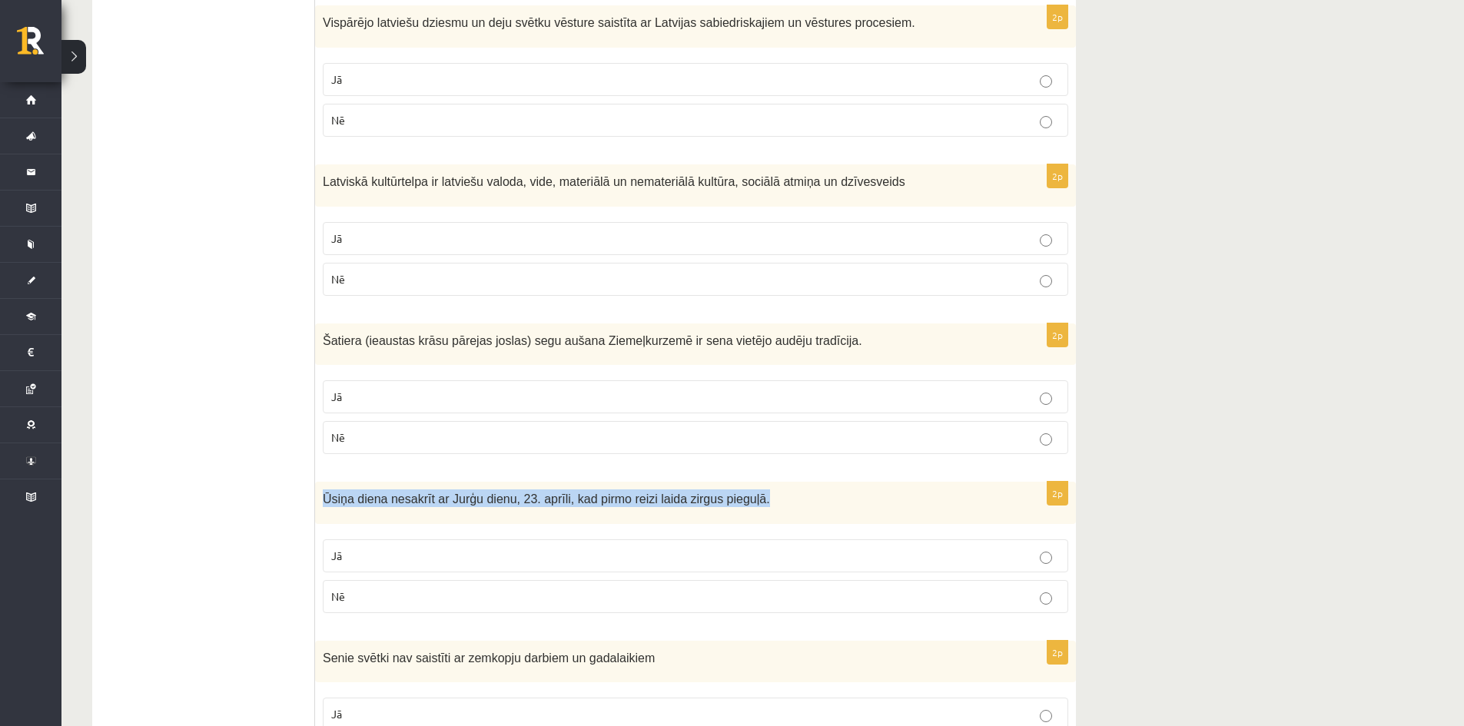
drag, startPoint x: 324, startPoint y: 501, endPoint x: 741, endPoint y: 505, distance: 416.6
click at [741, 505] on p "Ūsiņa diena nesakrīt ar Jurģu dienu, 23. aprīli, kad pirmo reizi laida zirgus p…" at bounding box center [657, 499] width 669 height 18
click at [620, 459] on fieldset "Jā Nē" at bounding box center [695, 416] width 745 height 86
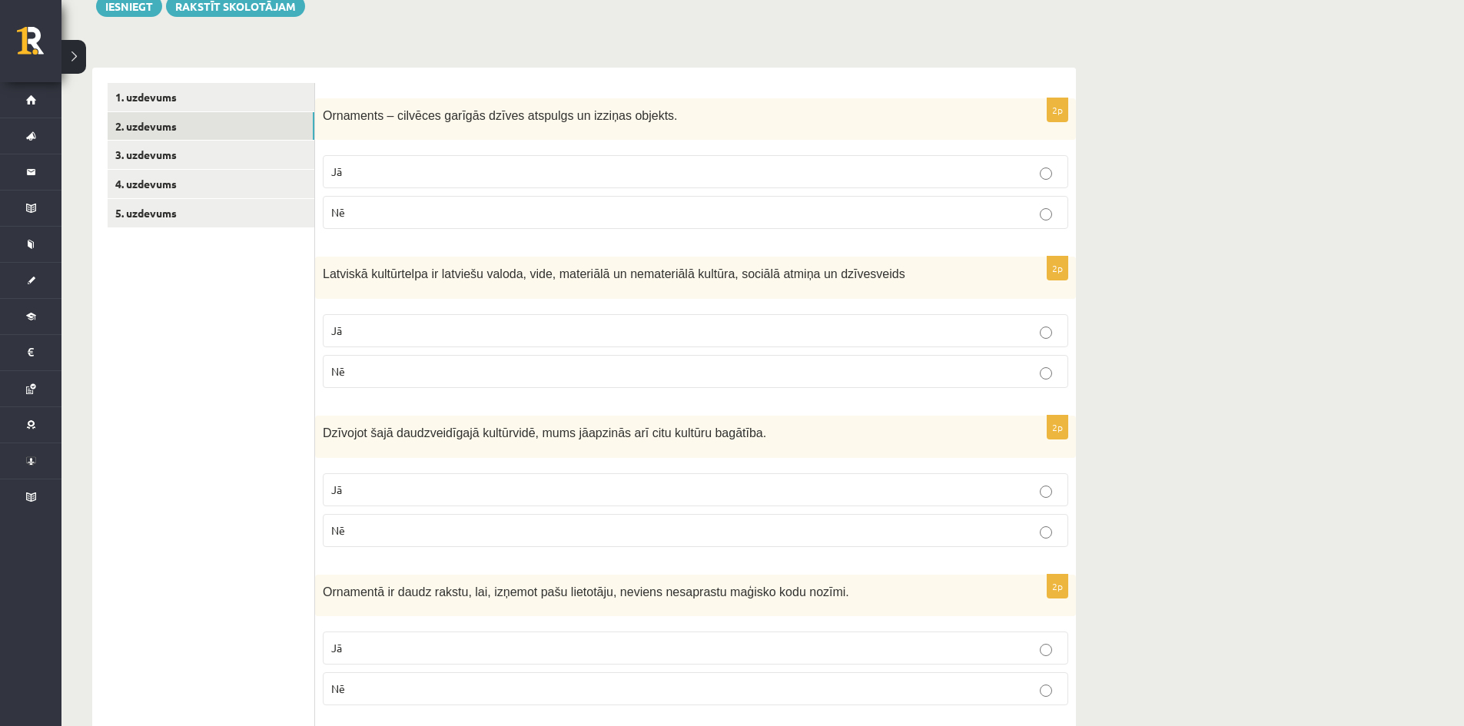
scroll to position [8, 0]
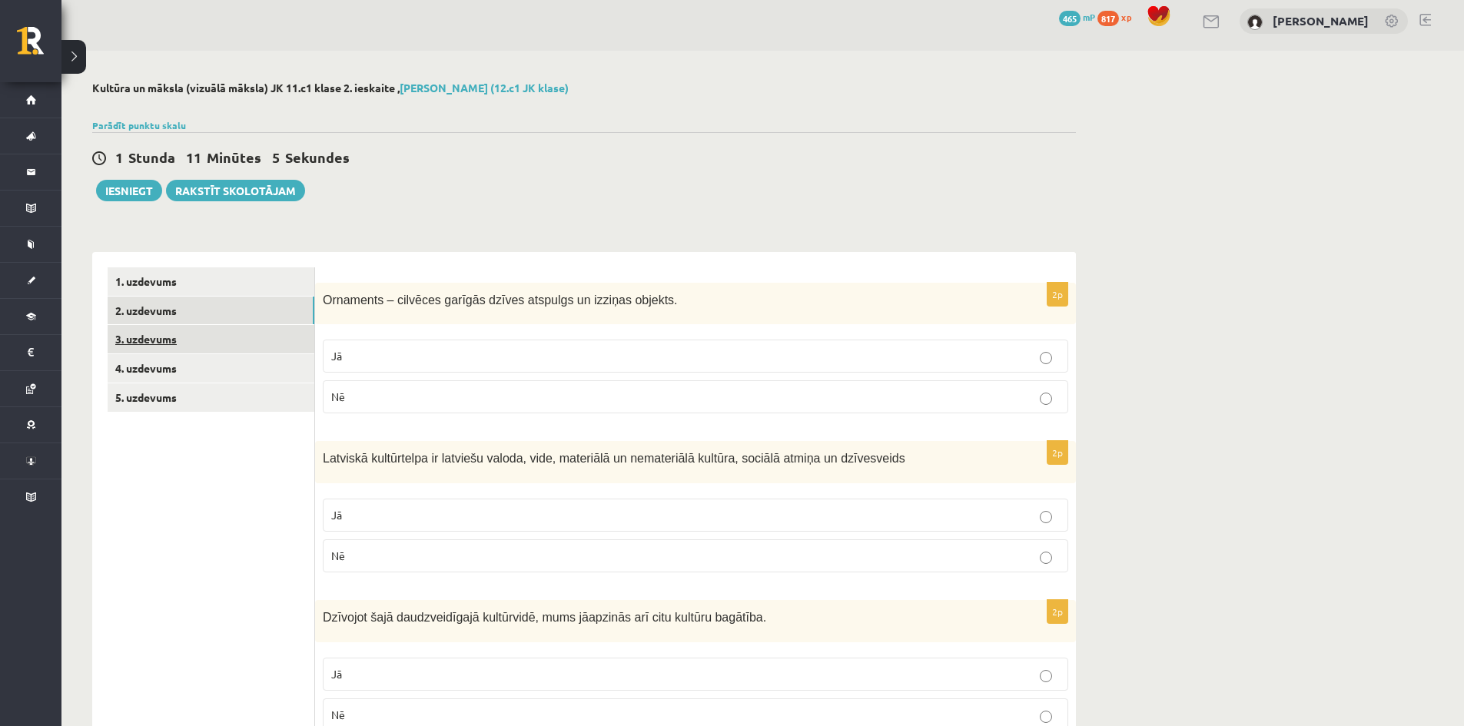
click at [164, 337] on link "3. uzdevums" at bounding box center [211, 339] width 207 height 28
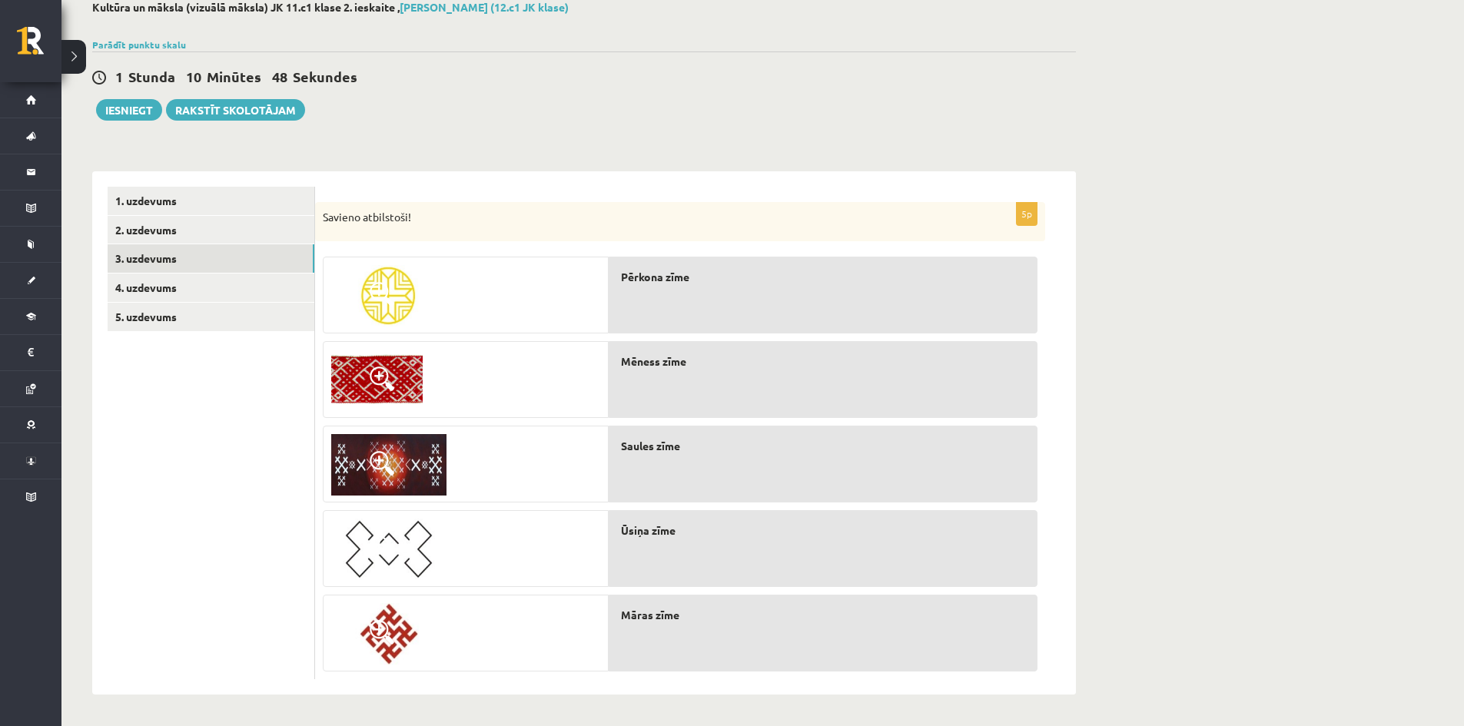
scroll to position [90, 0]
click at [373, 379] on span at bounding box center [382, 379] width 25 height 25
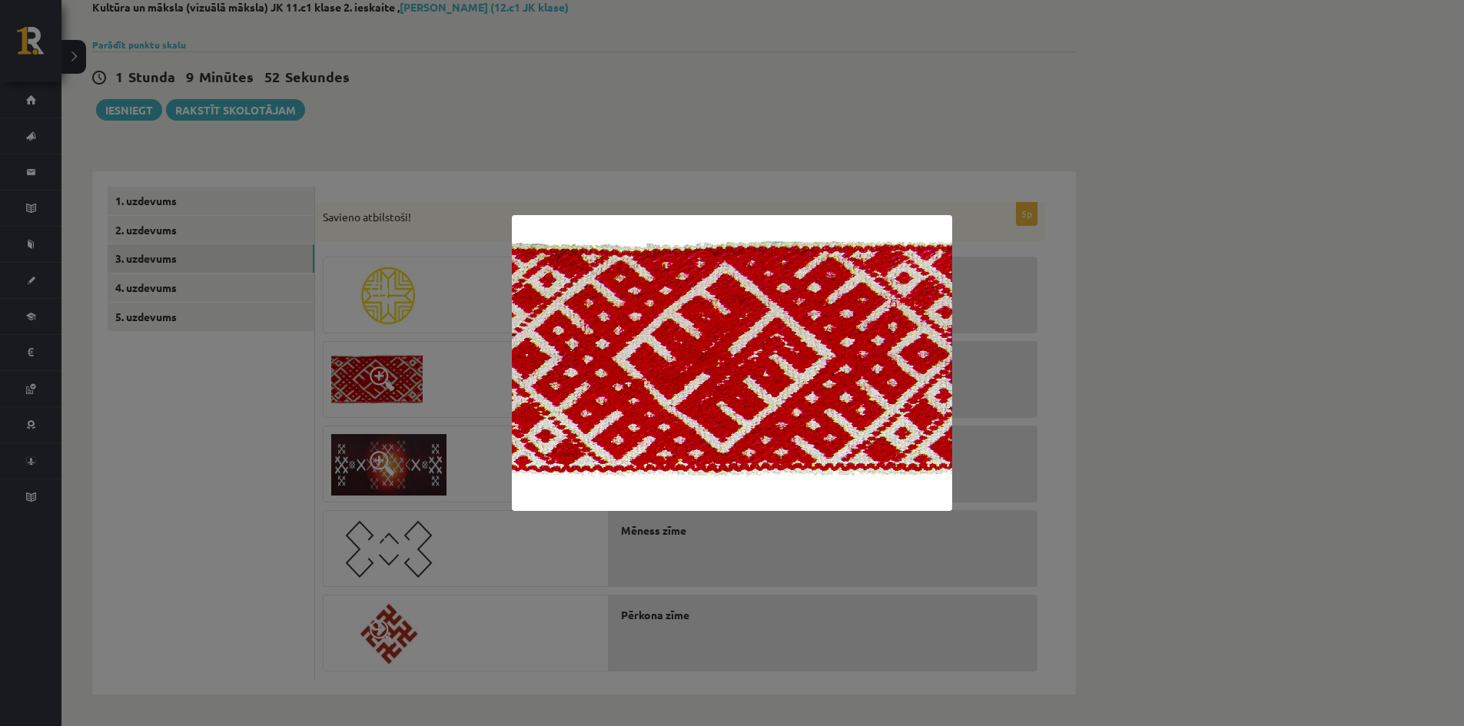
click at [574, 543] on div at bounding box center [732, 363] width 1464 height 726
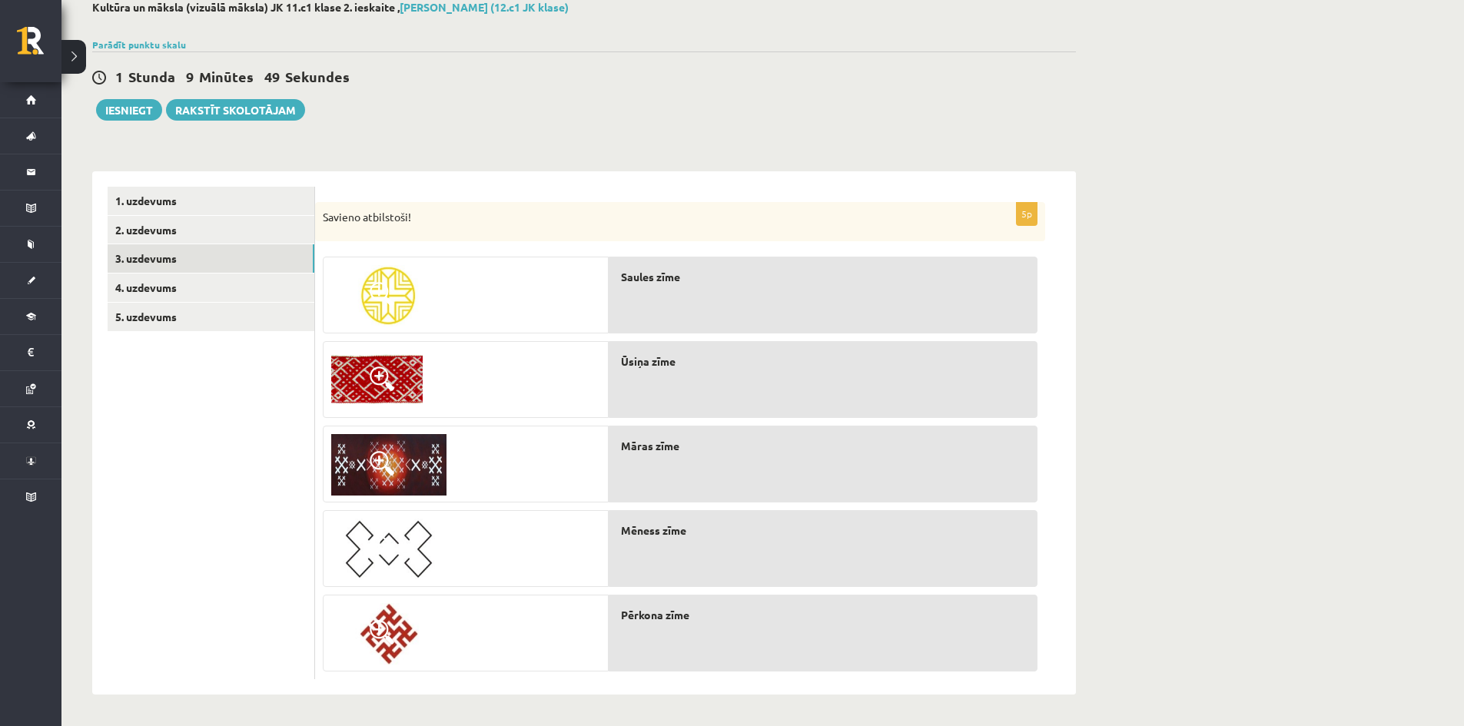
click at [378, 464] on span at bounding box center [382, 463] width 25 height 25
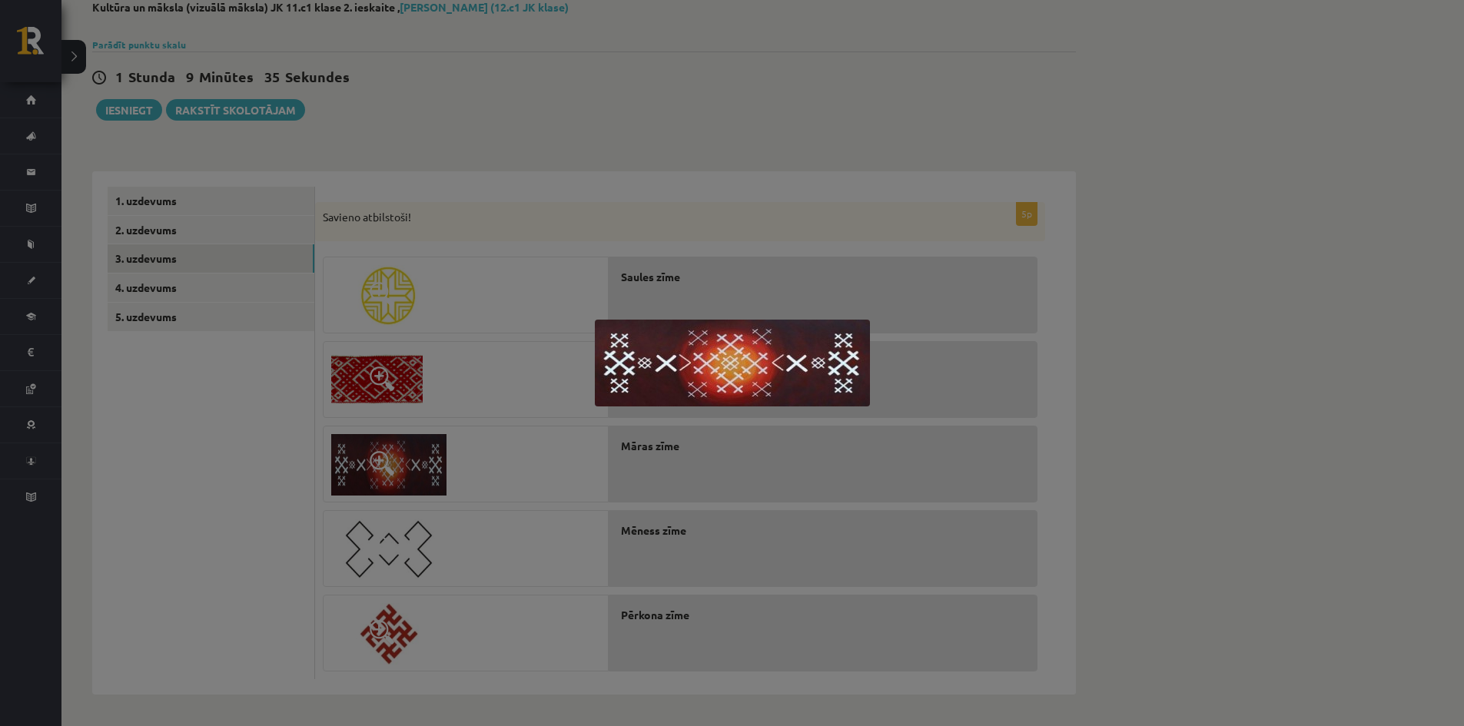
click at [439, 437] on div at bounding box center [732, 363] width 1464 height 726
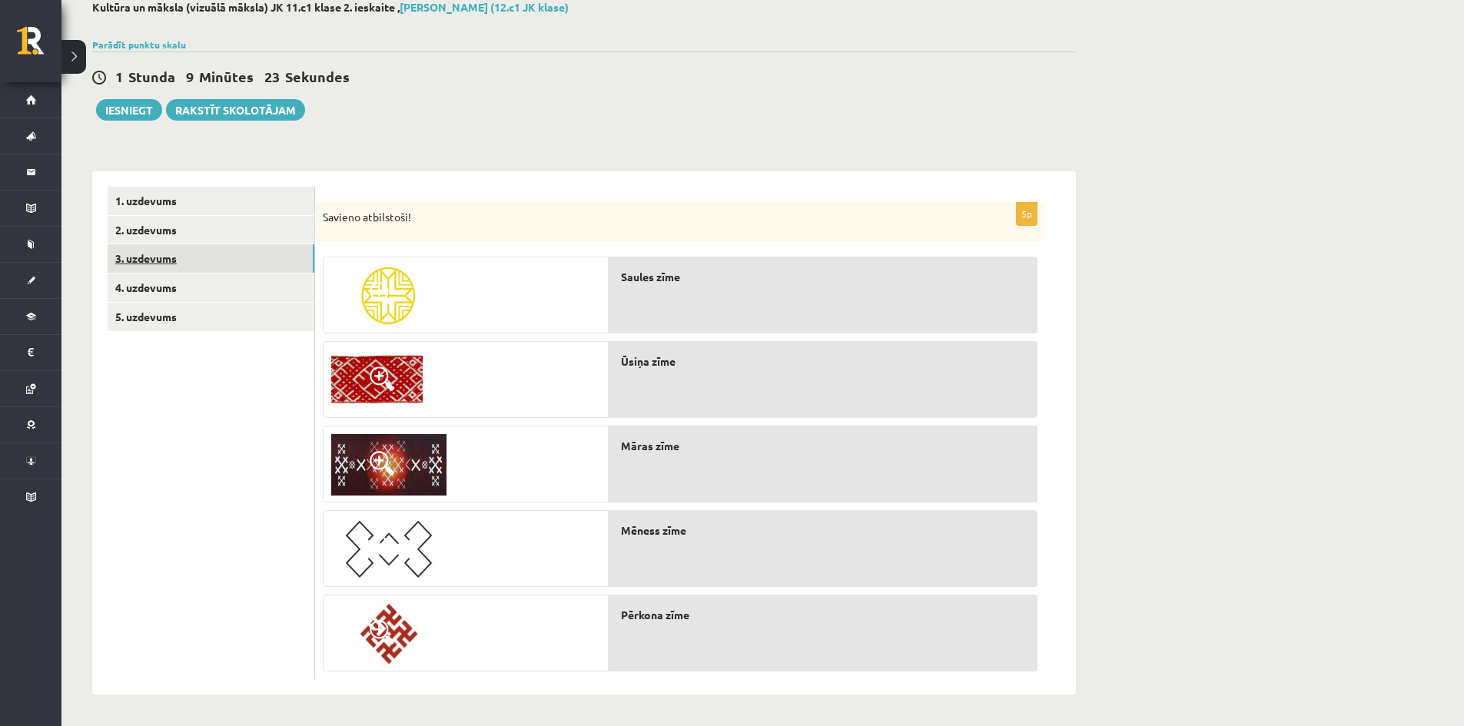
click at [149, 261] on link "3. uzdevums" at bounding box center [211, 258] width 207 height 28
click at [158, 289] on link "4. uzdevums" at bounding box center [211, 288] width 207 height 28
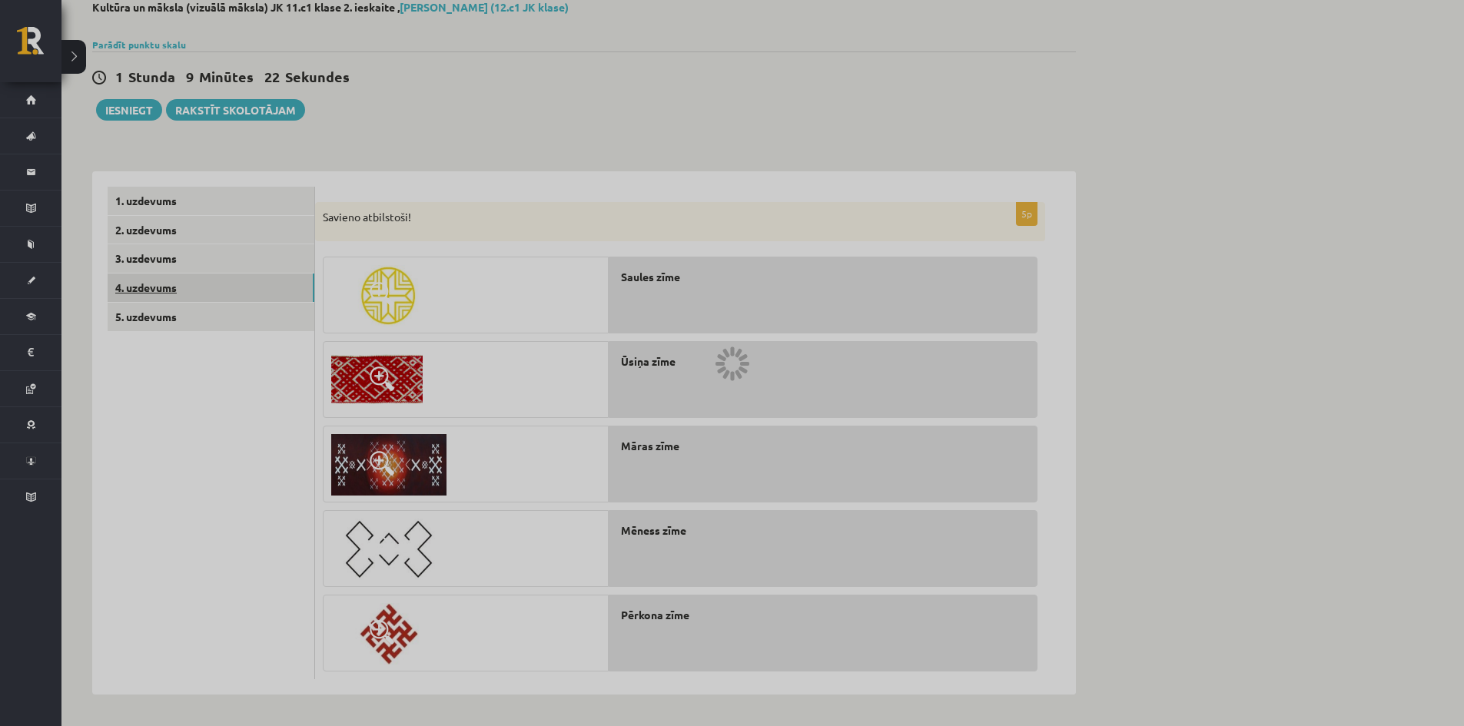
scroll to position [0, 0]
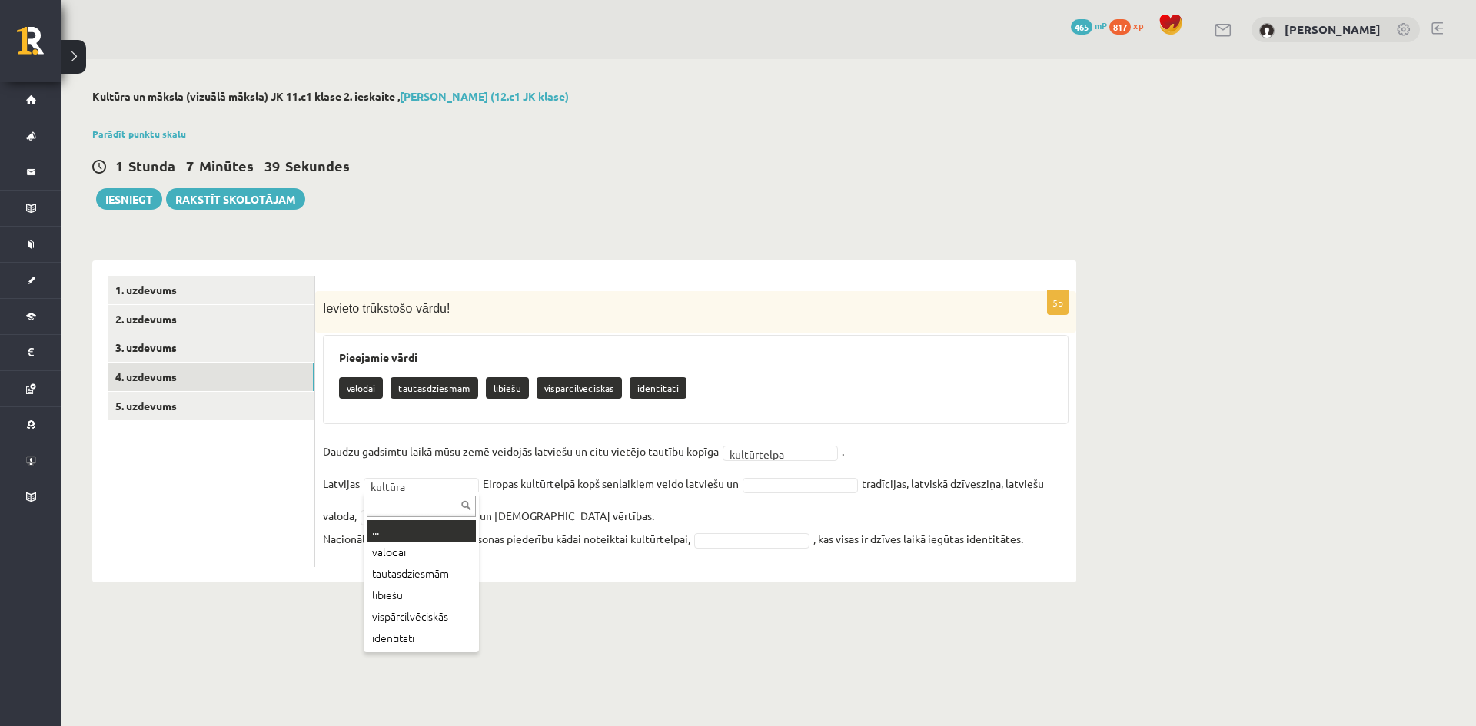
click at [407, 502] on input "text" at bounding box center [421, 507] width 109 height 22
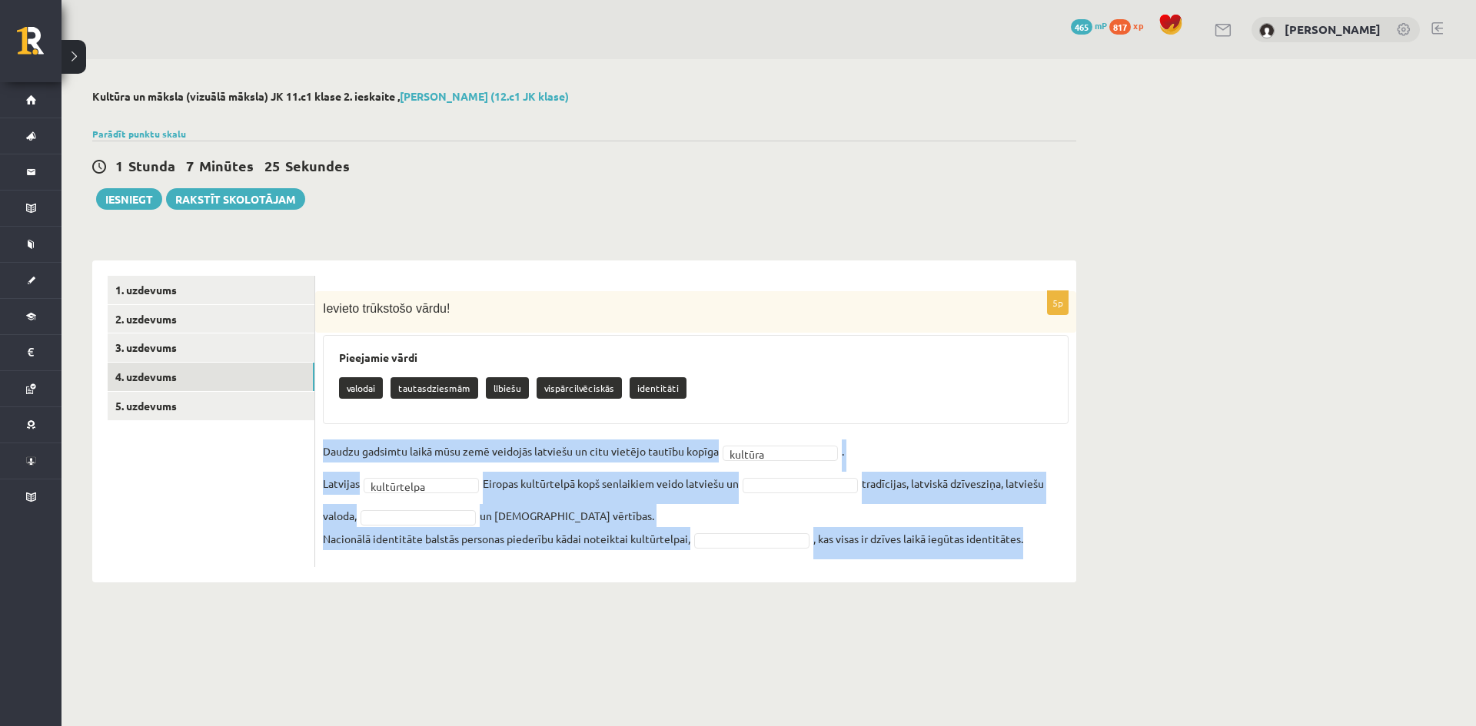
drag, startPoint x: 323, startPoint y: 449, endPoint x: 1026, endPoint y: 547, distance: 710.1
click at [1026, 547] on fieldset "**********" at bounding box center [695, 500] width 745 height 120
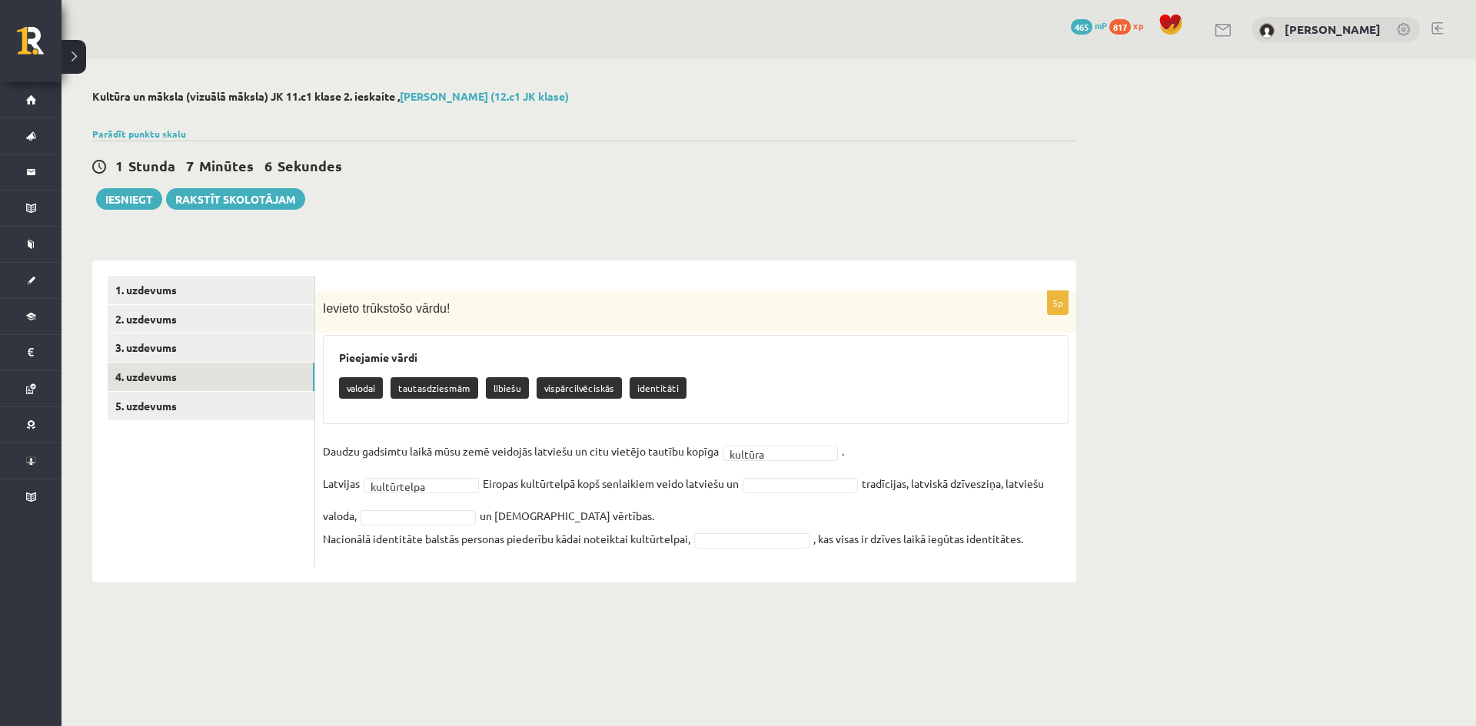
click at [735, 399] on div "valodai tautasdziesmām lībiešu vispārcilvēciskās identitāti" at bounding box center [695, 390] width 713 height 36
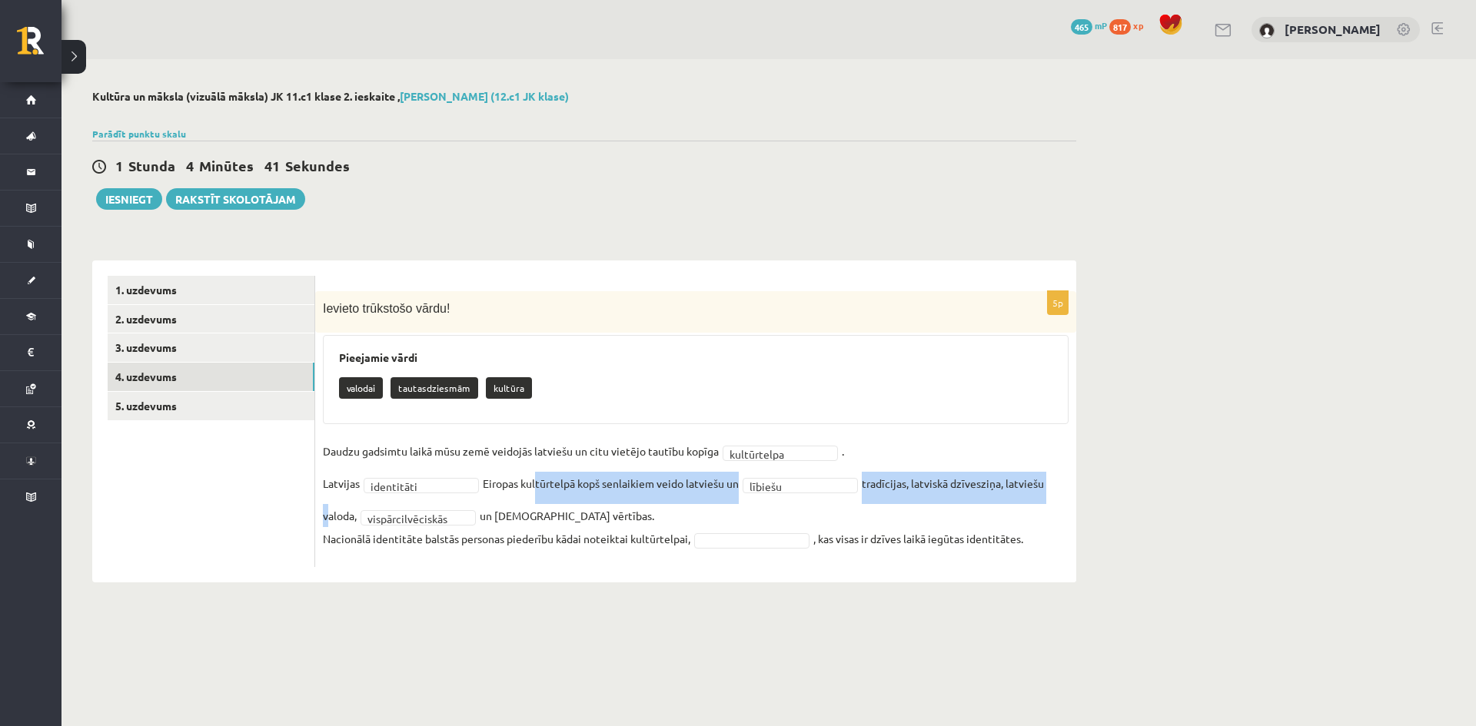
drag, startPoint x: 325, startPoint y: 513, endPoint x: 533, endPoint y: 502, distance: 208.6
click at [533, 502] on fieldset "**********" at bounding box center [695, 500] width 745 height 120
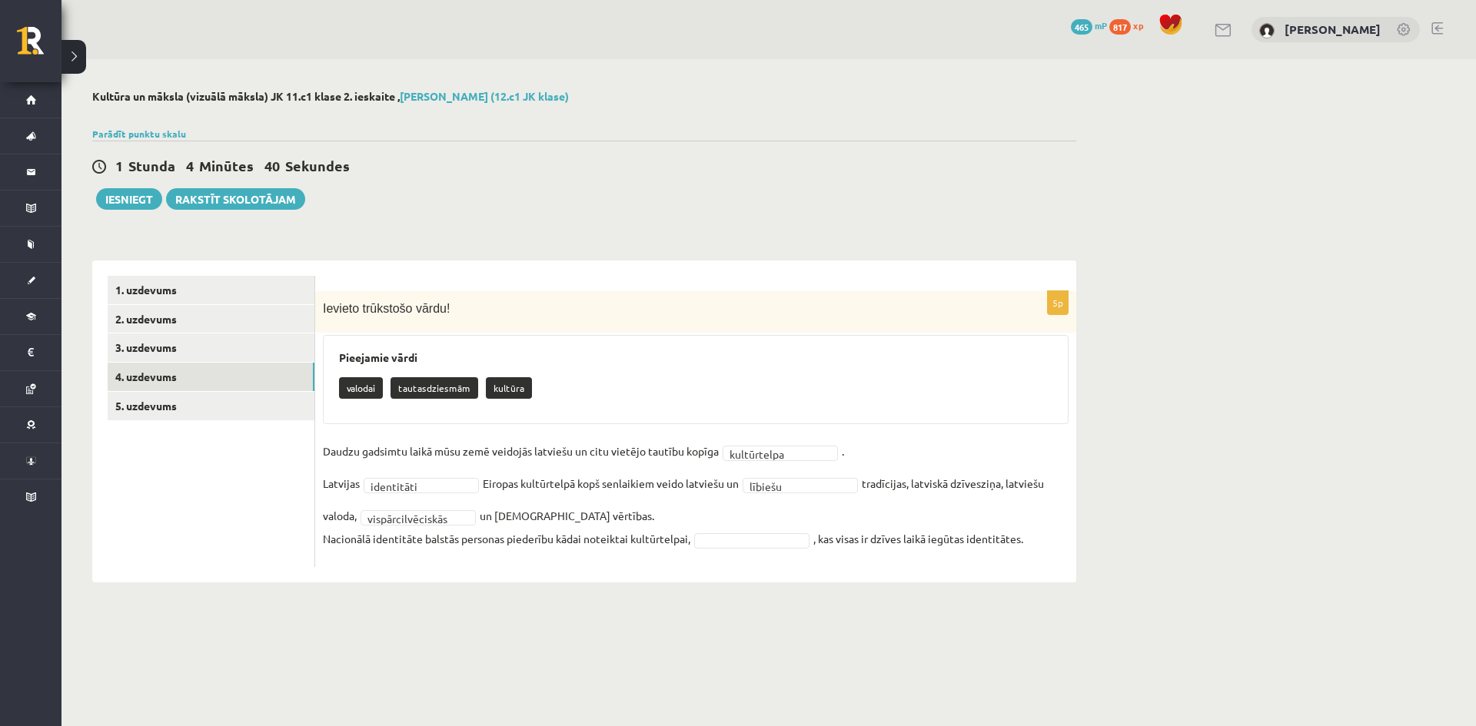
drag, startPoint x: 873, startPoint y: 453, endPoint x: 860, endPoint y: 491, distance: 39.9
click at [868, 469] on fieldset "**********" at bounding box center [695, 500] width 745 height 120
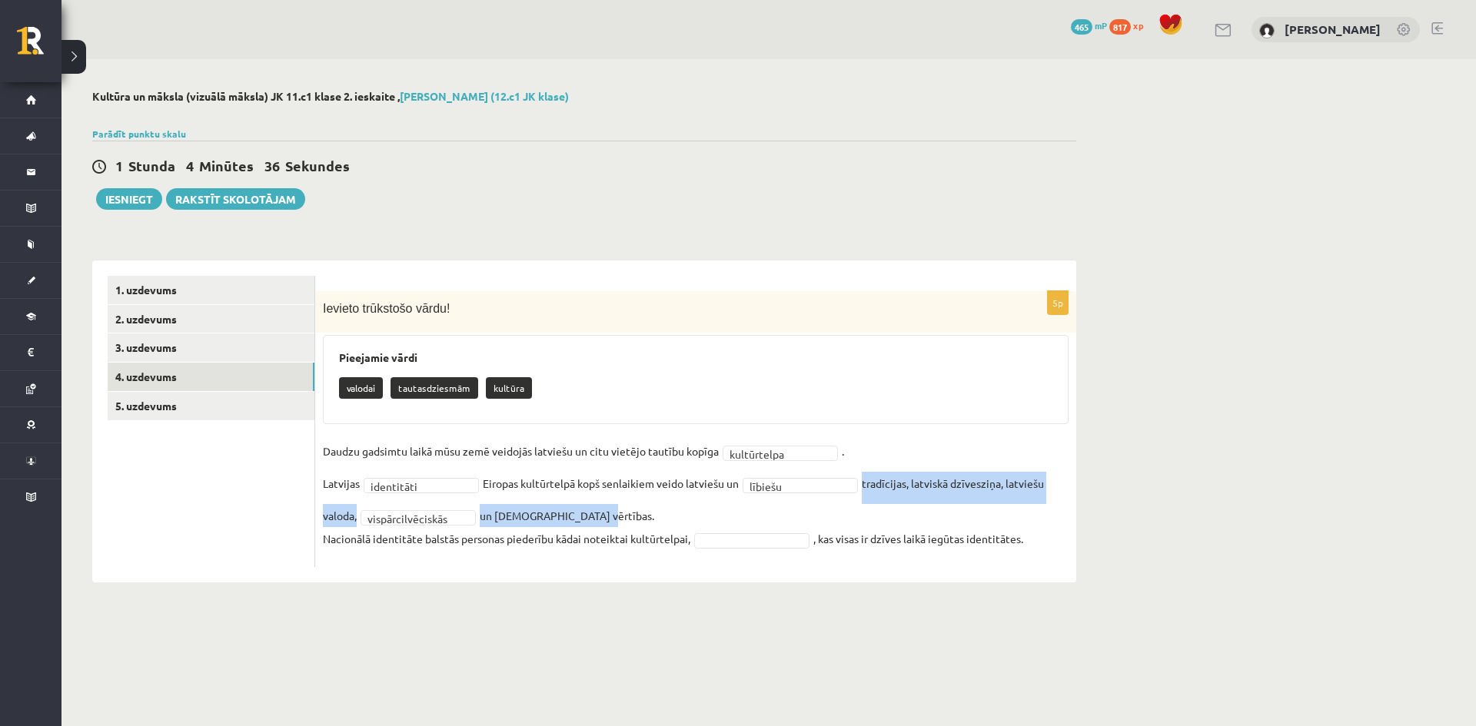
drag, startPoint x: 867, startPoint y: 481, endPoint x: 586, endPoint y: 509, distance: 281.9
click at [586, 509] on fieldset "**********" at bounding box center [695, 500] width 745 height 120
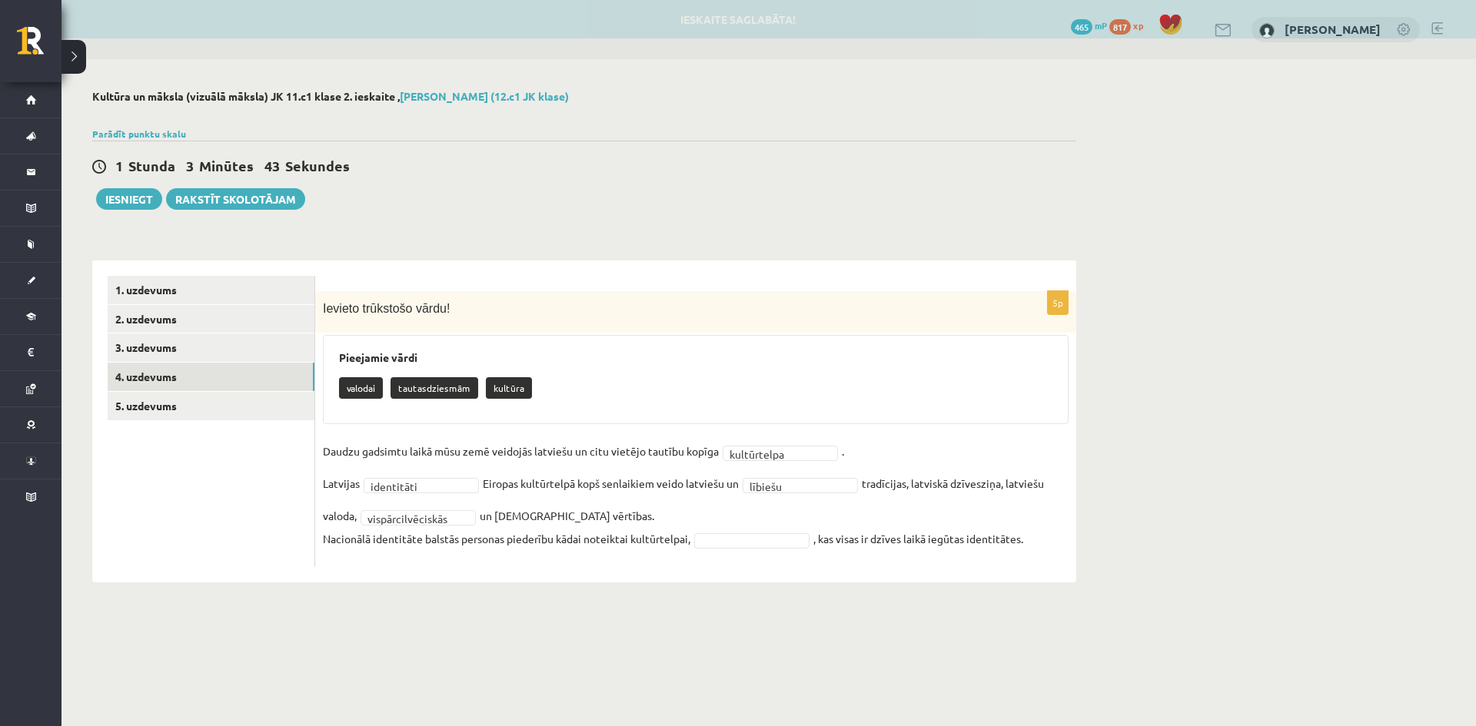
click at [713, 501] on fieldset "**********" at bounding box center [695, 500] width 745 height 120
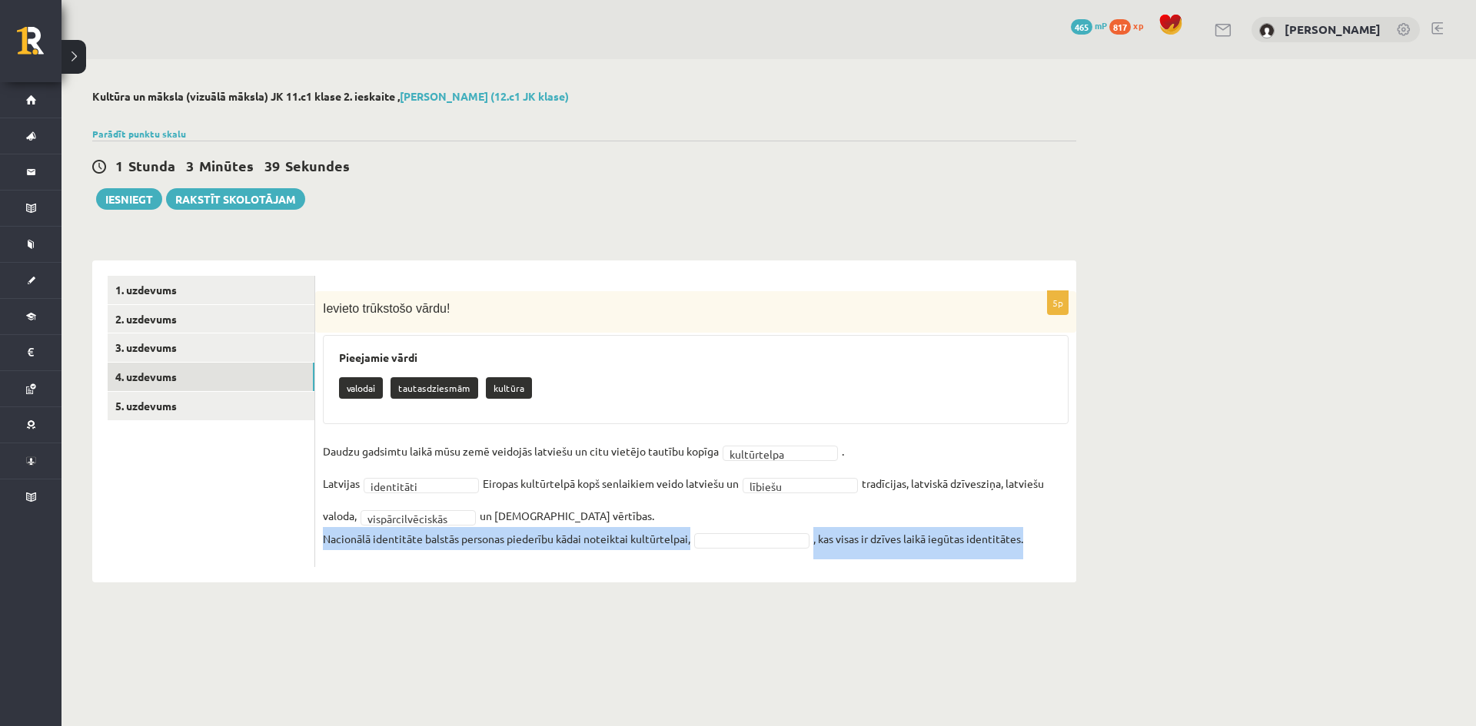
drag, startPoint x: 323, startPoint y: 539, endPoint x: 1047, endPoint y: 546, distance: 724.0
click at [1047, 546] on fieldset "**********" at bounding box center [695, 500] width 745 height 120
click at [502, 589] on div "Kultūra un māksla (vizuālā māksla) JK 11.c1 klase 2. ieskaite , Loreta Krūmiņa …" at bounding box center [583, 336] width 1045 height 554
drag, startPoint x: 325, startPoint y: 541, endPoint x: 1029, endPoint y: 538, distance: 704.0
click at [1029, 538] on fieldset "**********" at bounding box center [695, 500] width 745 height 120
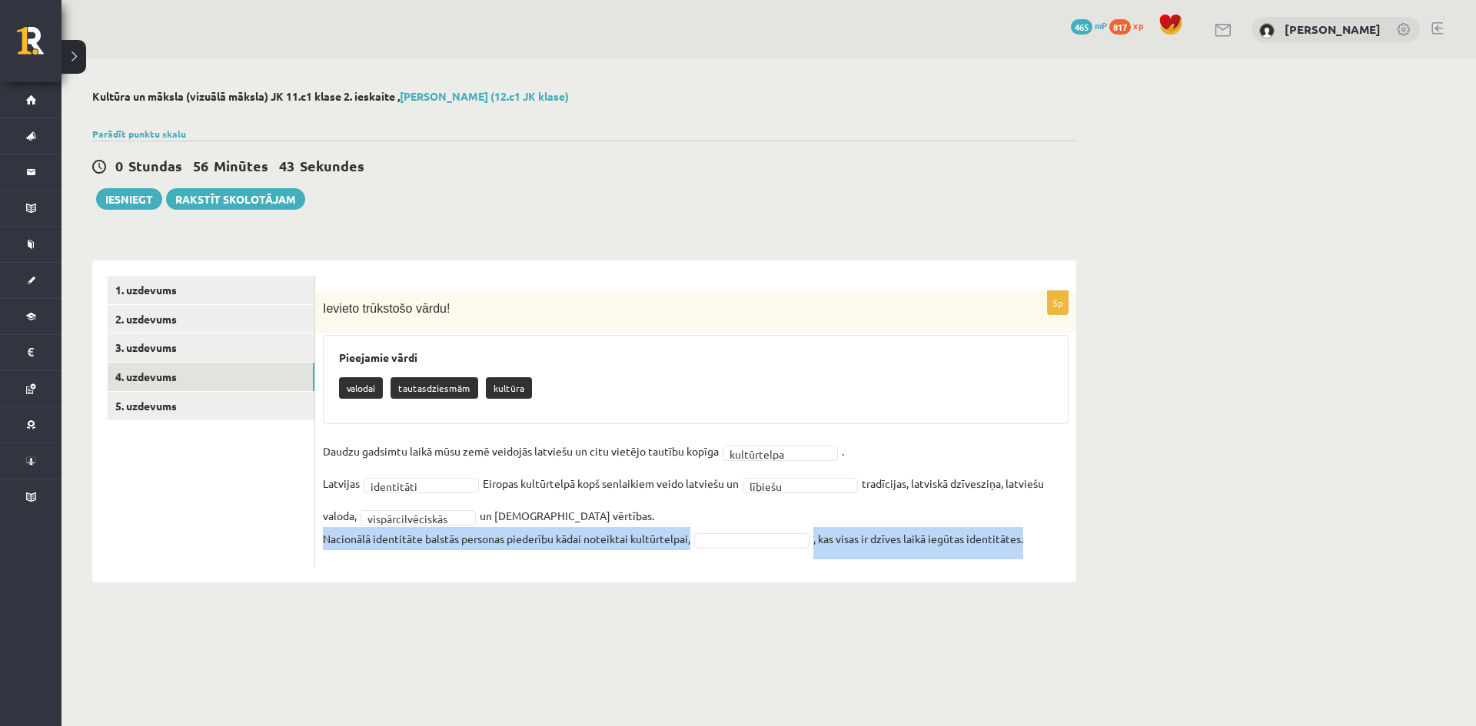
click at [752, 580] on div "**********" at bounding box center [695, 422] width 761 height 322
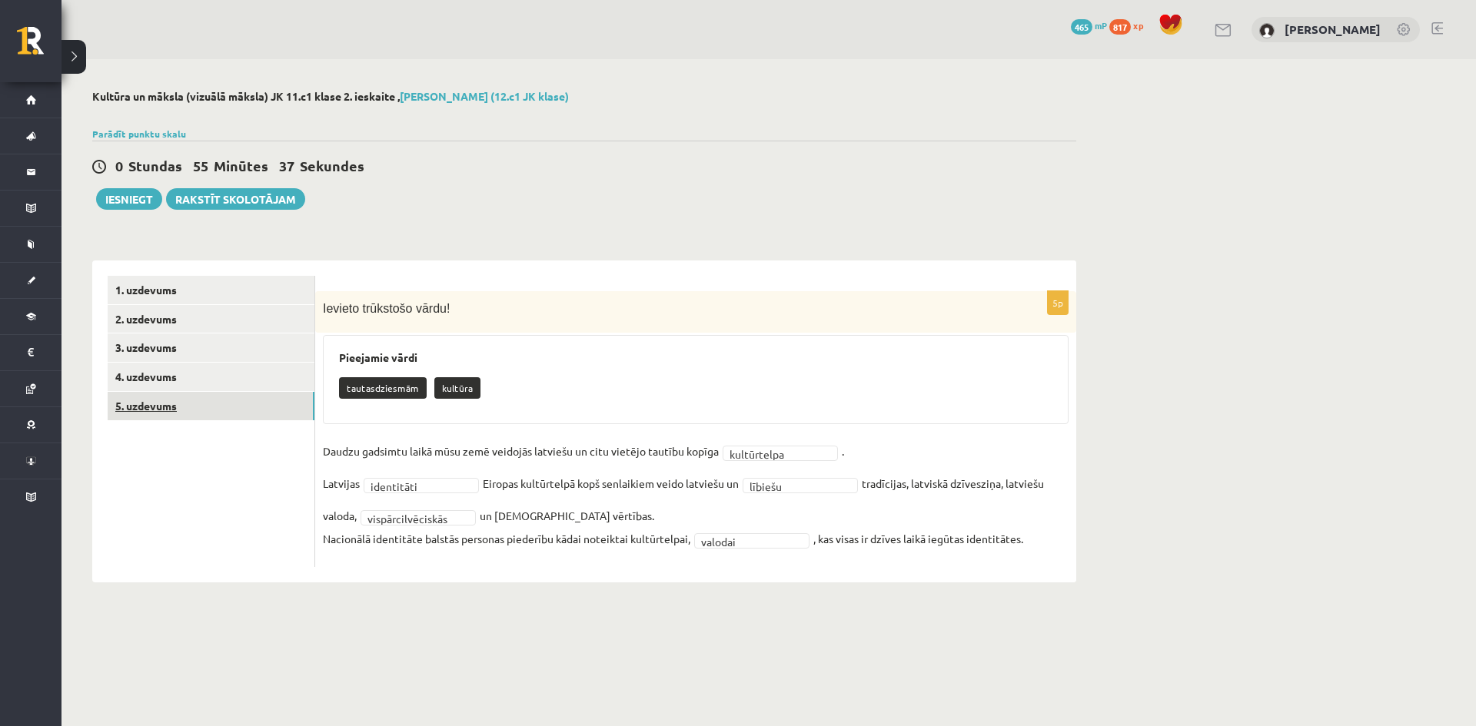
click at [166, 407] on link "5. uzdevums" at bounding box center [211, 406] width 207 height 28
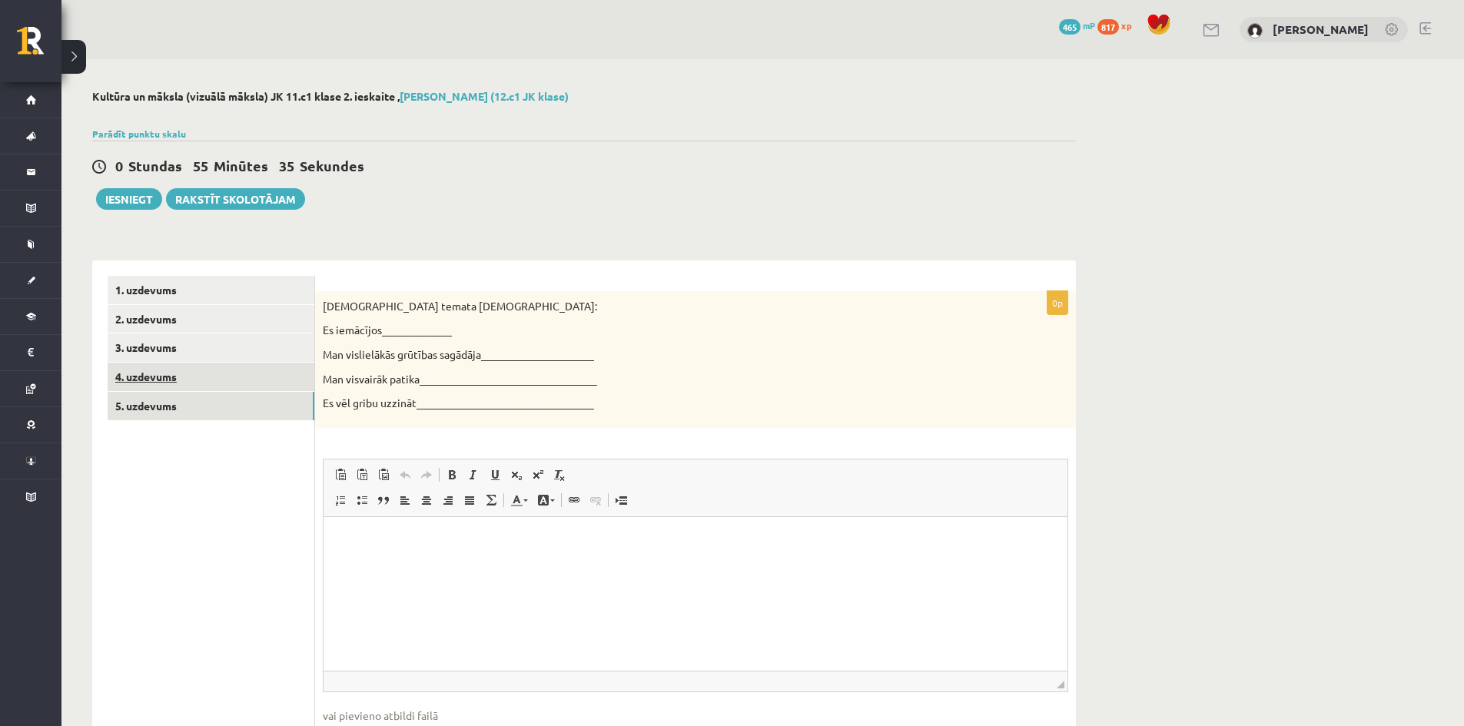
click at [158, 374] on link "4. uzdevums" at bounding box center [211, 377] width 207 height 28
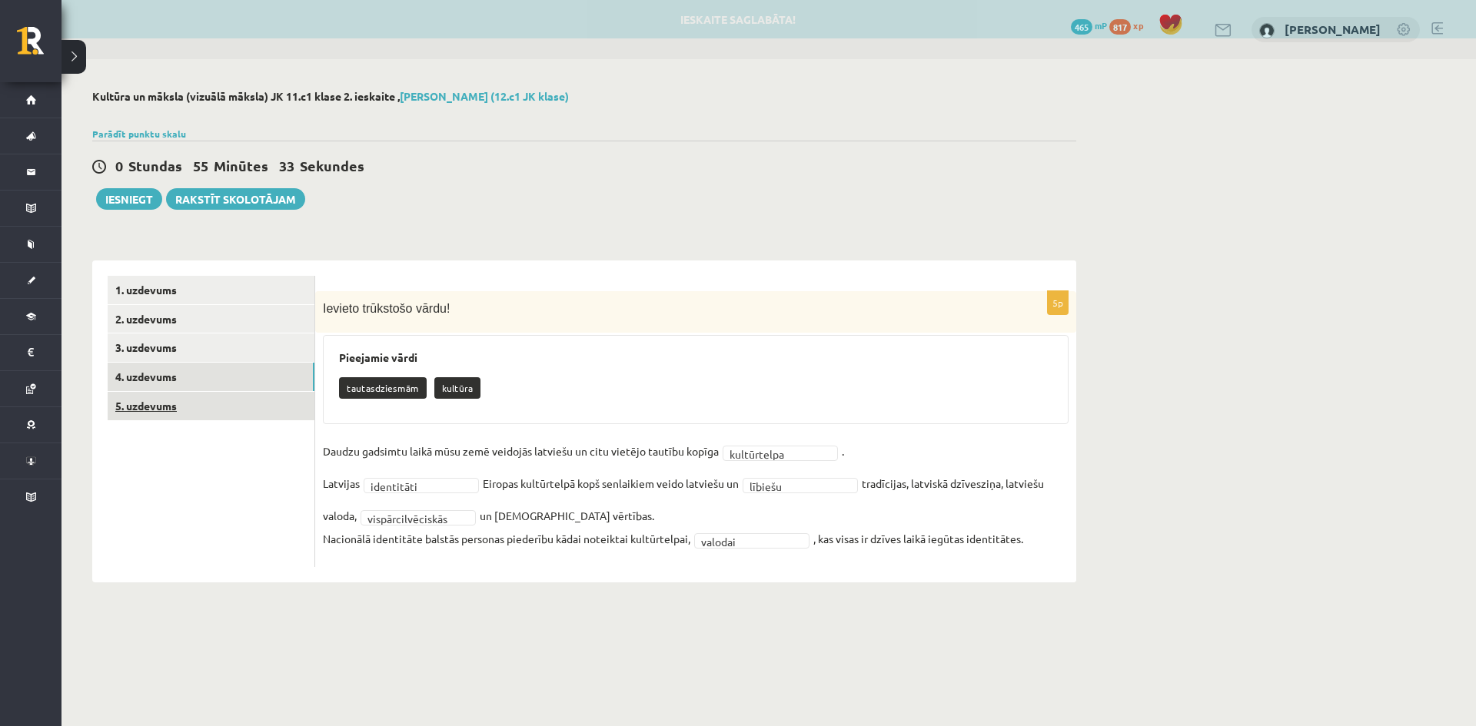
click at [176, 413] on link "5. uzdevums" at bounding box center [211, 406] width 207 height 28
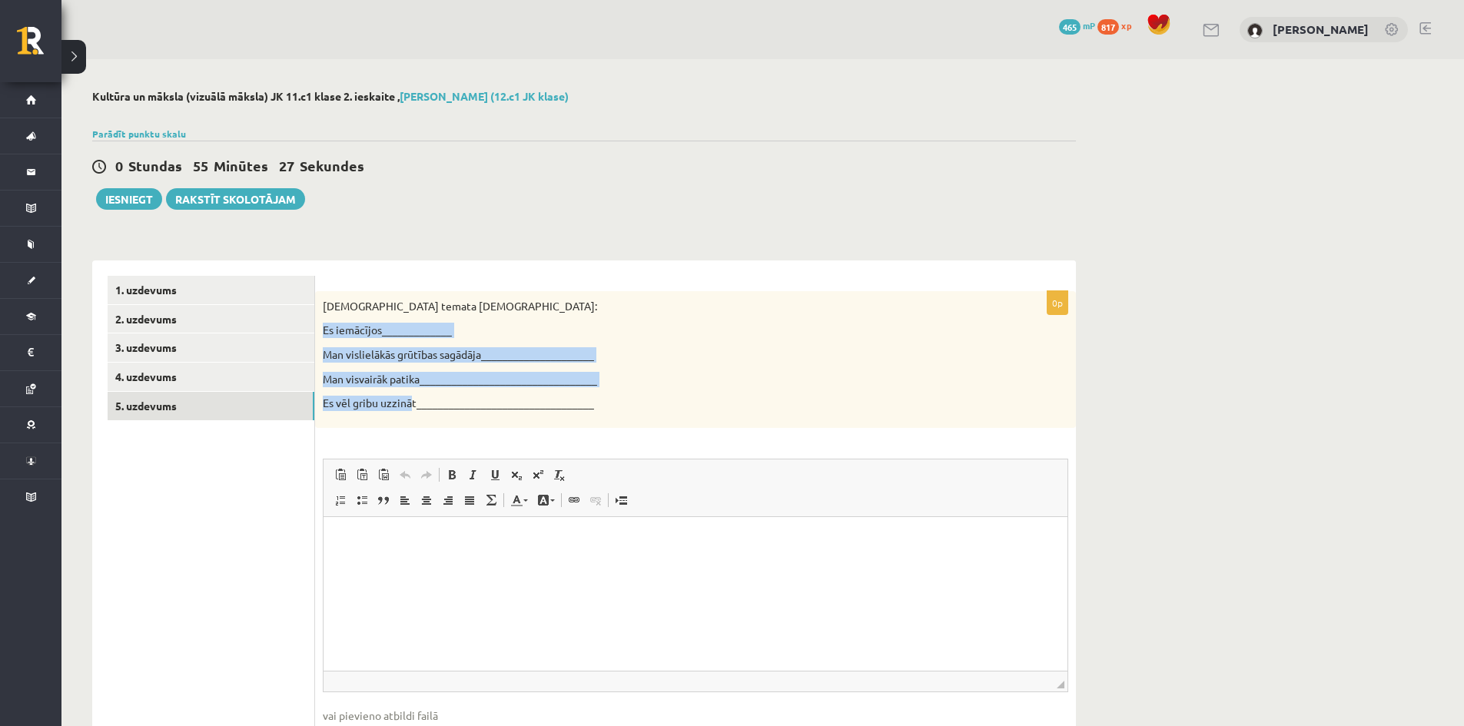
drag, startPoint x: 325, startPoint y: 330, endPoint x: 412, endPoint y: 407, distance: 116.0
click at [412, 407] on div "Šī temata ietvaros: Es iemācījos_____________ Man vislielākās grūtības sagādāja…" at bounding box center [695, 359] width 761 height 137
drag, startPoint x: 365, startPoint y: 359, endPoint x: 358, endPoint y: 352, distance: 9.8
click at [364, 357] on p "Man vislielākās grūtības sagādāja_____________________" at bounding box center [657, 354] width 669 height 15
click at [331, 337] on p "Es iemācījos_____________" at bounding box center [657, 330] width 669 height 15
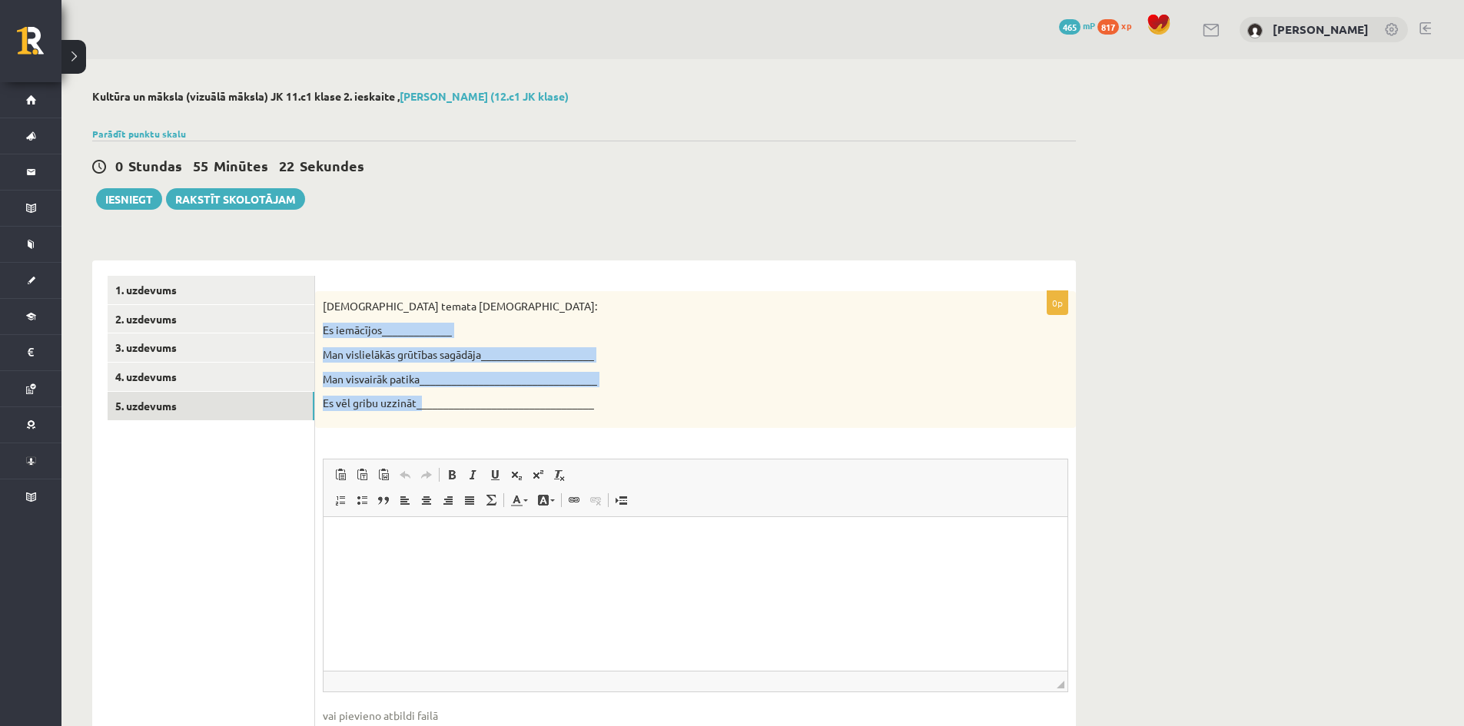
drag, startPoint x: 322, startPoint y: 330, endPoint x: 423, endPoint y: 399, distance: 122.8
click at [423, 399] on div "Šī temata ietvaros: Es iemācījos_____________ Man vislielākās grūtības sagādāja…" at bounding box center [695, 359] width 761 height 137
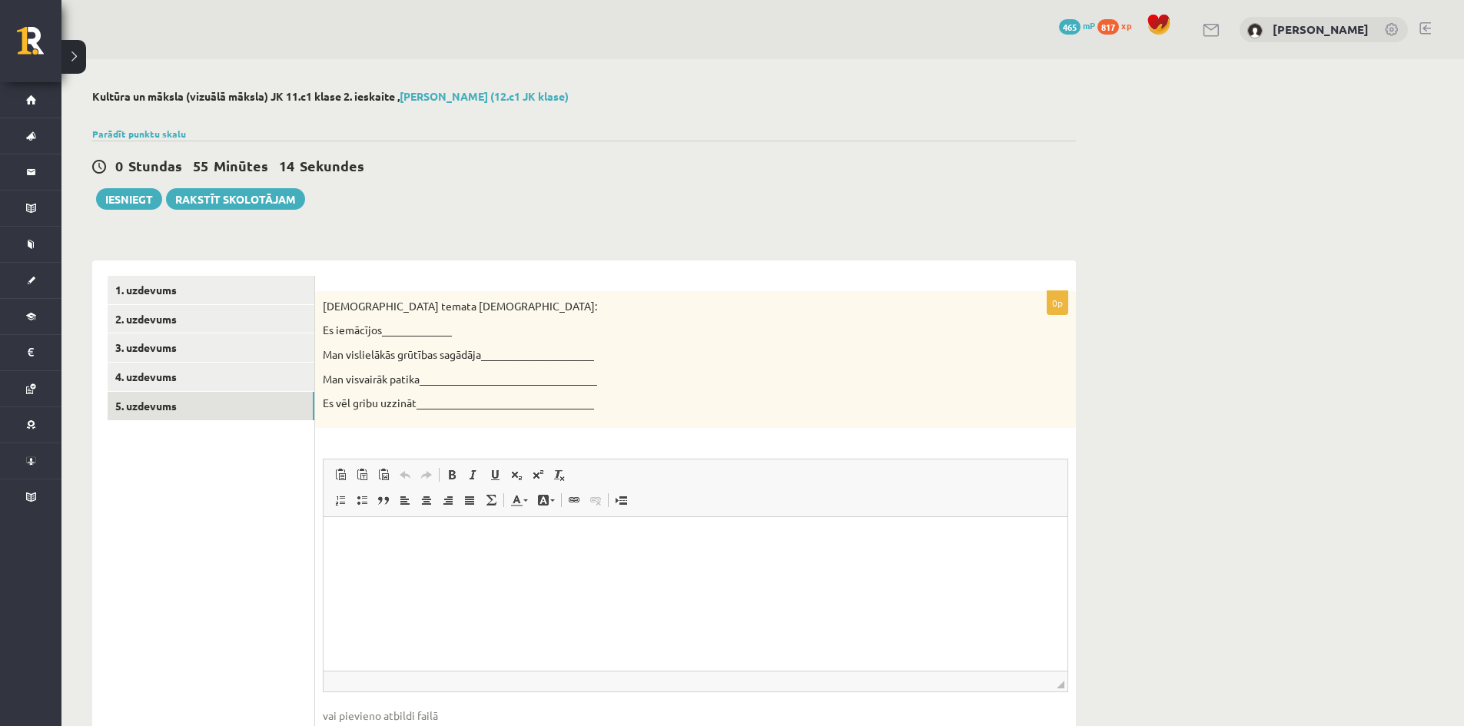
click at [453, 312] on p "Šī temata ietvaros:" at bounding box center [657, 306] width 669 height 15
drag, startPoint x: 432, startPoint y: 560, endPoint x: 390, endPoint y: 567, distance: 43.0
click at [390, 563] on html at bounding box center [696, 539] width 744 height 47
paste body "Bagātinātā teksta redaktors, wiswyg-editor-user-answer-47024914036960"
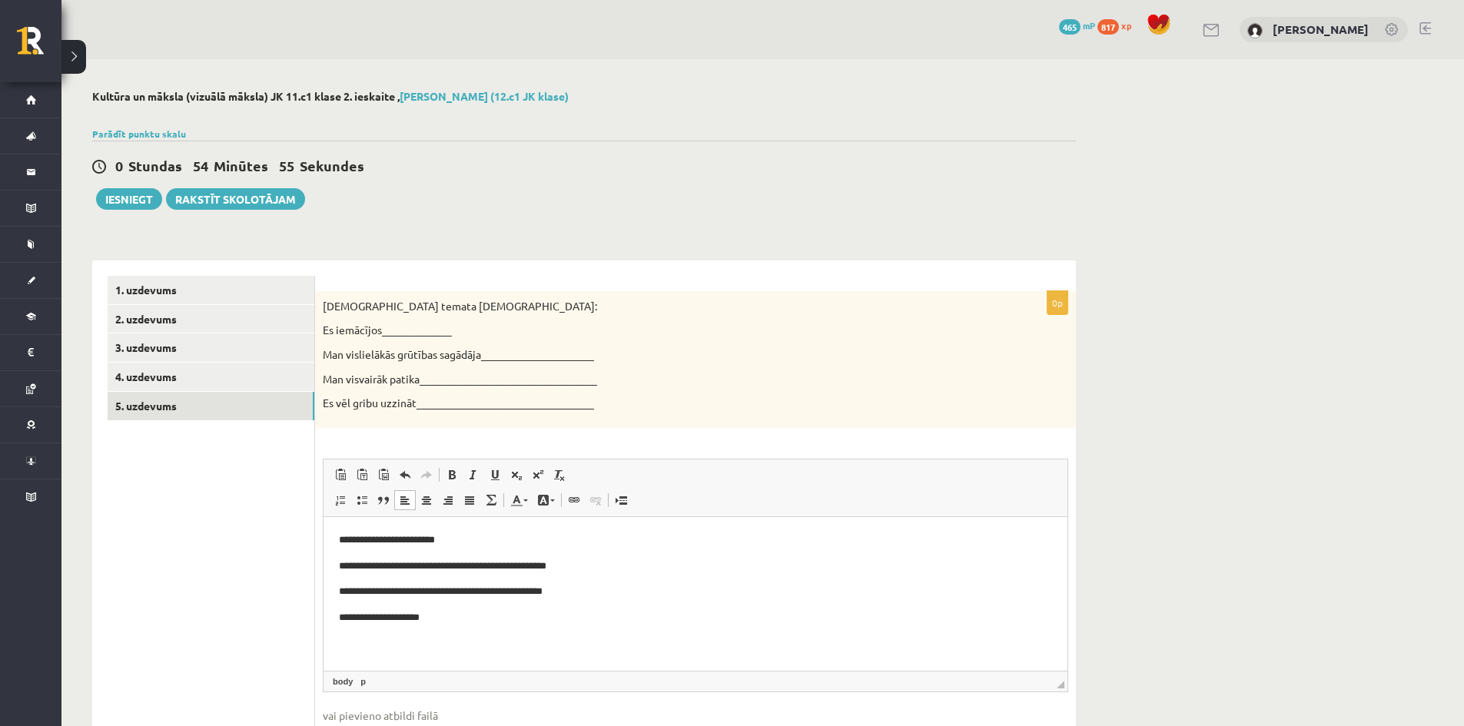
click at [474, 543] on p "**********" at bounding box center [695, 540] width 713 height 16
click at [619, 567] on p "**********" at bounding box center [695, 566] width 713 height 16
click at [623, 589] on p "**********" at bounding box center [695, 591] width 713 height 16
click at [439, 624] on p "**********" at bounding box center [695, 617] width 713 height 16
click at [455, 592] on p "**********" at bounding box center [695, 591] width 713 height 16
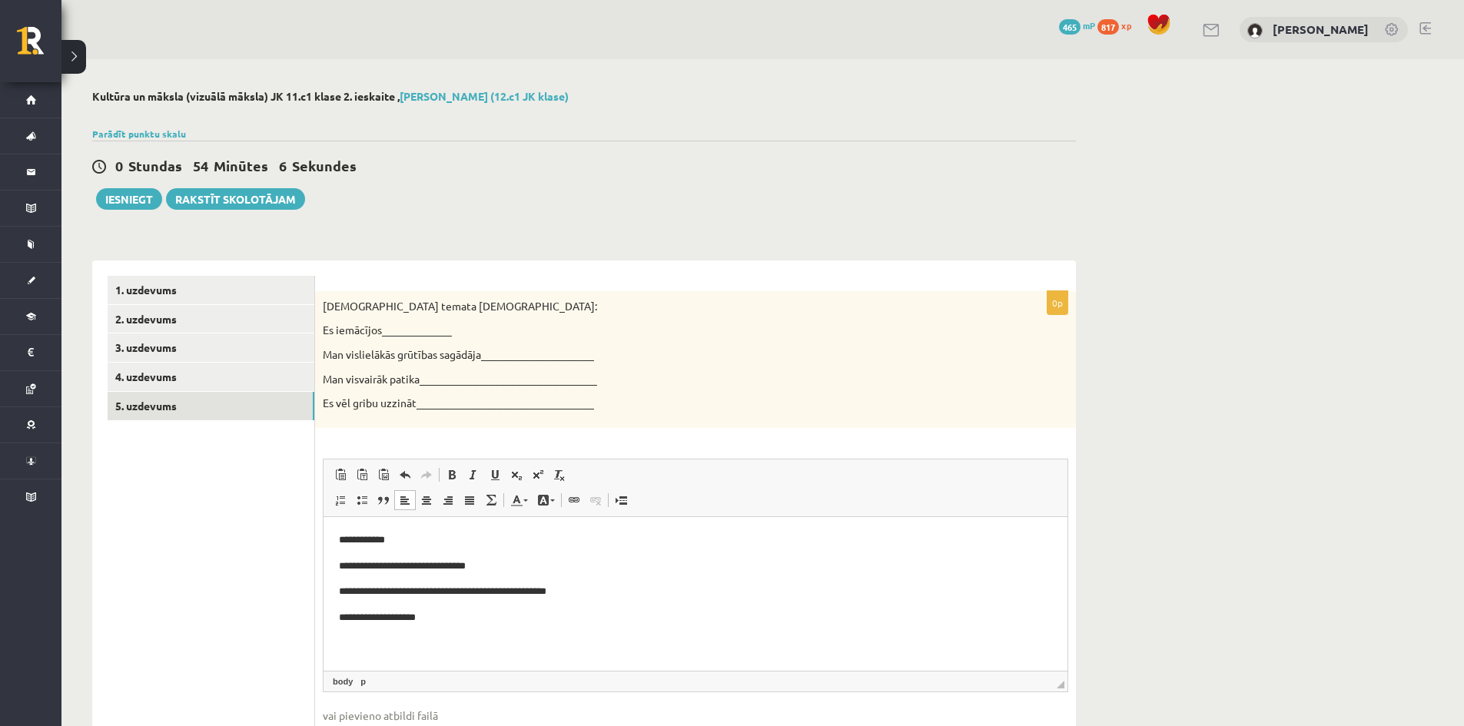
click at [437, 543] on p "**********" at bounding box center [695, 540] width 713 height 16
click at [503, 564] on p "**********" at bounding box center [695, 566] width 713 height 16
click at [434, 623] on p "**********" at bounding box center [695, 617] width 713 height 16
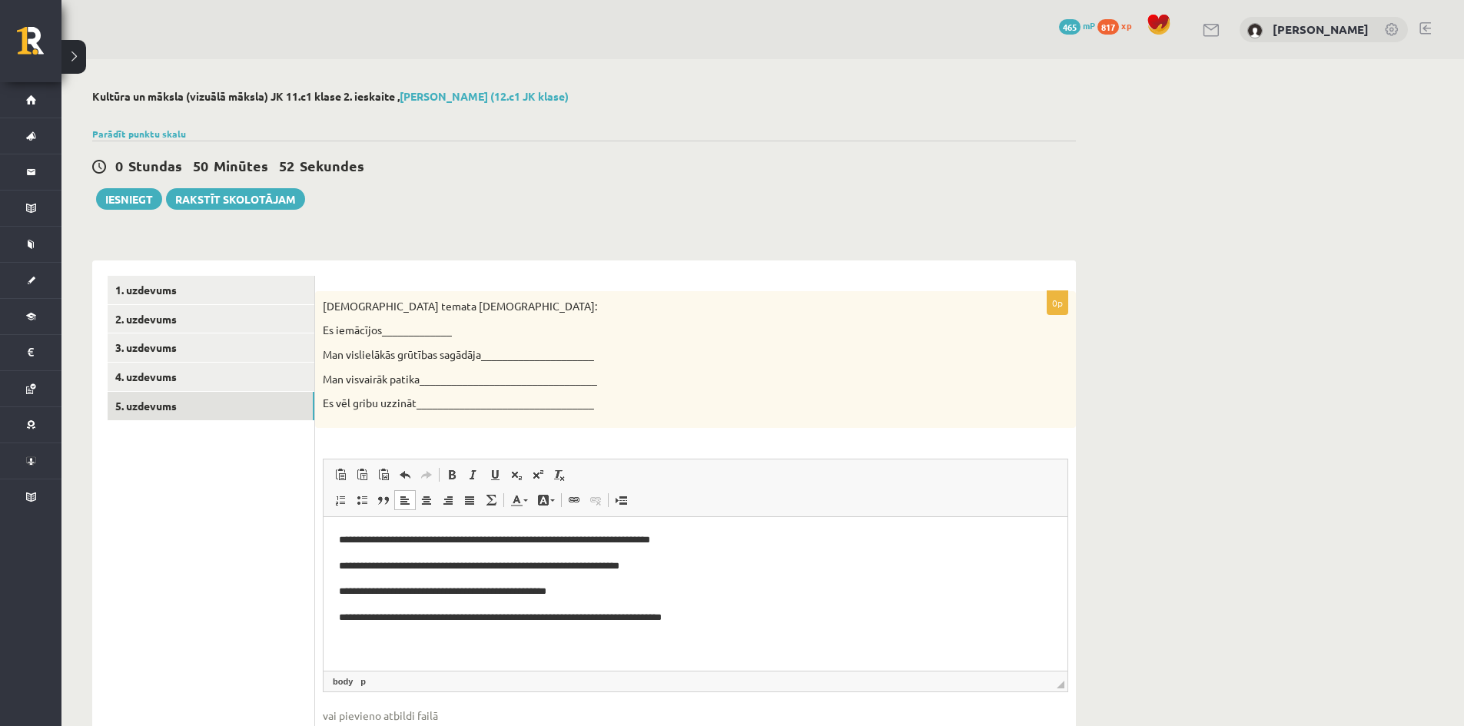
click at [596, 591] on p "**********" at bounding box center [695, 591] width 713 height 16
click at [682, 560] on p "**********" at bounding box center [695, 566] width 713 height 16
click at [161, 379] on link "4. uzdevums" at bounding box center [211, 377] width 207 height 28
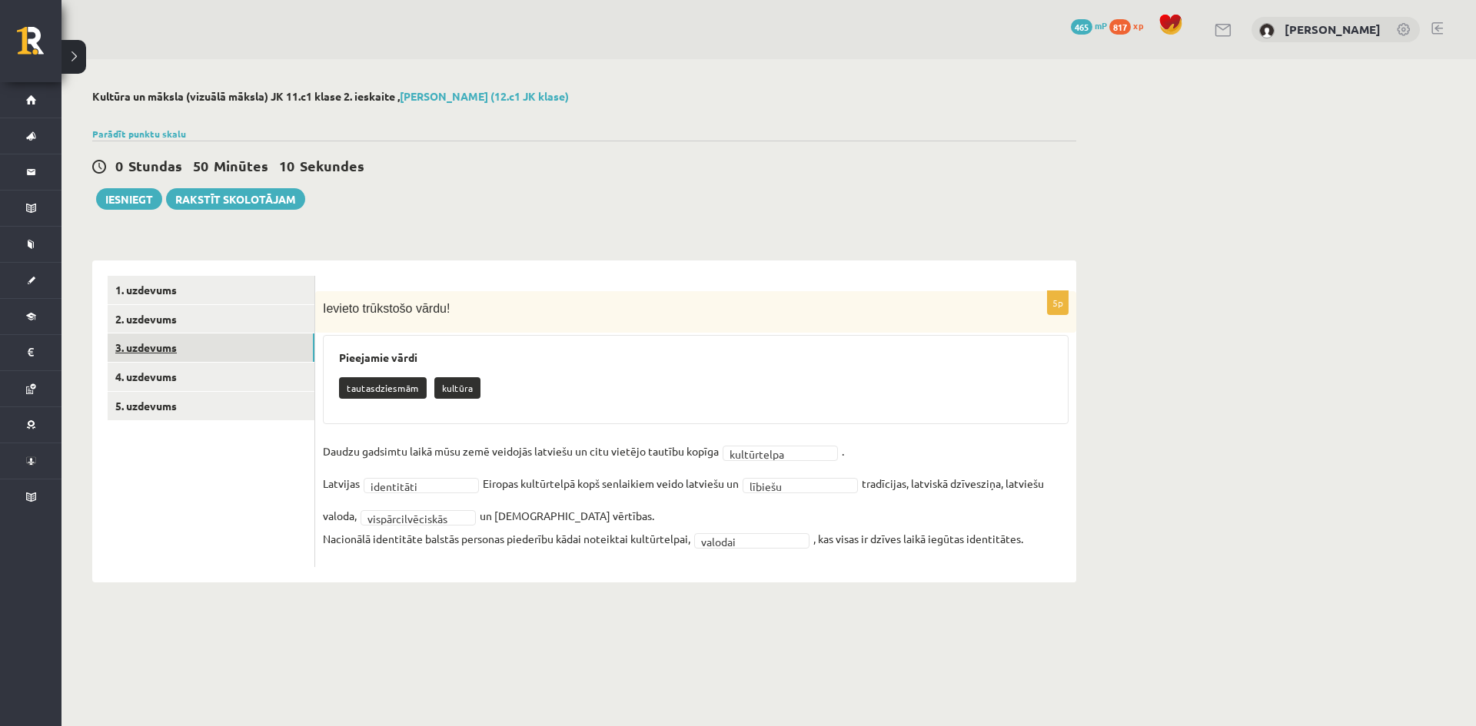
click at [148, 345] on link "3. uzdevums" at bounding box center [211, 348] width 207 height 28
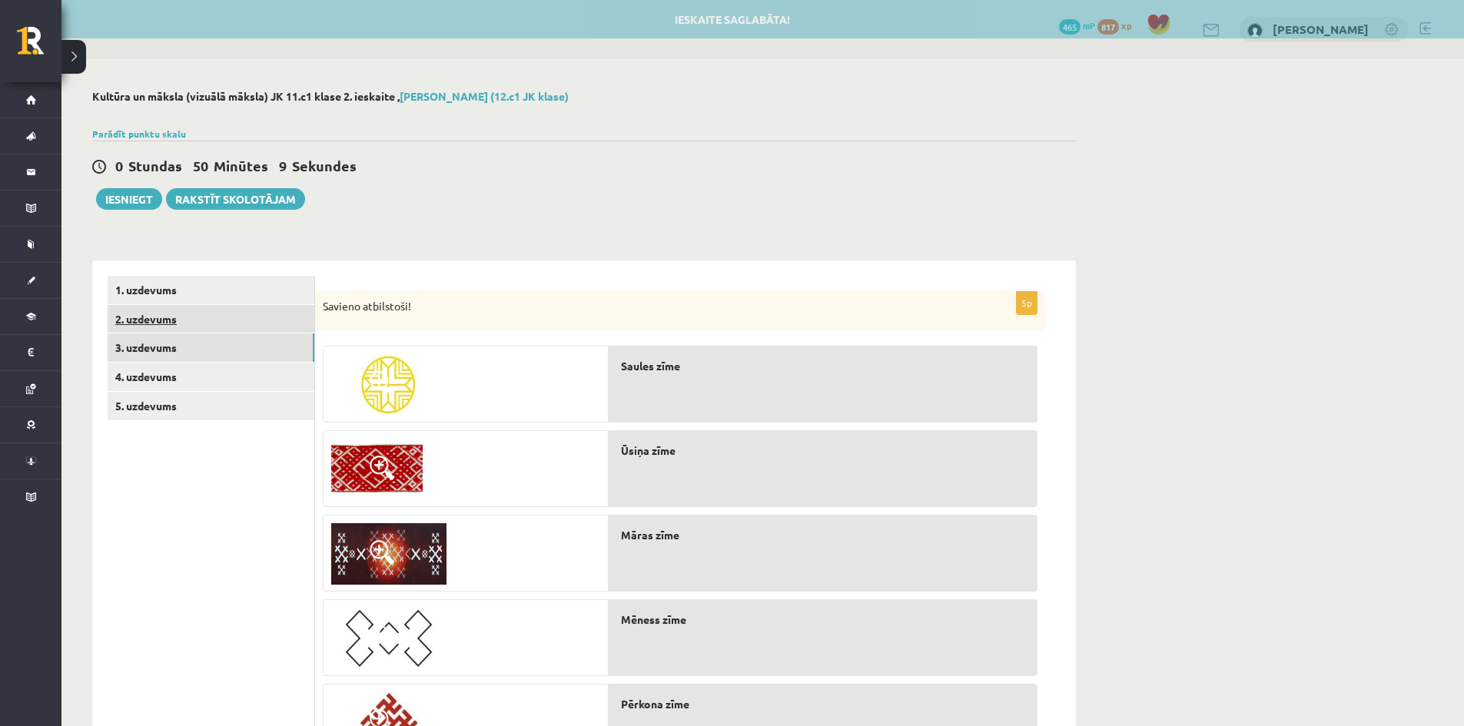
click at [133, 322] on link "2. uzdevums" at bounding box center [211, 319] width 207 height 28
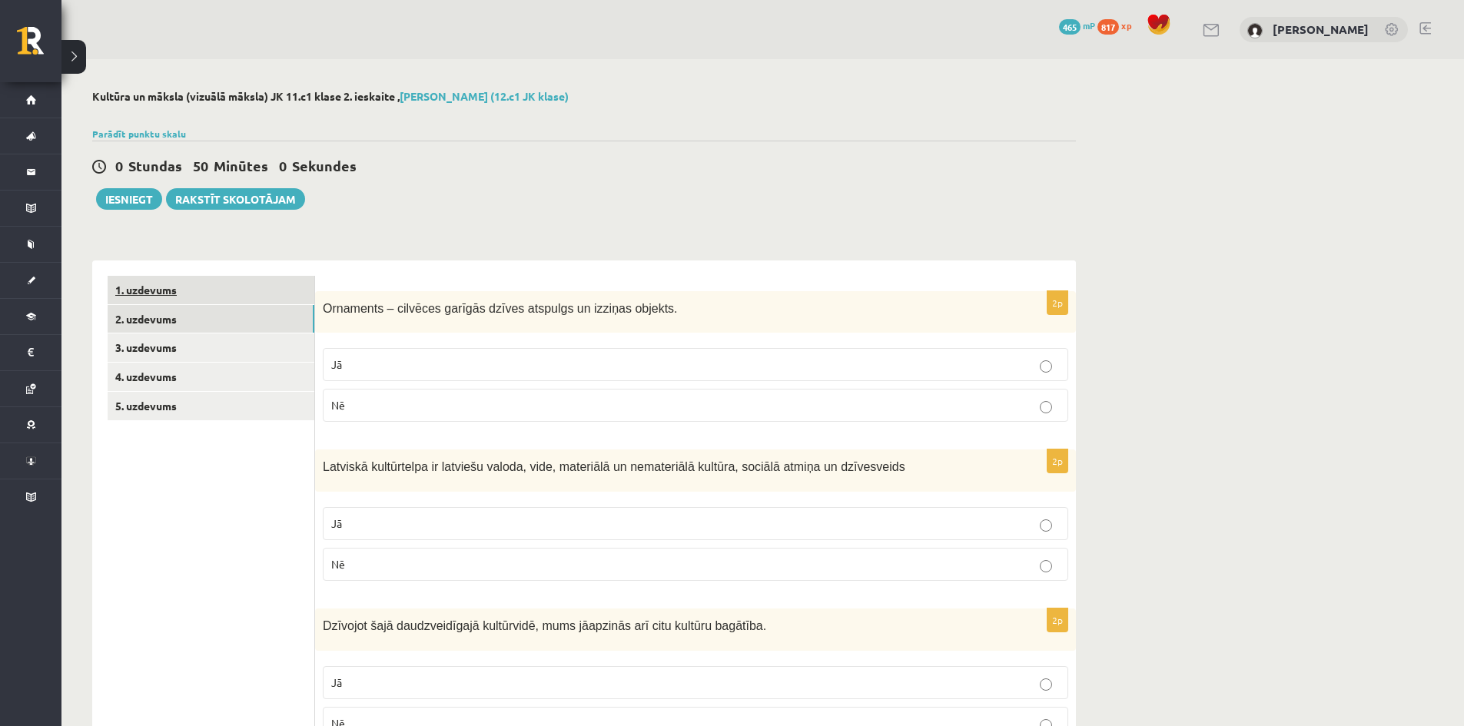
click at [163, 280] on link "1. uzdevums" at bounding box center [211, 290] width 207 height 28
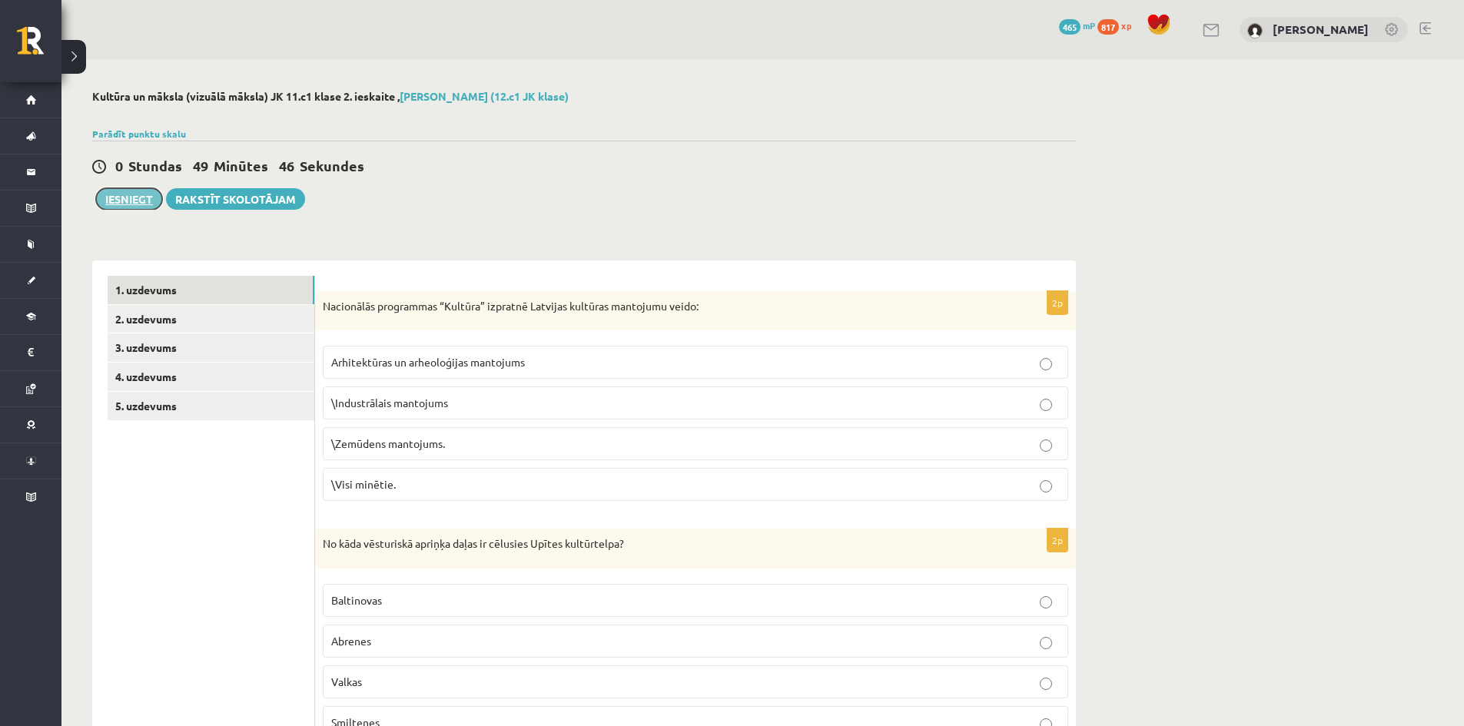
click at [128, 204] on button "Iesniegt" at bounding box center [129, 199] width 66 height 22
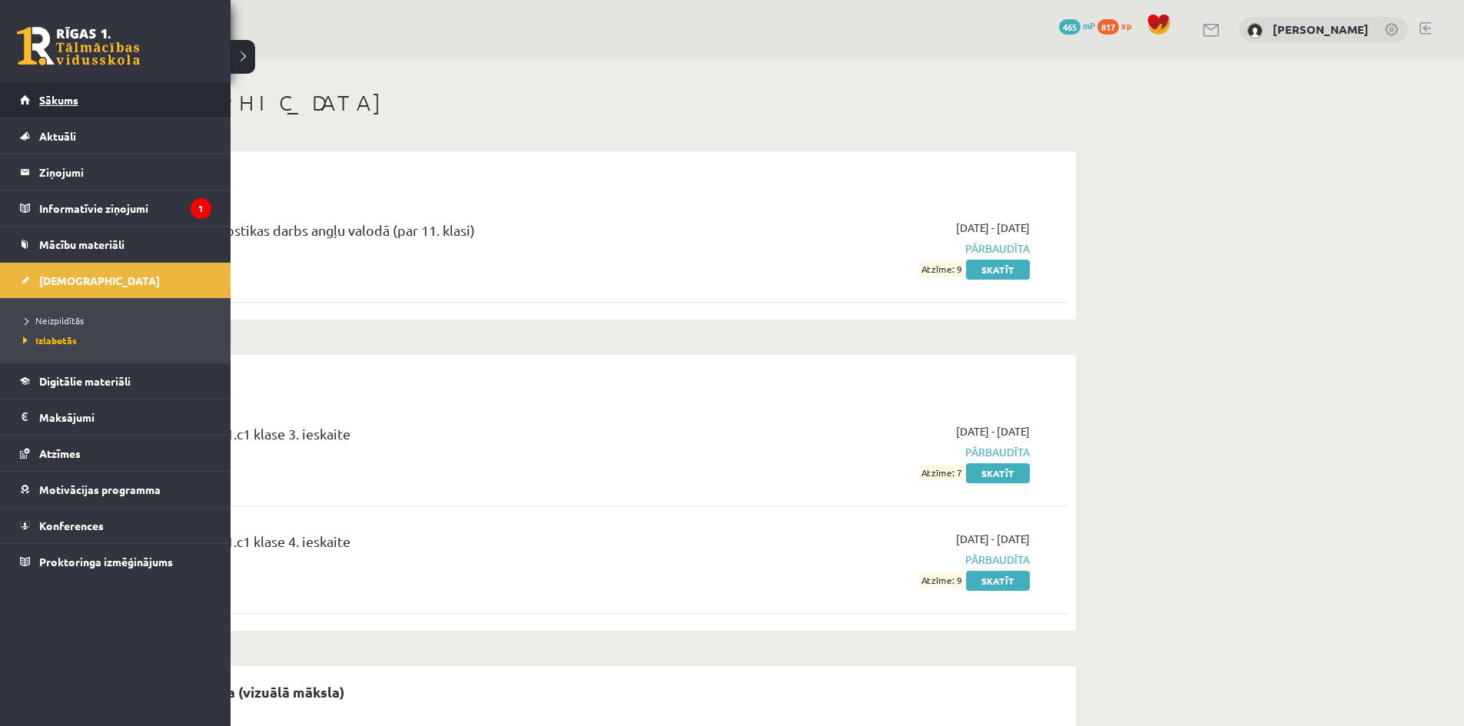
click at [71, 101] on span "Sākums" at bounding box center [58, 100] width 39 height 14
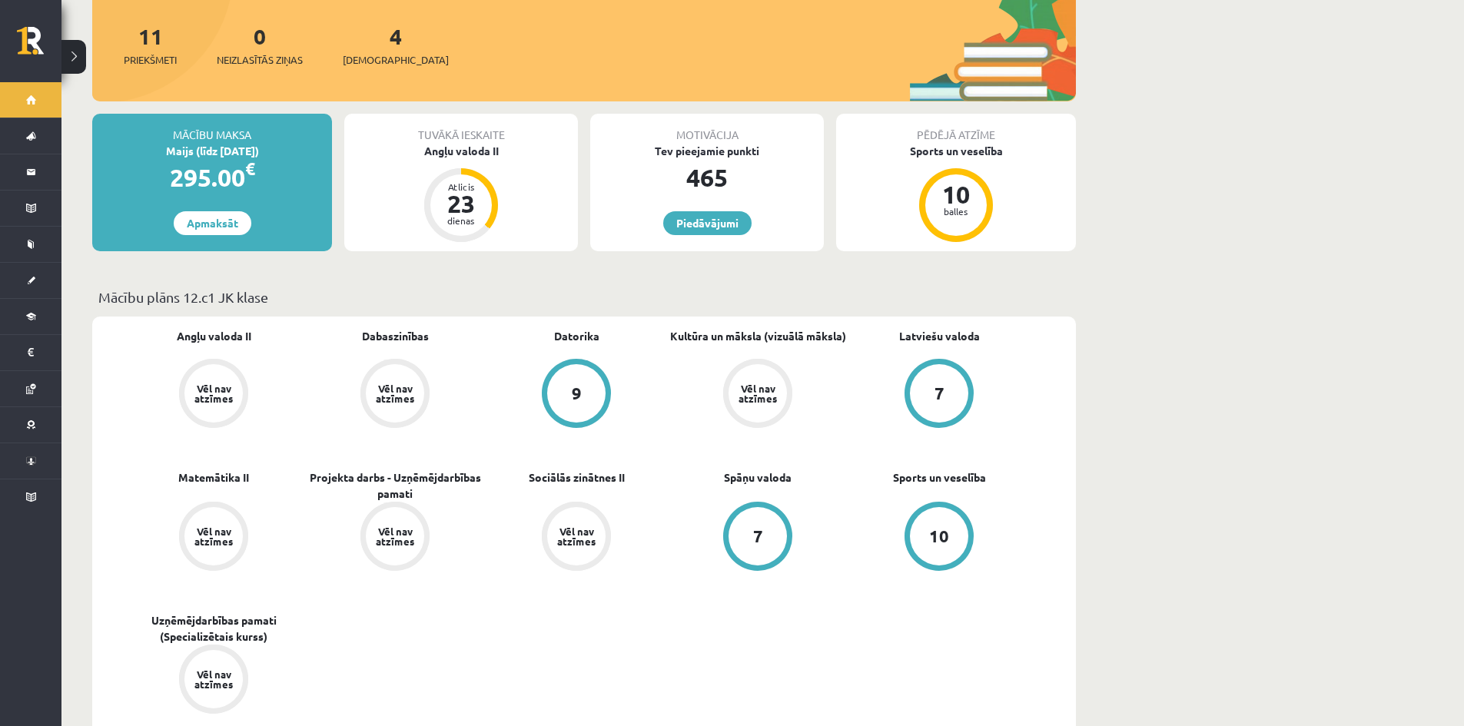
scroll to position [77, 0]
